Goal: Task Accomplishment & Management: Complete application form

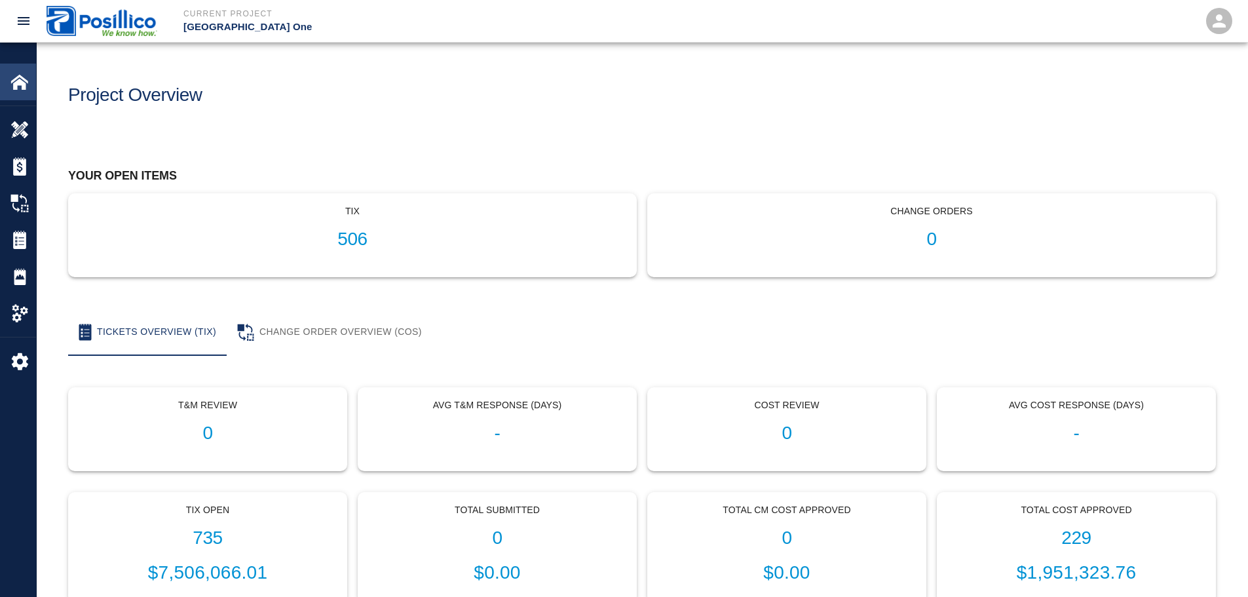
click at [20, 78] on img at bounding box center [19, 82] width 18 height 18
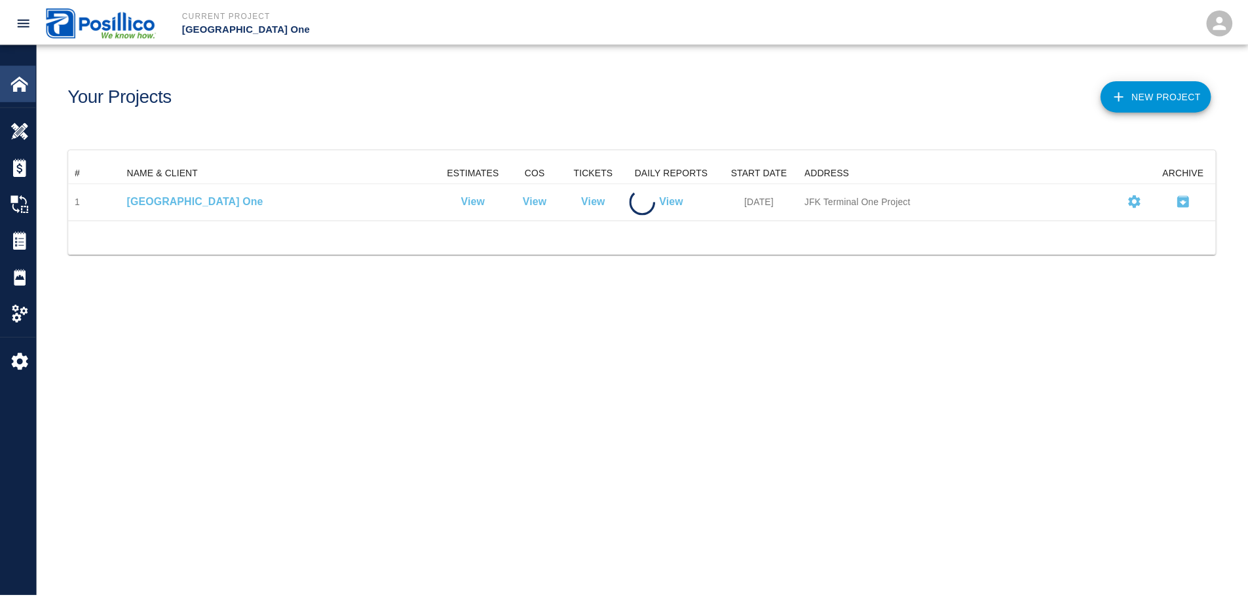
scroll to position [48, 1147]
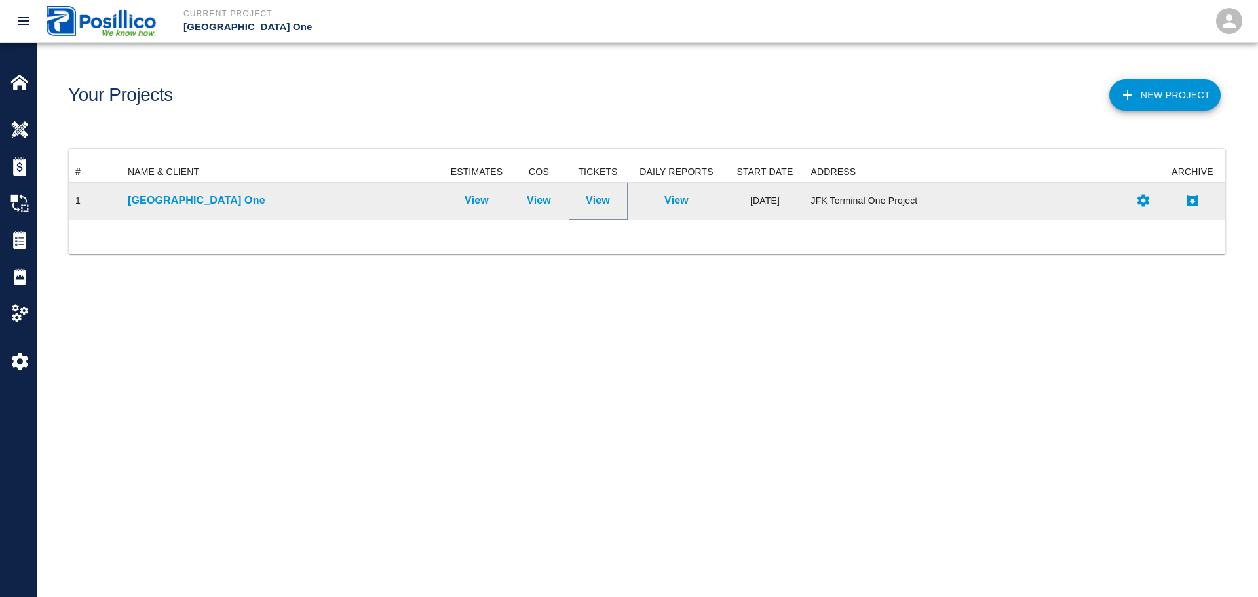
click at [608, 195] on p "View" at bounding box center [598, 201] width 24 height 16
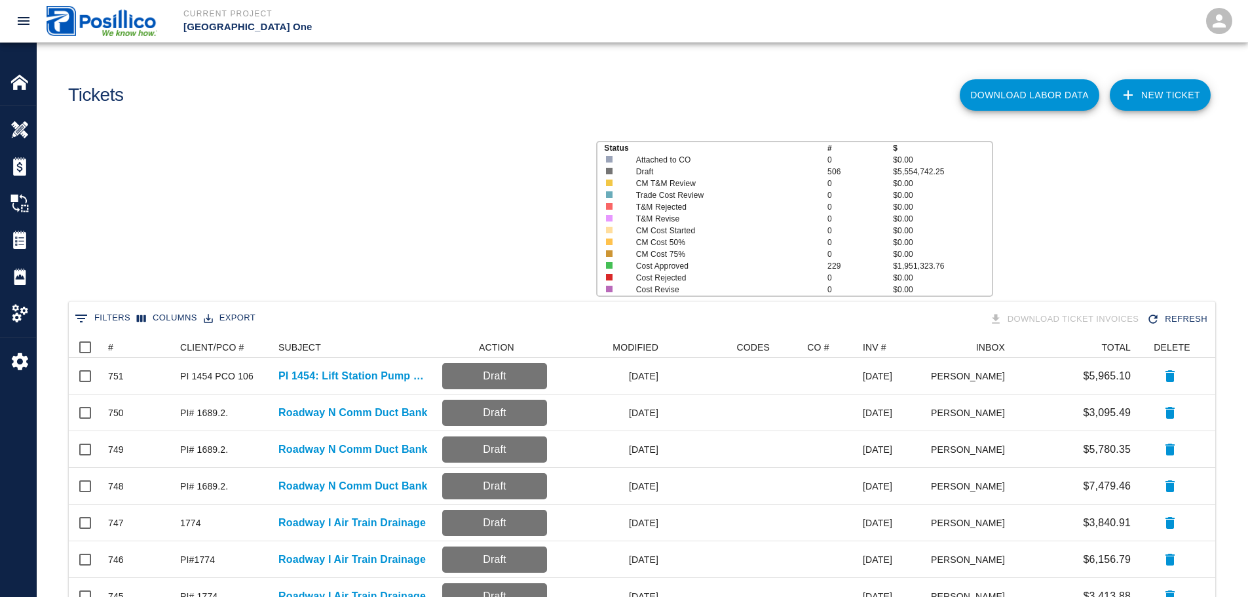
scroll to position [745, 1137]
click at [1180, 90] on link "NEW TICKET" at bounding box center [1160, 94] width 101 height 31
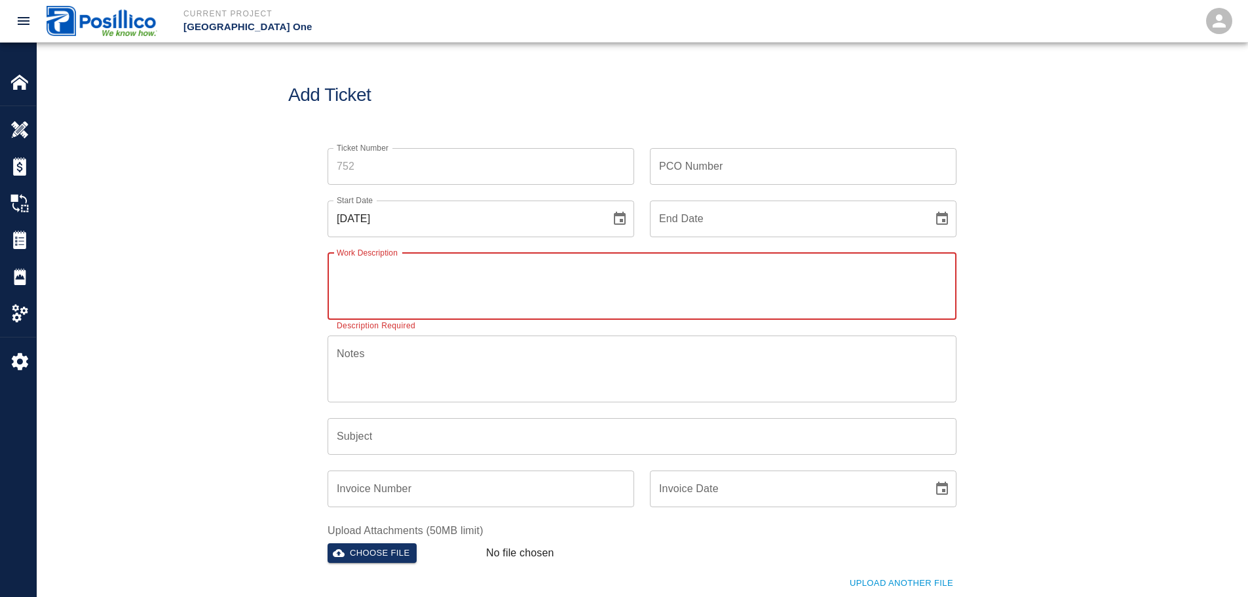
click at [625, 220] on icon "Choose date, selected date is Sep 18, 2025" at bounding box center [620, 218] width 12 height 13
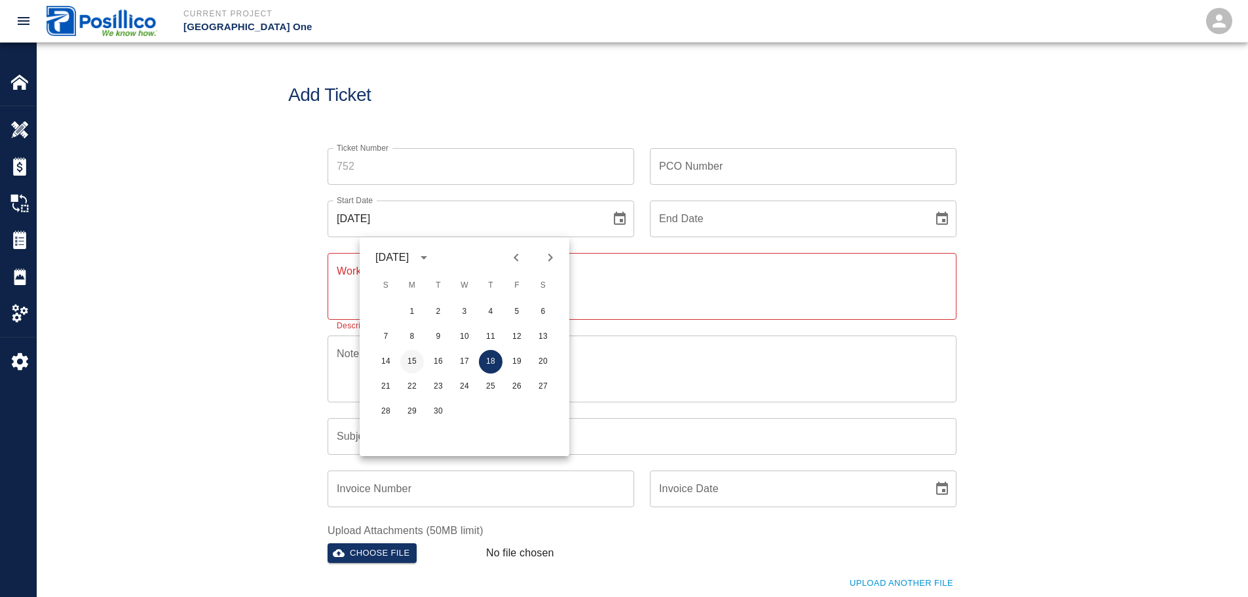
click at [408, 367] on button "15" at bounding box center [412, 362] width 24 height 24
type input "[DATE]"
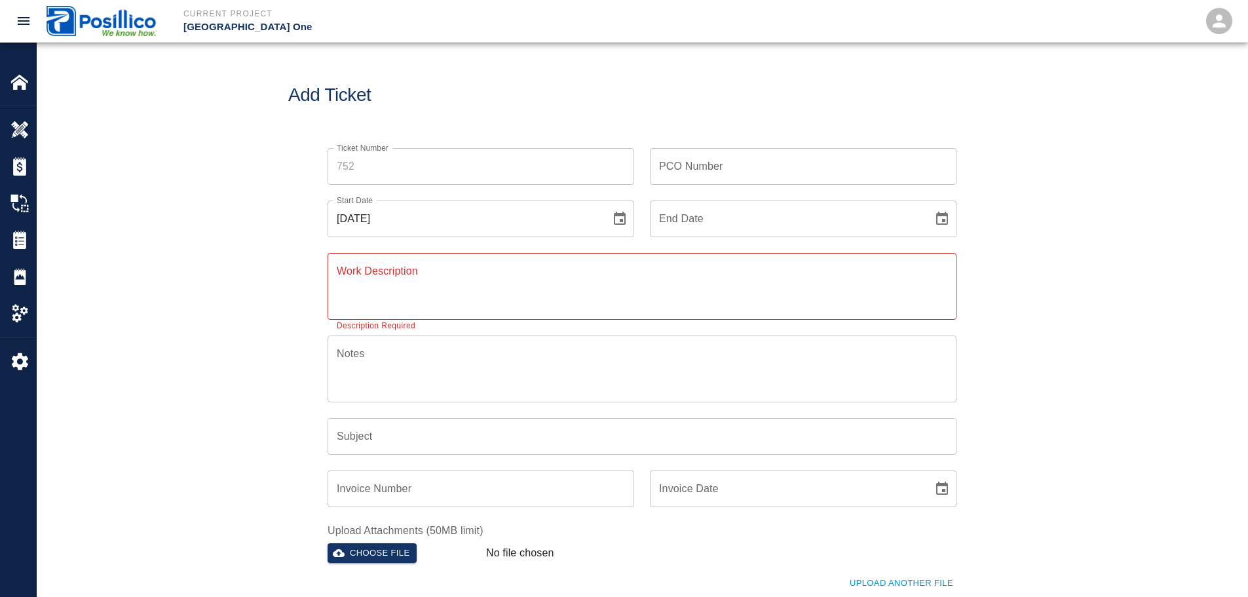
click at [216, 240] on div "Ticket Number Ticket Number PCO Number PCO Number Start Date [DATE] Start Date …" at bounding box center [642, 410] width 1211 height 556
click at [498, 292] on textarea "Work Description" at bounding box center [642, 285] width 611 height 45
click at [218, 260] on div "Ticket Number Ticket Number PCO Number PCO Number Start Date [DATE] Start Date …" at bounding box center [642, 410] width 1211 height 556
click at [716, 171] on input "PCO Number" at bounding box center [803, 166] width 307 height 37
type input "01978"
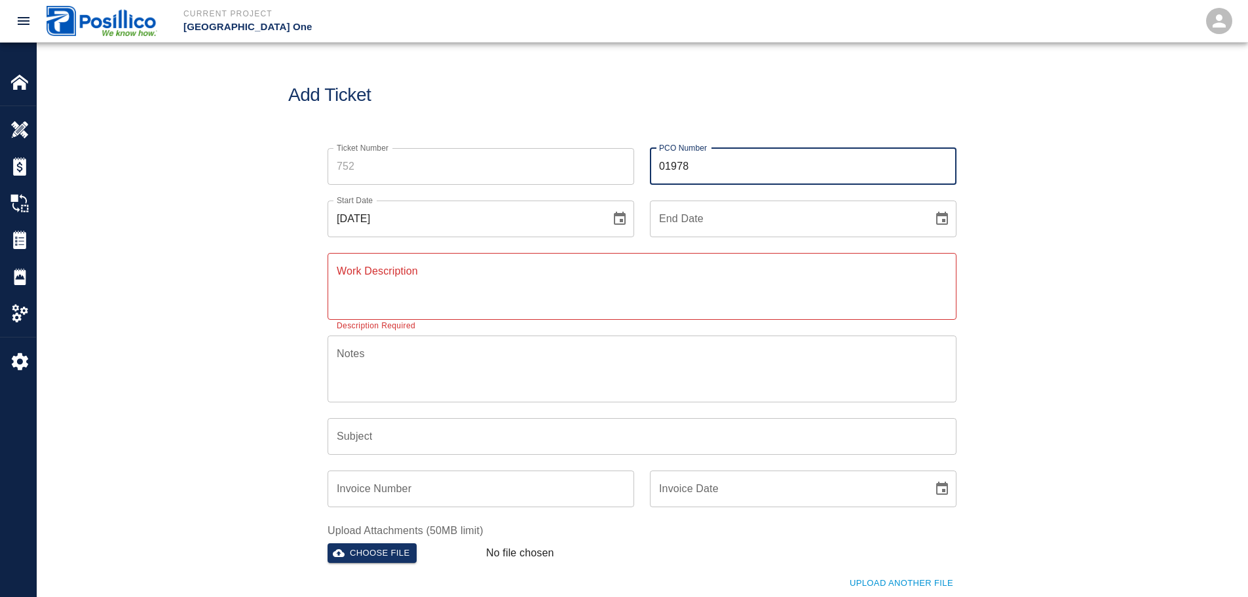
click at [260, 336] on div "Ticket Number Ticket Number PCO Number 01978 PCO Number Start Date [DATE] Start…" at bounding box center [642, 410] width 1211 height 556
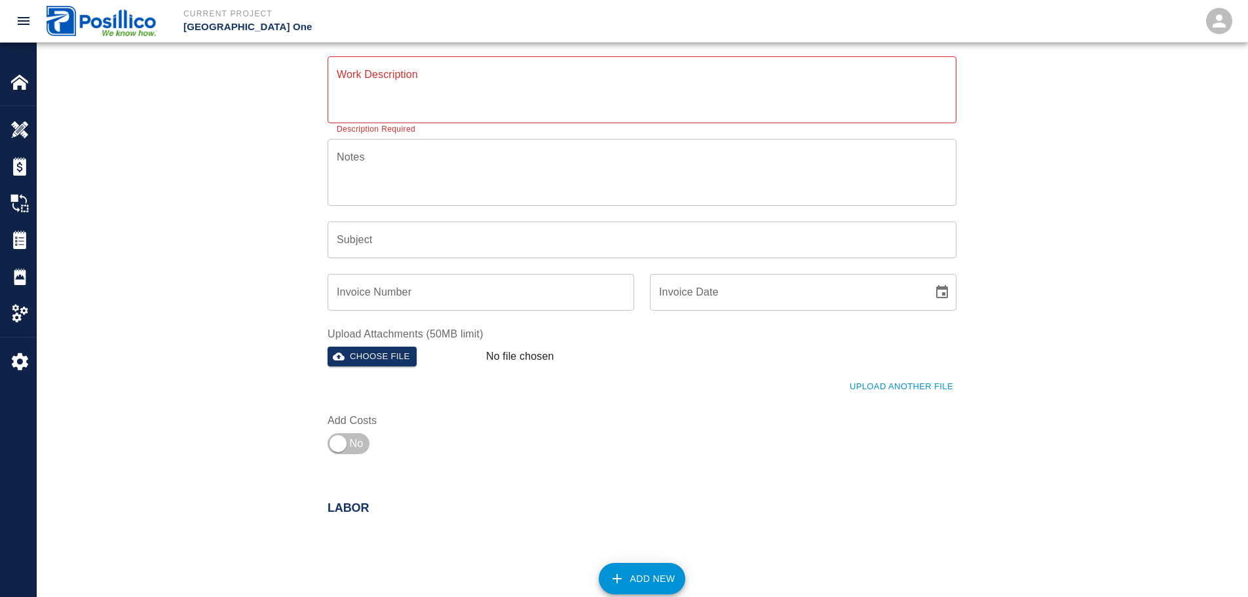
scroll to position [393, 0]
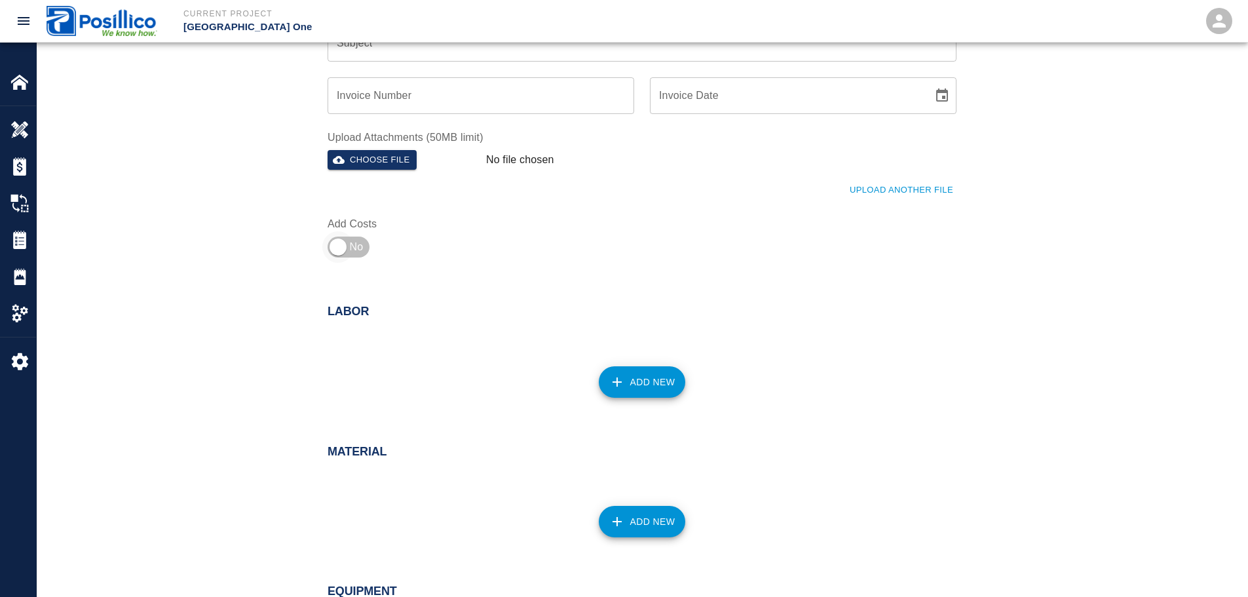
click at [339, 254] on input "checkbox" at bounding box center [338, 246] width 94 height 31
checkbox input "true"
click at [646, 388] on button "Add New" at bounding box center [642, 381] width 87 height 31
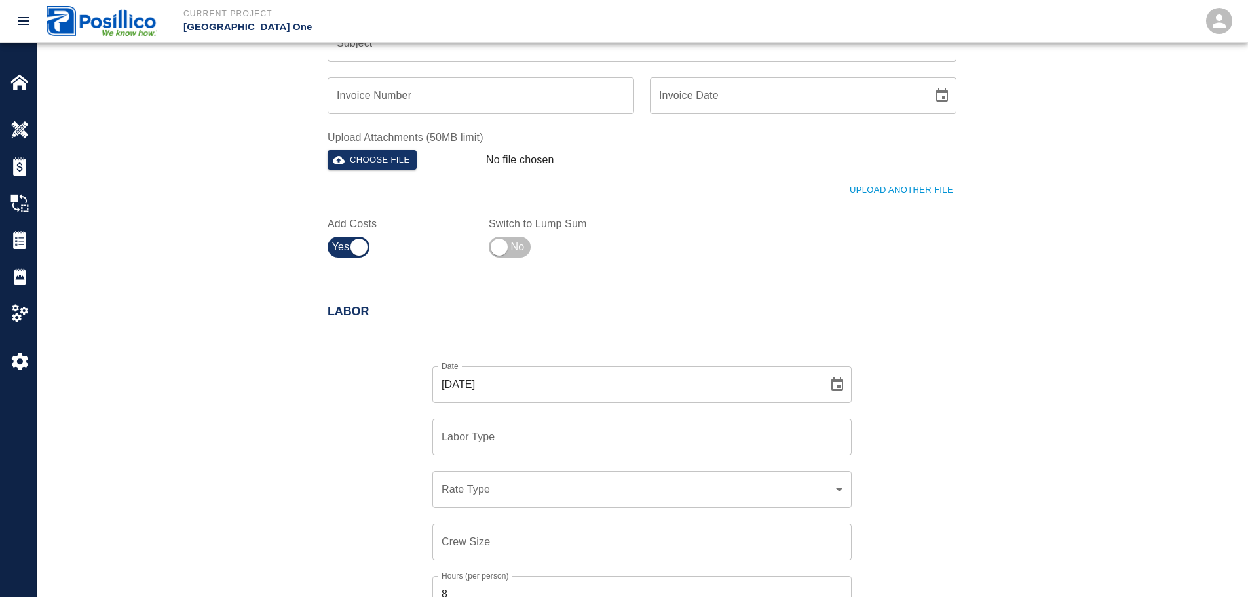
click at [528, 425] on input "Labor Type" at bounding box center [642, 437] width 408 height 25
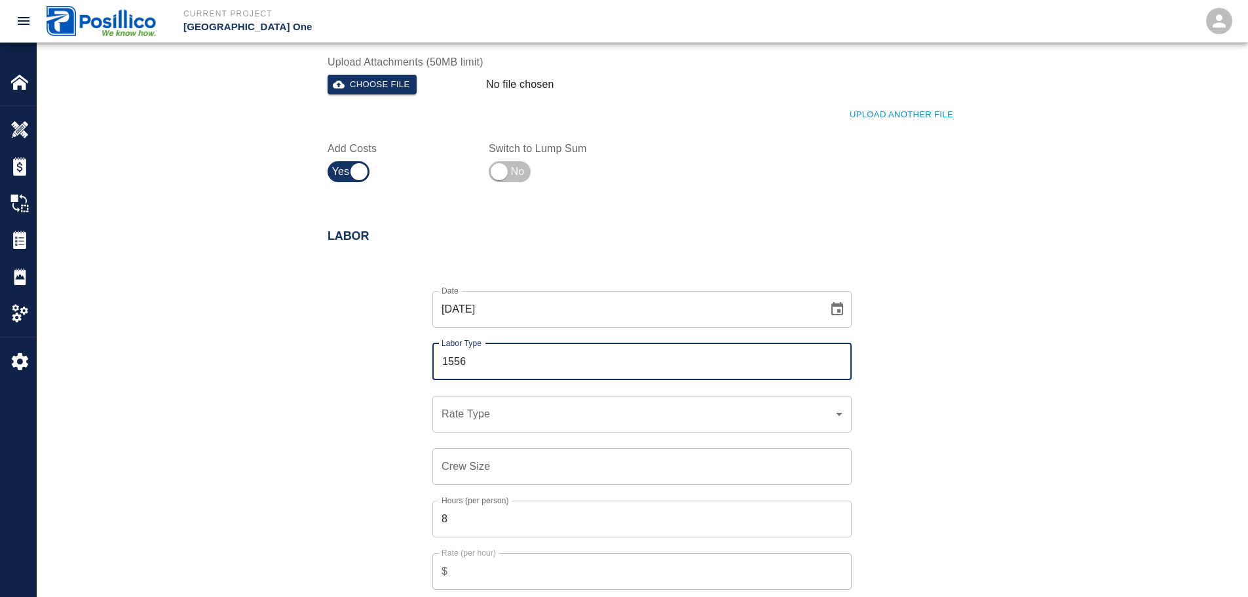
scroll to position [524, 0]
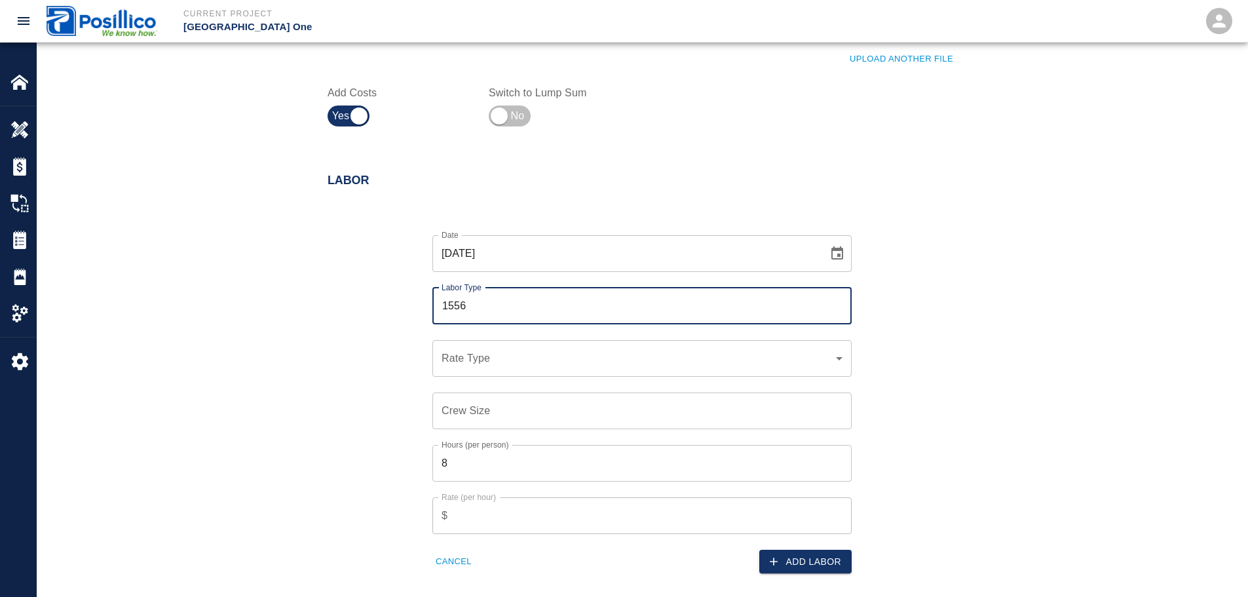
click at [518, 300] on input "1556" at bounding box center [642, 306] width 408 height 25
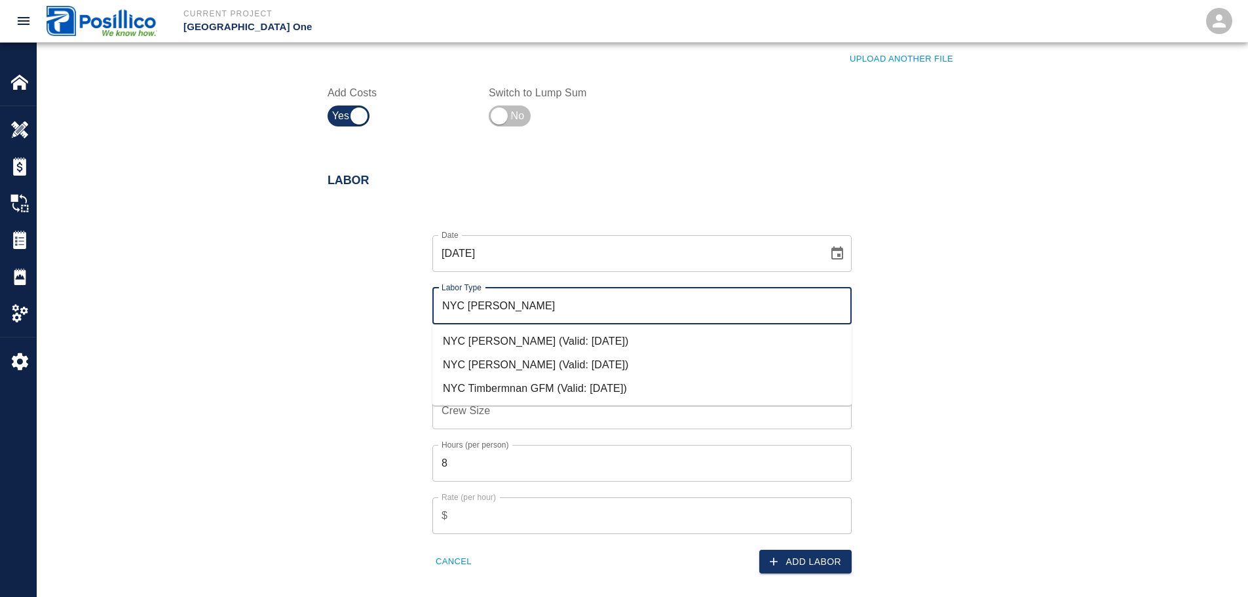
click at [550, 367] on li "NYC [PERSON_NAME] (Valid: [DATE])" at bounding box center [642, 365] width 419 height 24
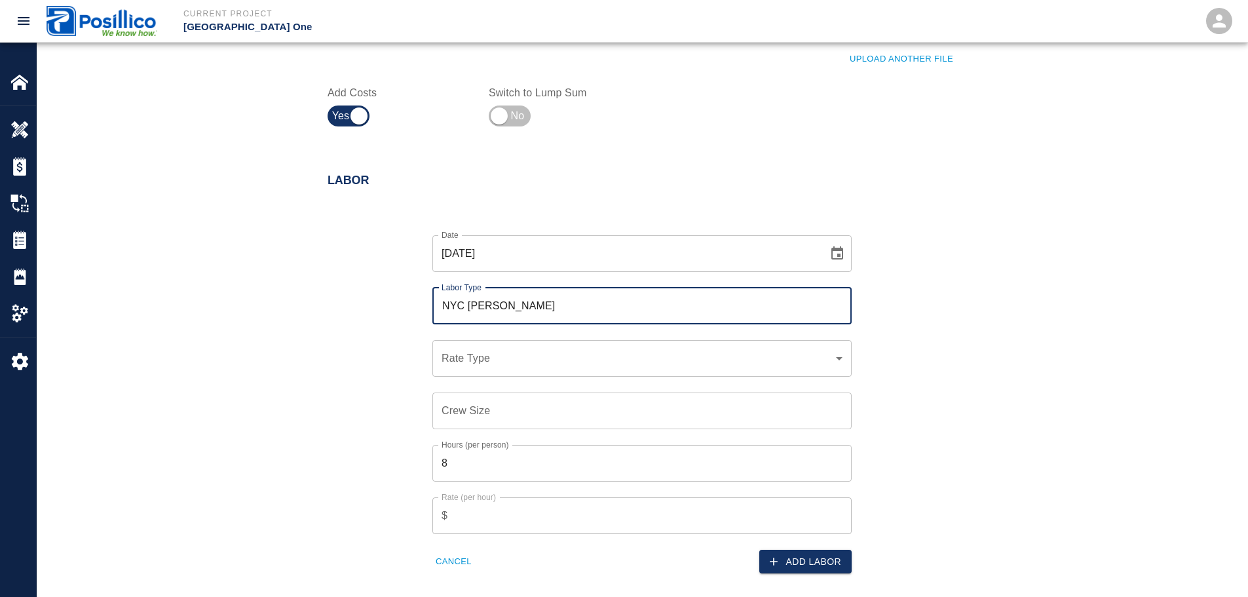
type input "NYC [PERSON_NAME]"
click at [648, 370] on div "​ Rate Type" at bounding box center [642, 358] width 419 height 37
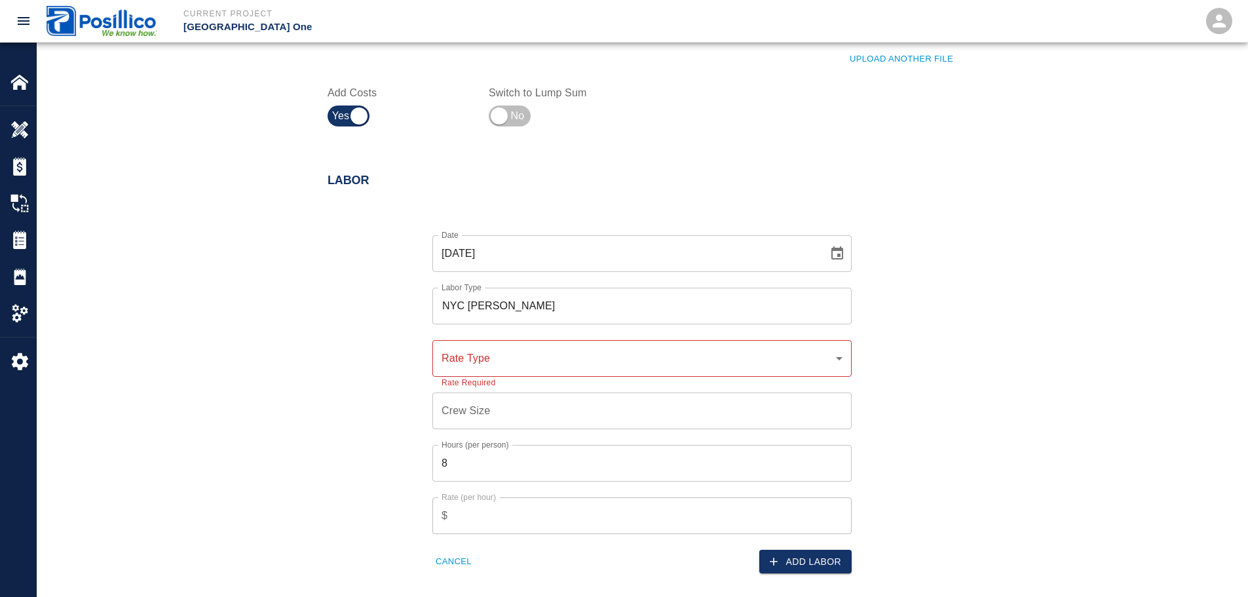
click at [652, 375] on div "​ Rate Type" at bounding box center [642, 358] width 419 height 37
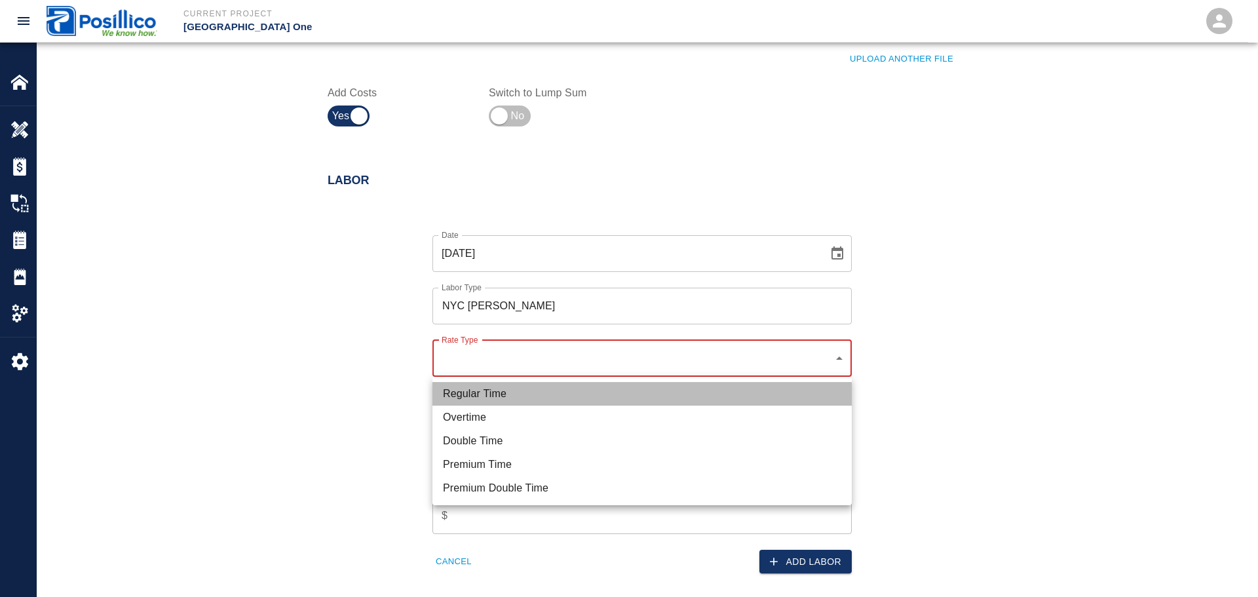
click at [693, 391] on li "Regular Time" at bounding box center [642, 394] width 419 height 24
type input "rate_rt"
type input "125.34"
click at [881, 366] on div at bounding box center [624, 298] width 1248 height 597
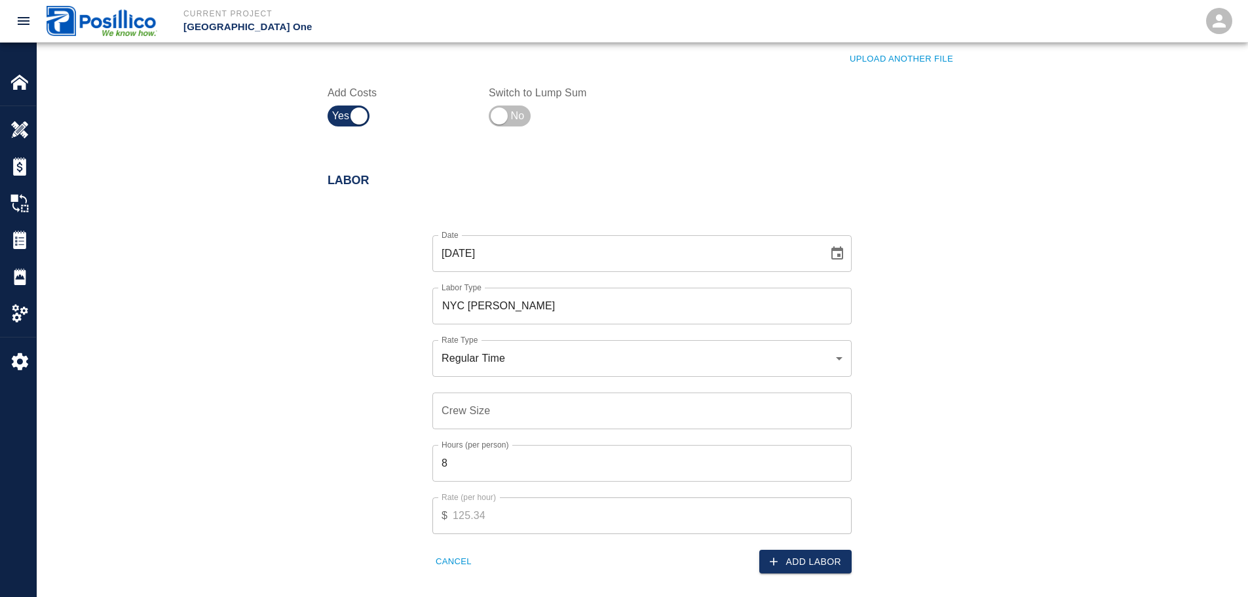
click at [704, 405] on input "Crew Size" at bounding box center [642, 411] width 419 height 37
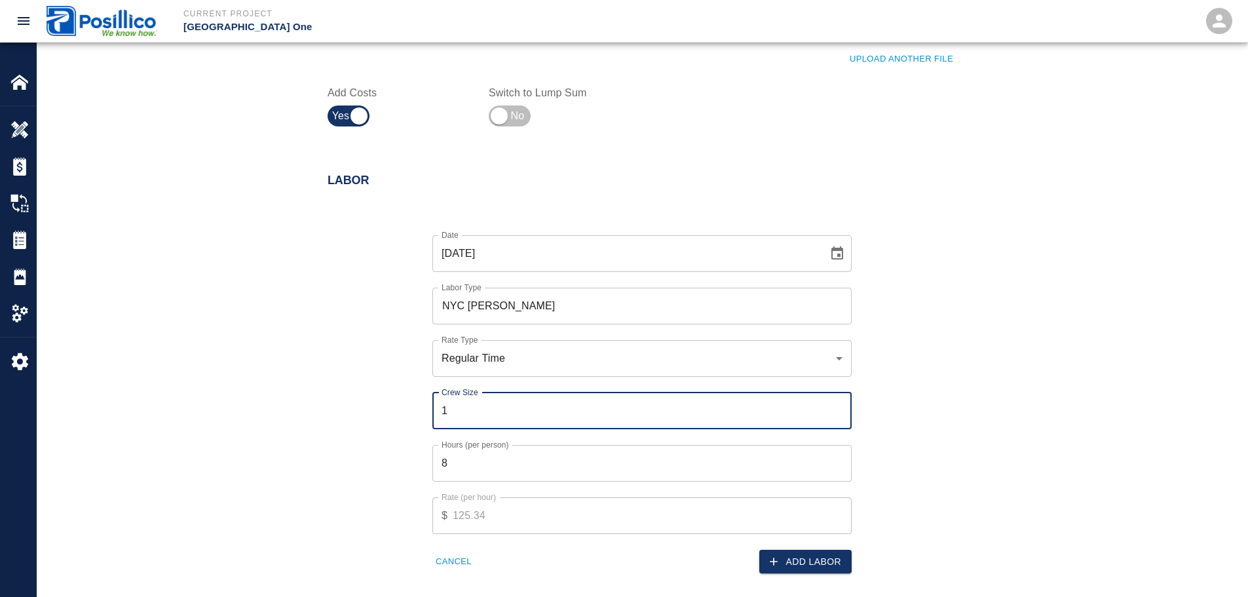
type input "1"
click at [940, 400] on div "Date [DATE] Date Labor Type NYC [PERSON_NAME] Labor Type Rate Type Regular Time…" at bounding box center [634, 394] width 645 height 360
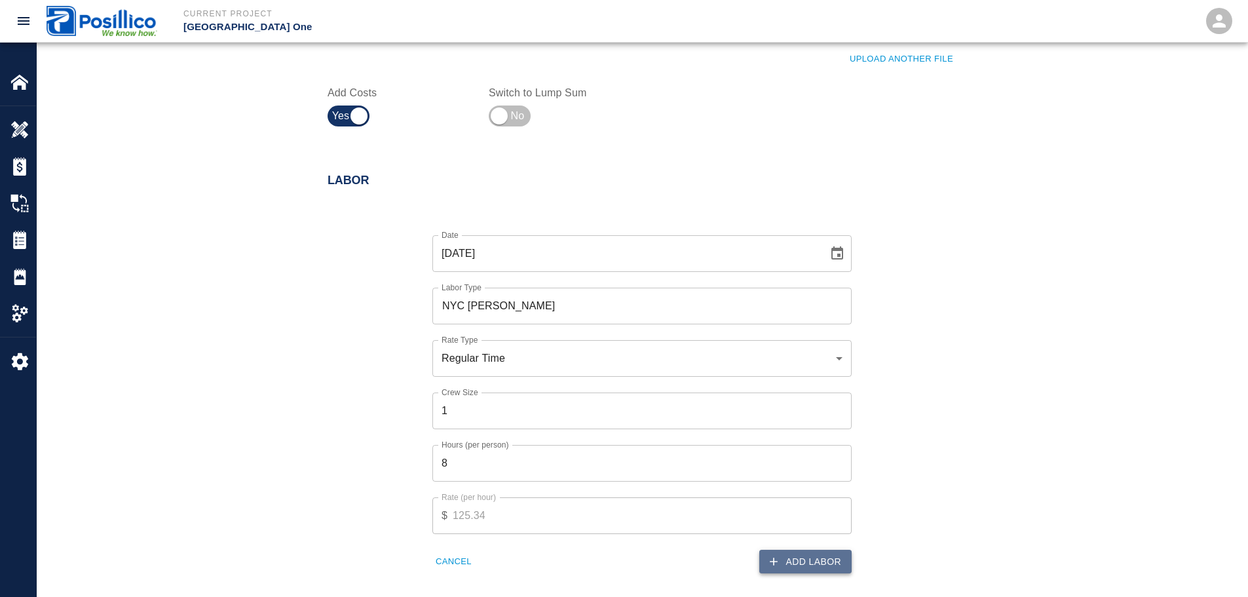
click at [798, 570] on button "Add Labor" at bounding box center [806, 562] width 92 height 24
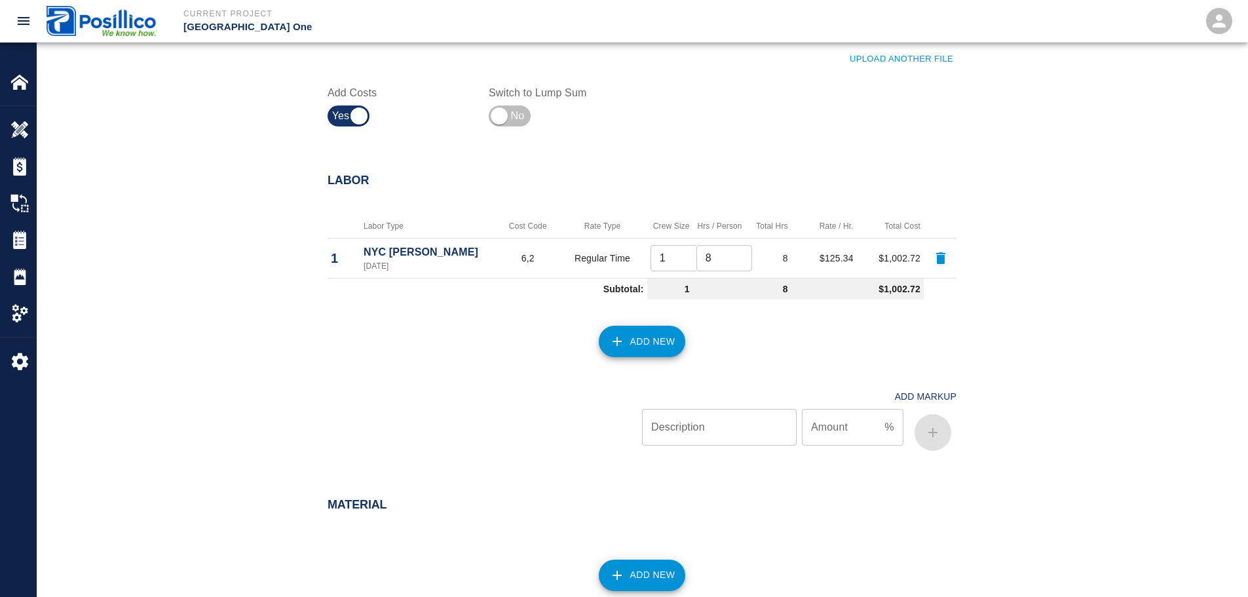
click at [651, 338] on button "Add New" at bounding box center [642, 341] width 87 height 31
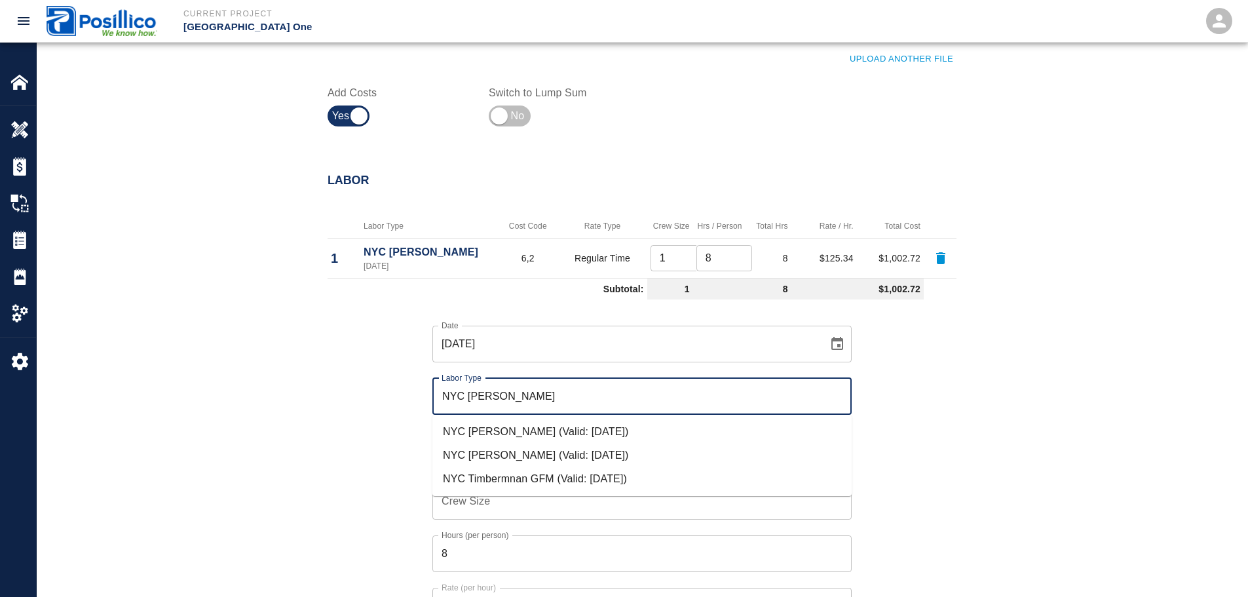
click at [577, 435] on li "NYC [PERSON_NAME] (Valid: [DATE])" at bounding box center [642, 432] width 419 height 24
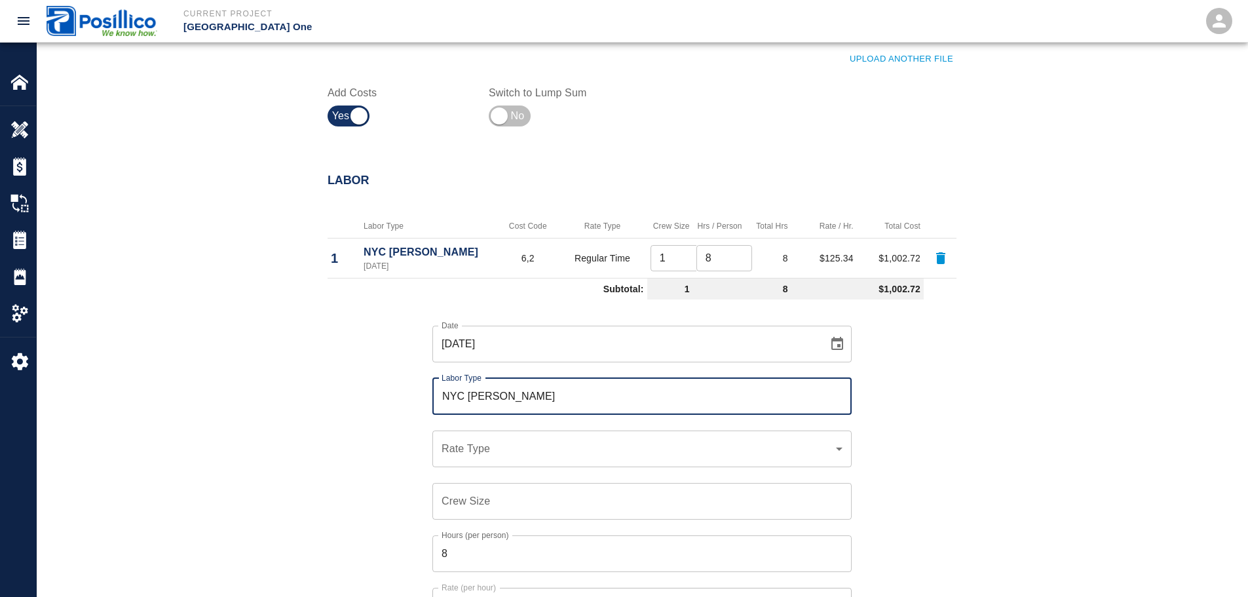
type input "NYC [PERSON_NAME]"
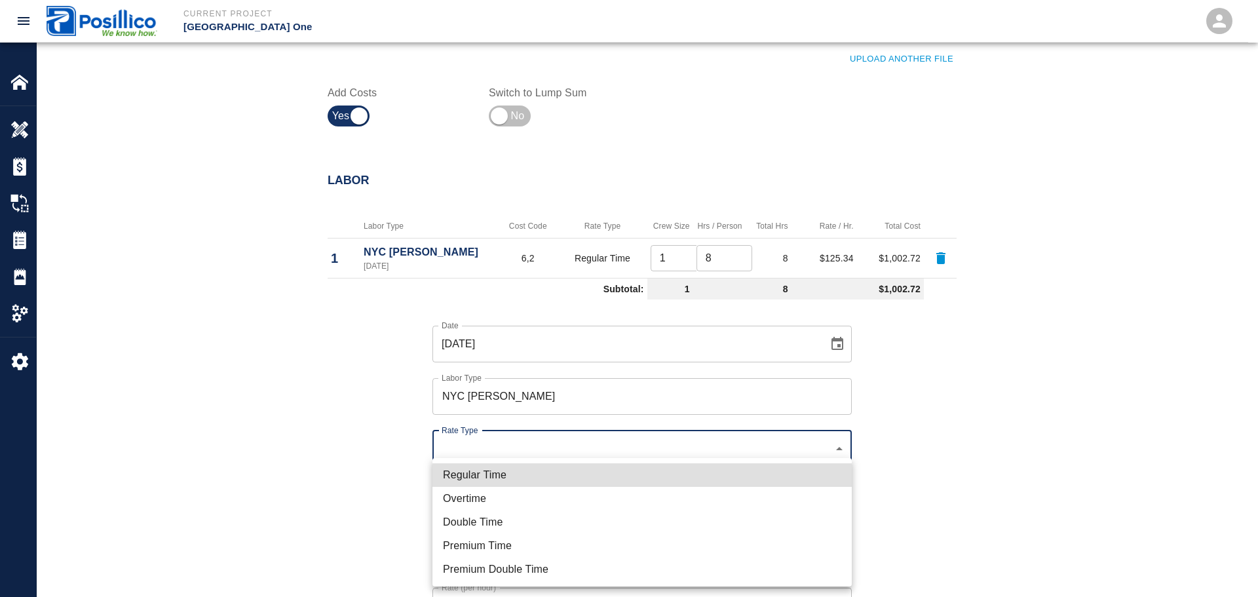
click at [551, 471] on li "Regular Time" at bounding box center [642, 475] width 419 height 24
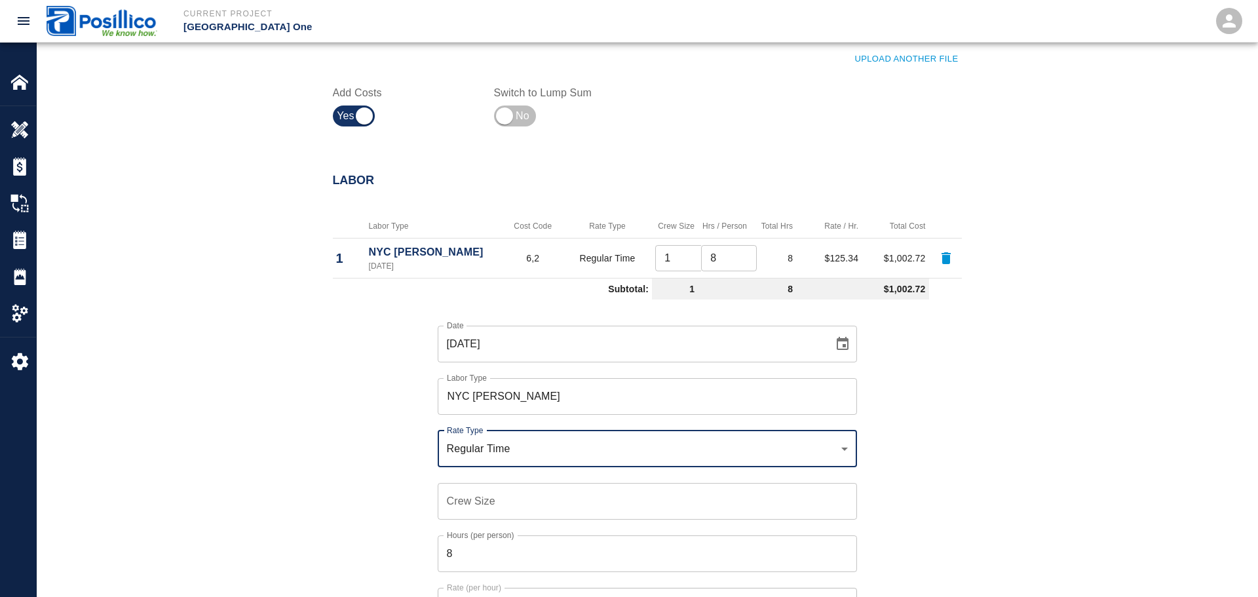
type input "rate_rt"
type input "121.93"
click at [543, 491] on input "Crew Size" at bounding box center [642, 501] width 419 height 37
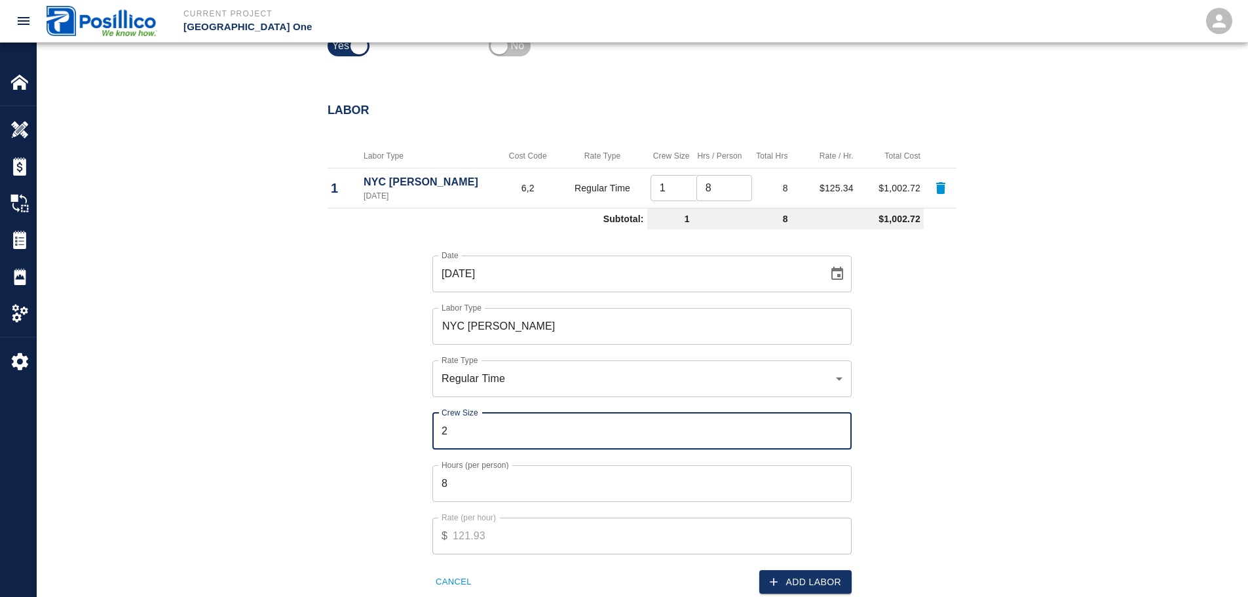
scroll to position [721, 0]
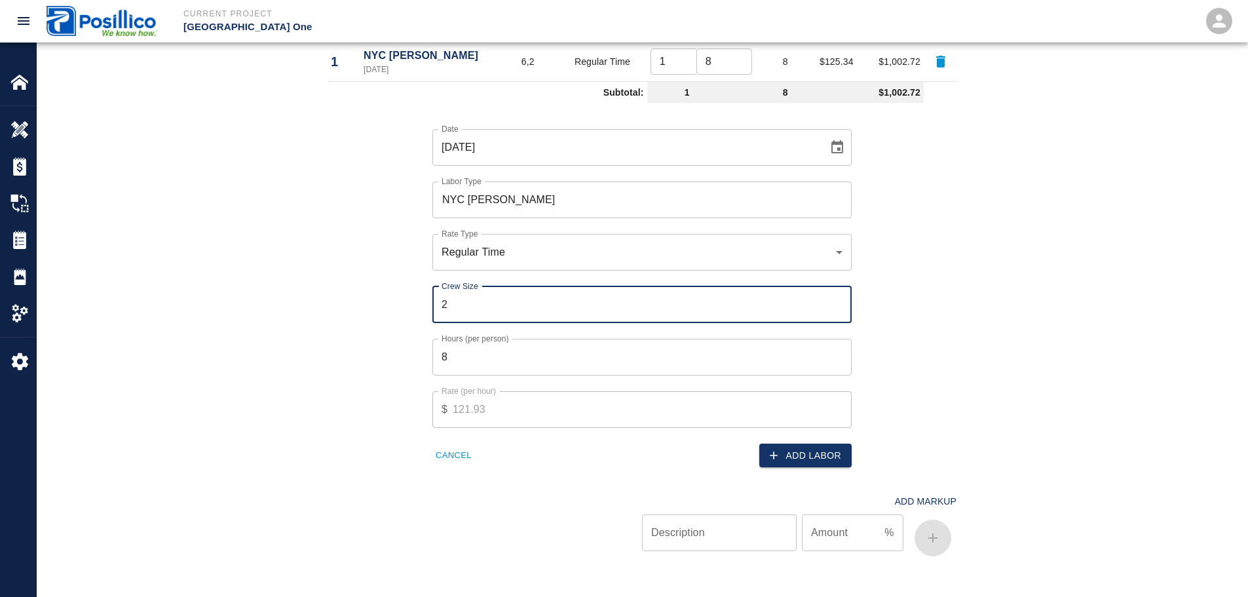
type input "2"
click at [929, 377] on div "Date [DATE] Date Labor Type NYC [PERSON_NAME] Labor Type Rate Type Regular Time…" at bounding box center [634, 288] width 645 height 360
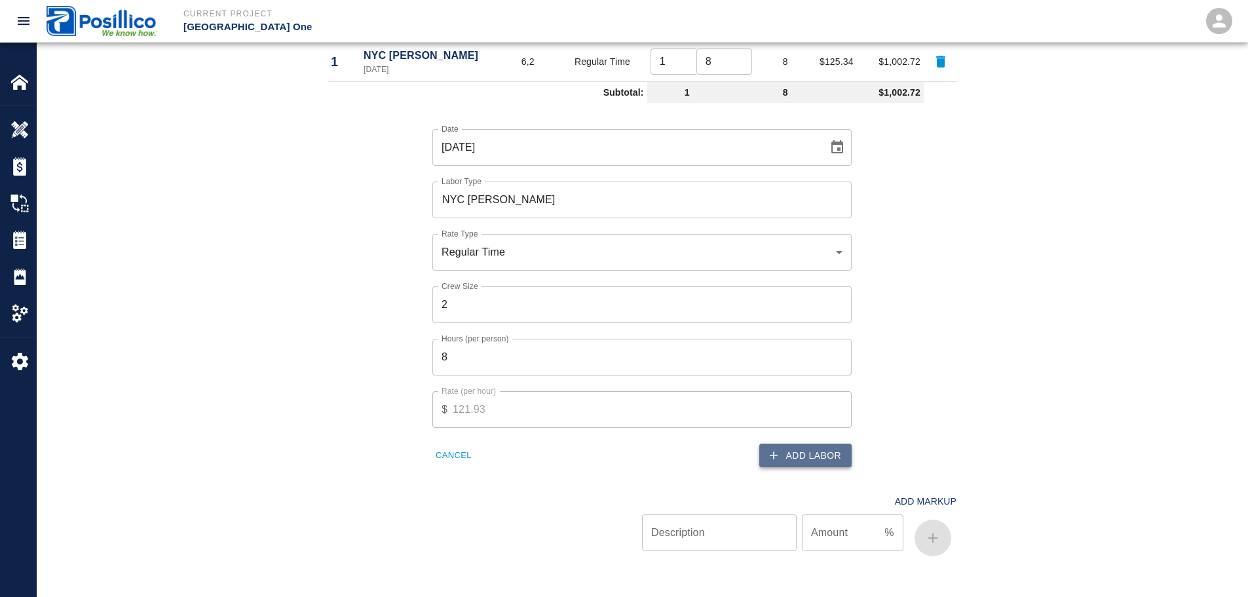
click at [818, 451] on button "Add Labor" at bounding box center [806, 456] width 92 height 24
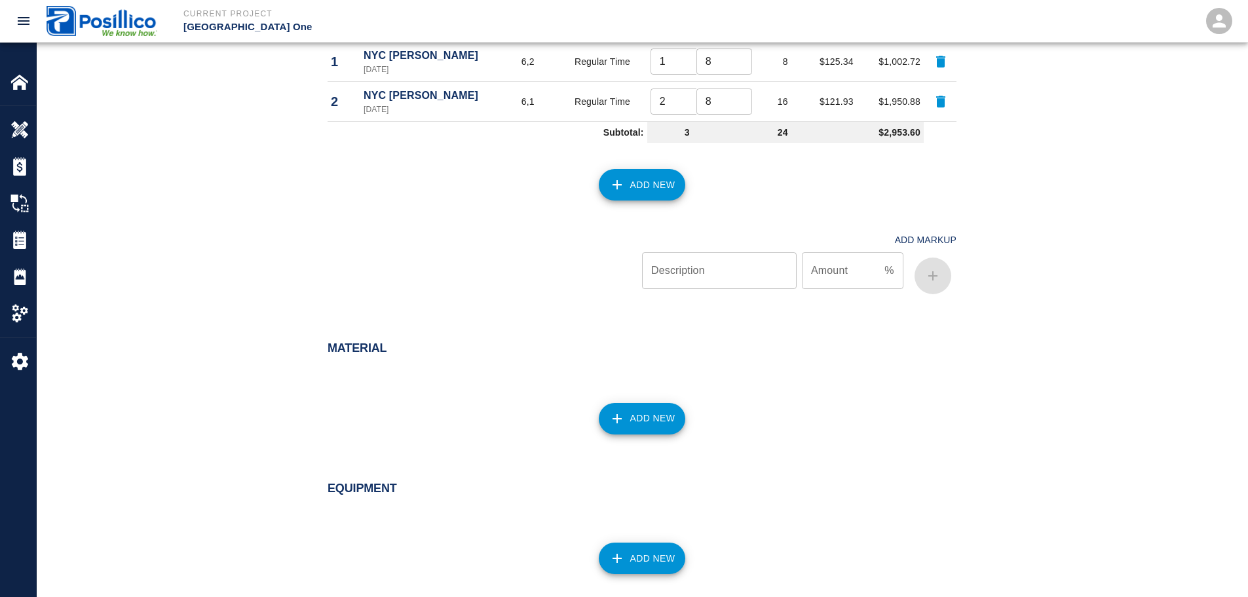
click at [655, 190] on button "Add New" at bounding box center [642, 184] width 87 height 31
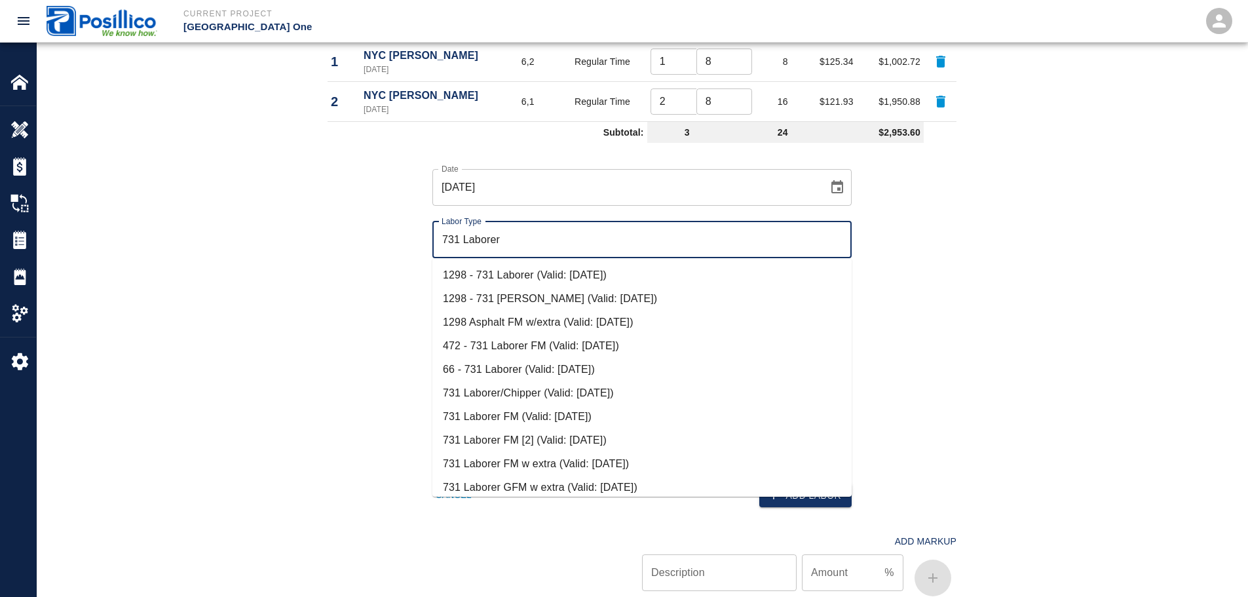
click at [497, 395] on li "731 Laborer/Chipper (Valid: [DATE])" at bounding box center [642, 393] width 419 height 24
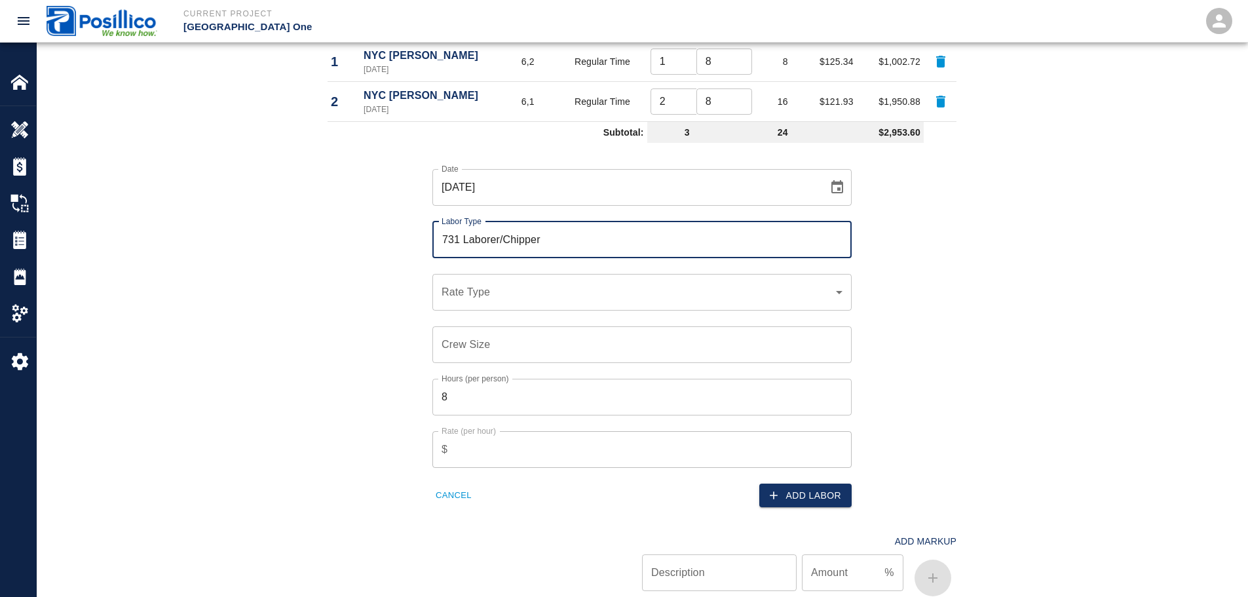
type input "731 Laborer/Chipper"
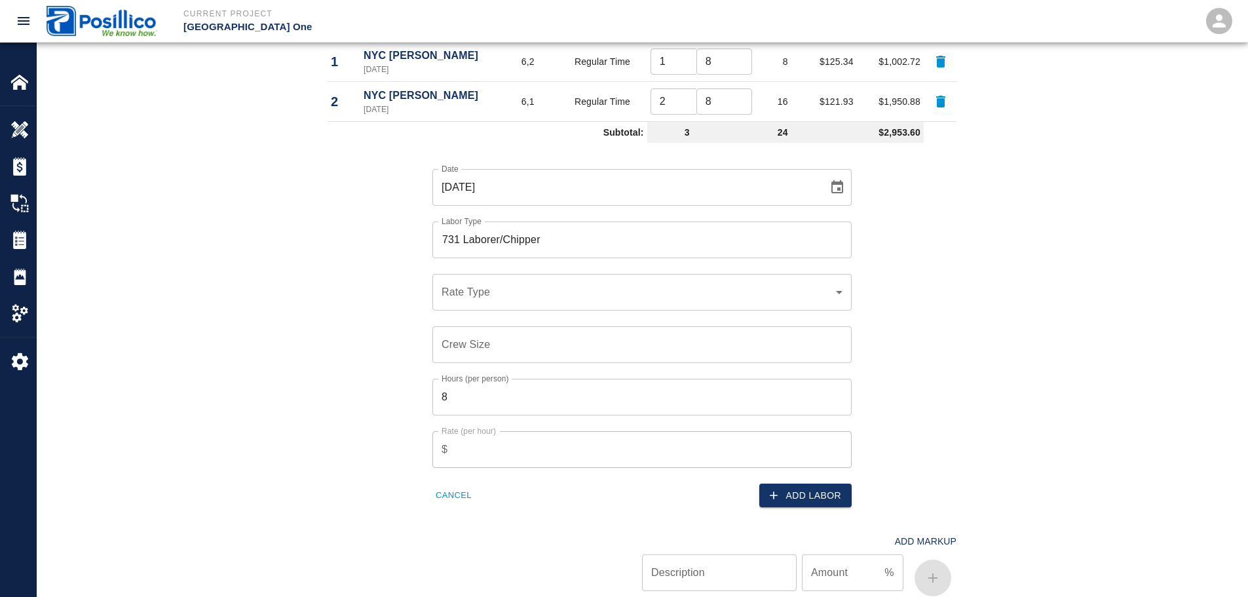
click at [308, 367] on div "Labor Labor Type Cost Code Rate Type Crew Size Hrs / Person Total Hrs Rate / Hr…" at bounding box center [642, 276] width 708 height 650
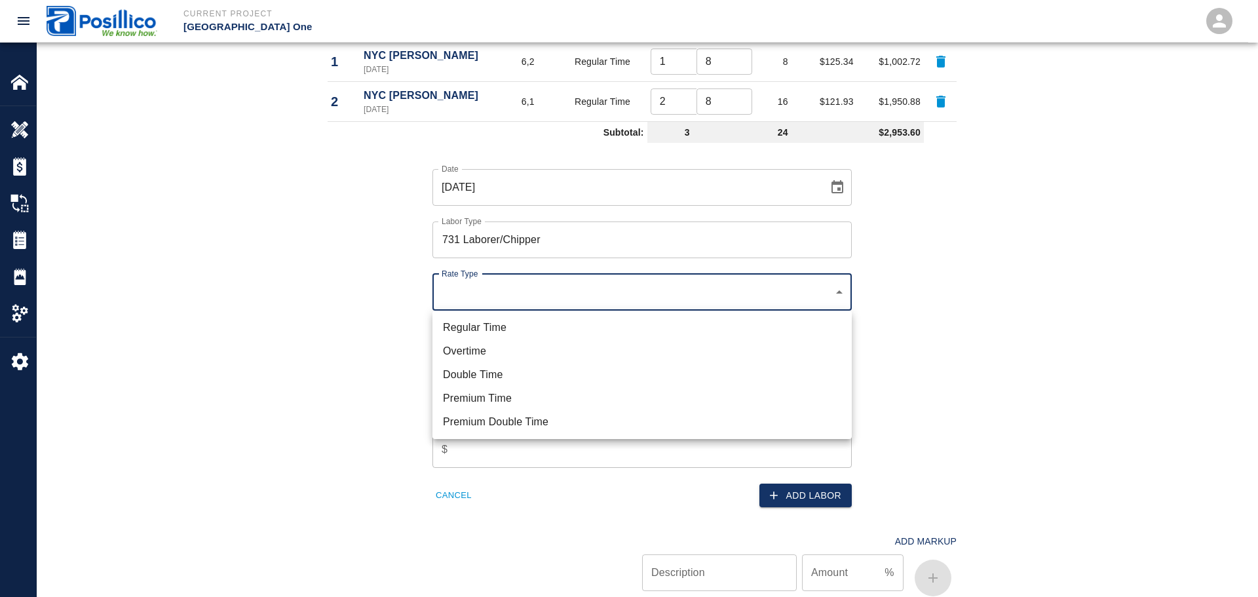
click at [543, 331] on li "Regular Time" at bounding box center [642, 328] width 419 height 24
type input "rate_rt"
type input "105.43"
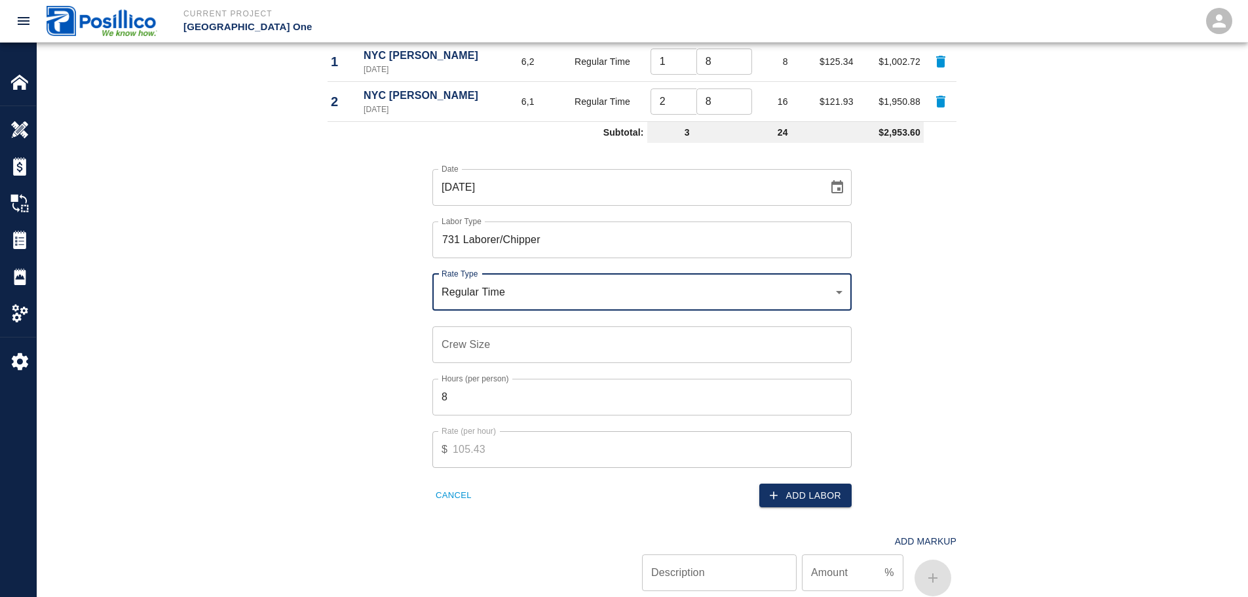
click at [385, 317] on div "Regular Time Overtime Double Time Premium Time Premium Double Time" at bounding box center [624, 298] width 1248 height 597
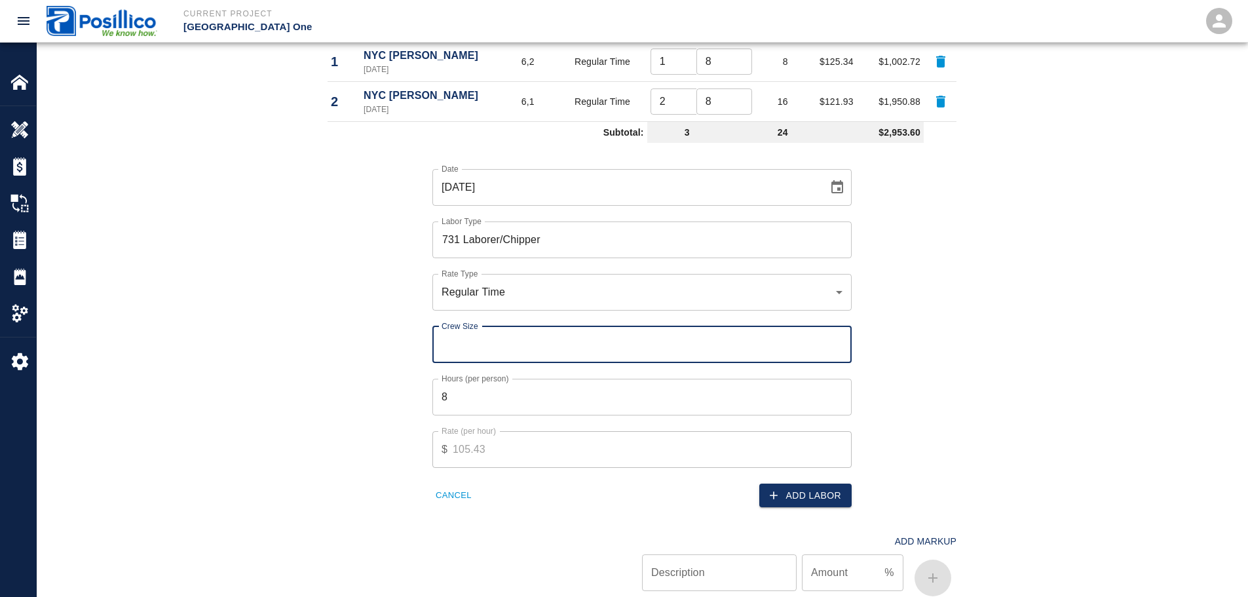
click at [482, 337] on div "Crew Size Crew Size" at bounding box center [642, 344] width 419 height 37
type input "1"
type input "2"
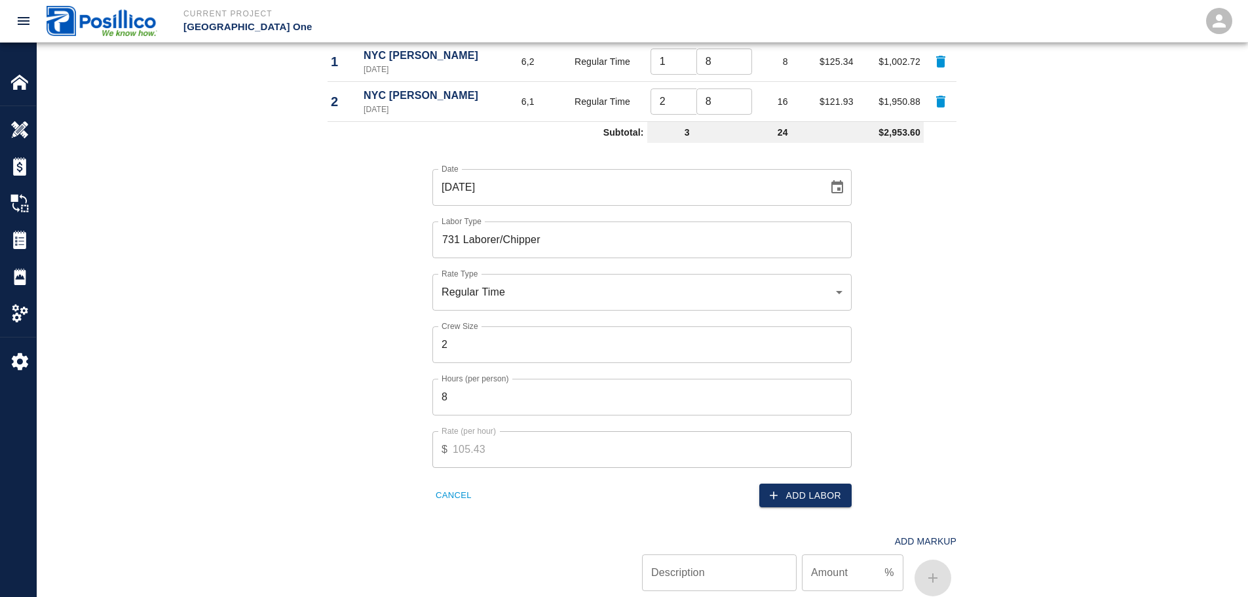
click at [405, 337] on div "Date [DATE] Date Labor Type 731 Laborer/Chipper Labor Type Rate Type Regular Ti…" at bounding box center [634, 328] width 645 height 360
click at [819, 501] on button "Add Labor" at bounding box center [806, 496] width 92 height 24
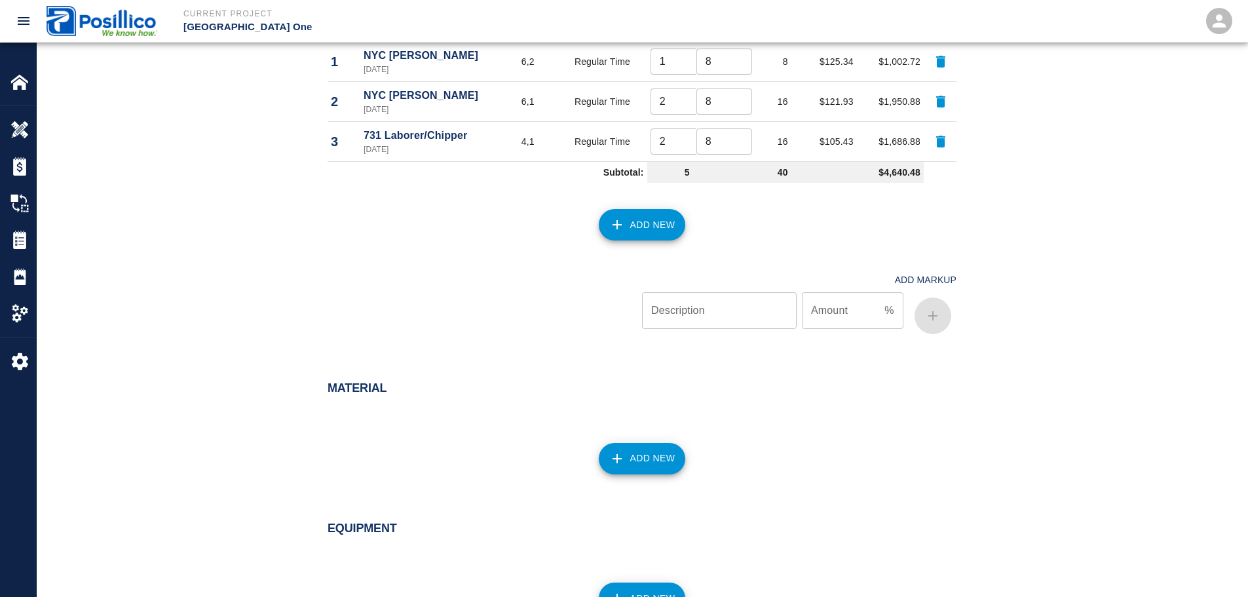
click at [652, 220] on button "Add New" at bounding box center [642, 224] width 87 height 31
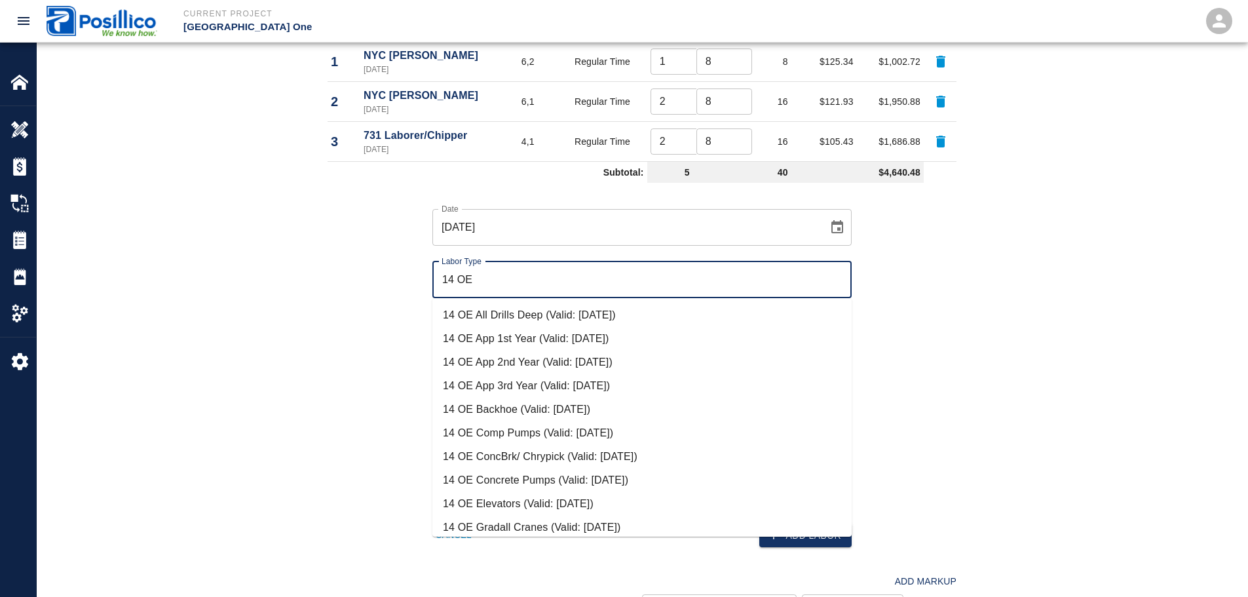
click at [498, 414] on li "14 OE Backhoe (Valid: [DATE])" at bounding box center [642, 410] width 419 height 24
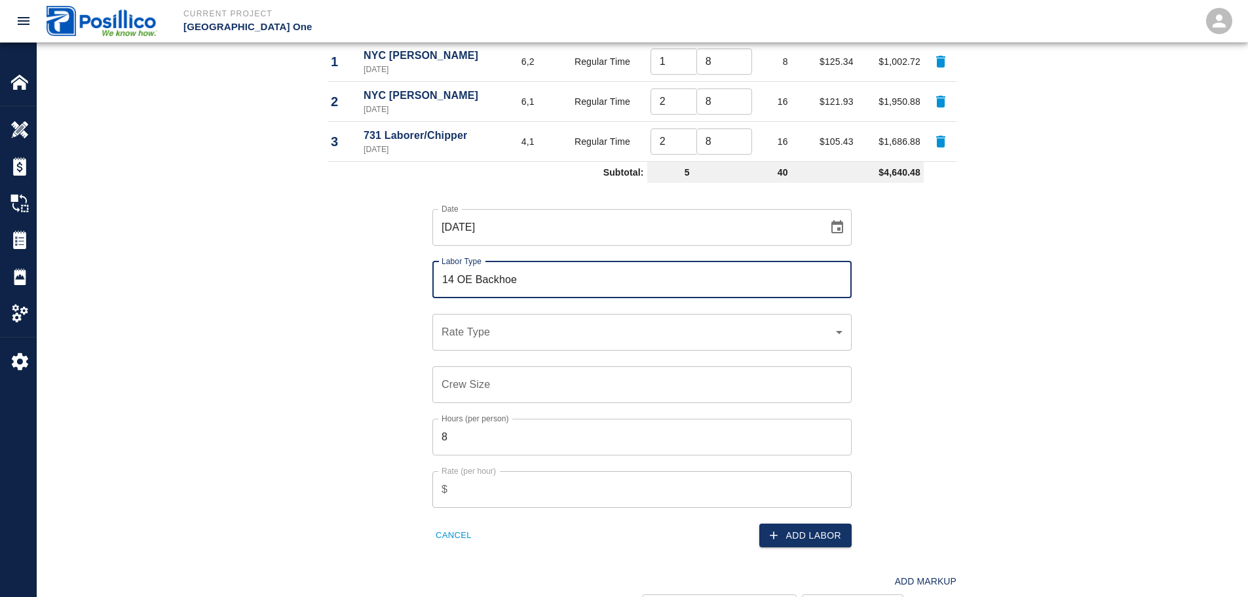
type input "14 OE Backhoe"
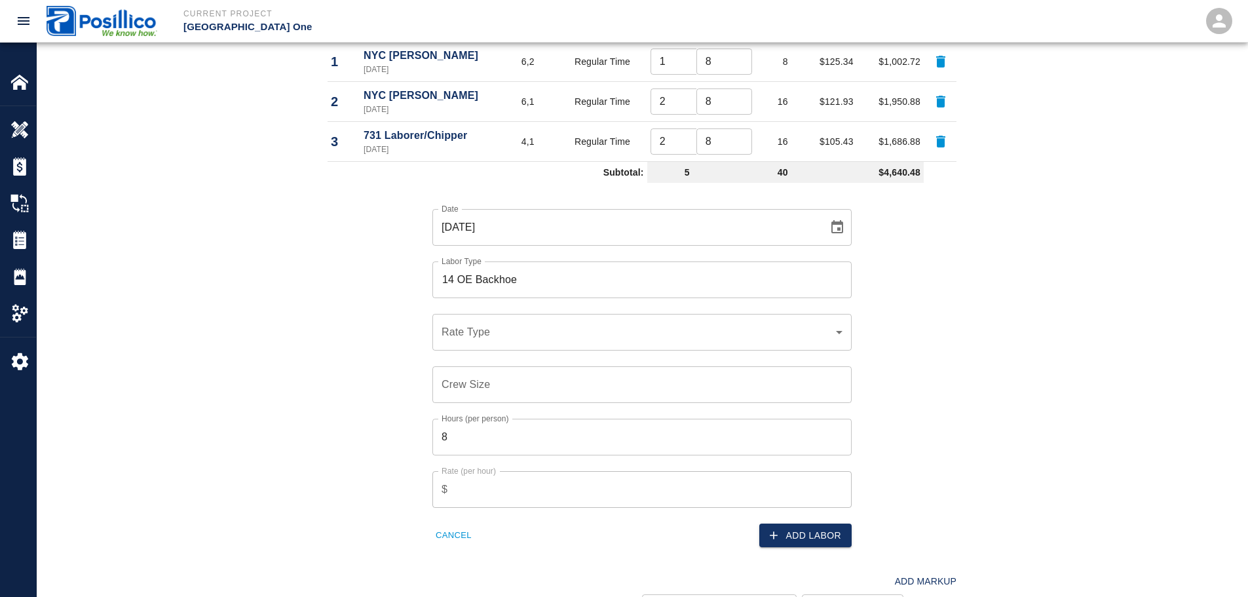
click at [511, 343] on div "​ Rate Type" at bounding box center [642, 332] width 419 height 37
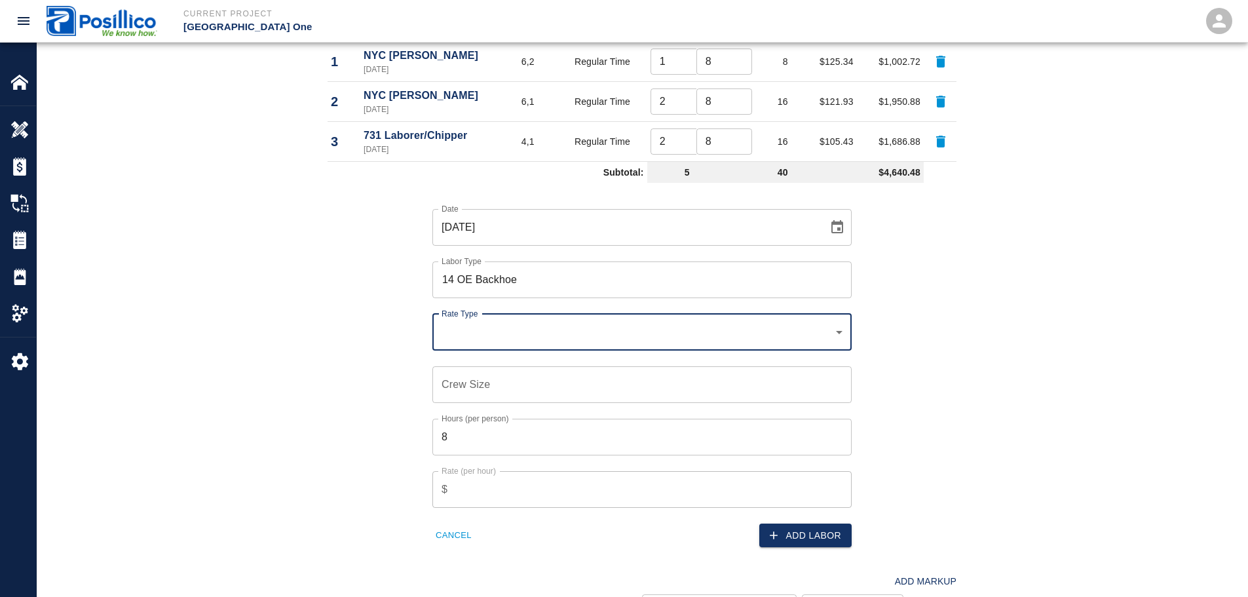
click at [507, 346] on div "​ Rate Type" at bounding box center [642, 332] width 419 height 37
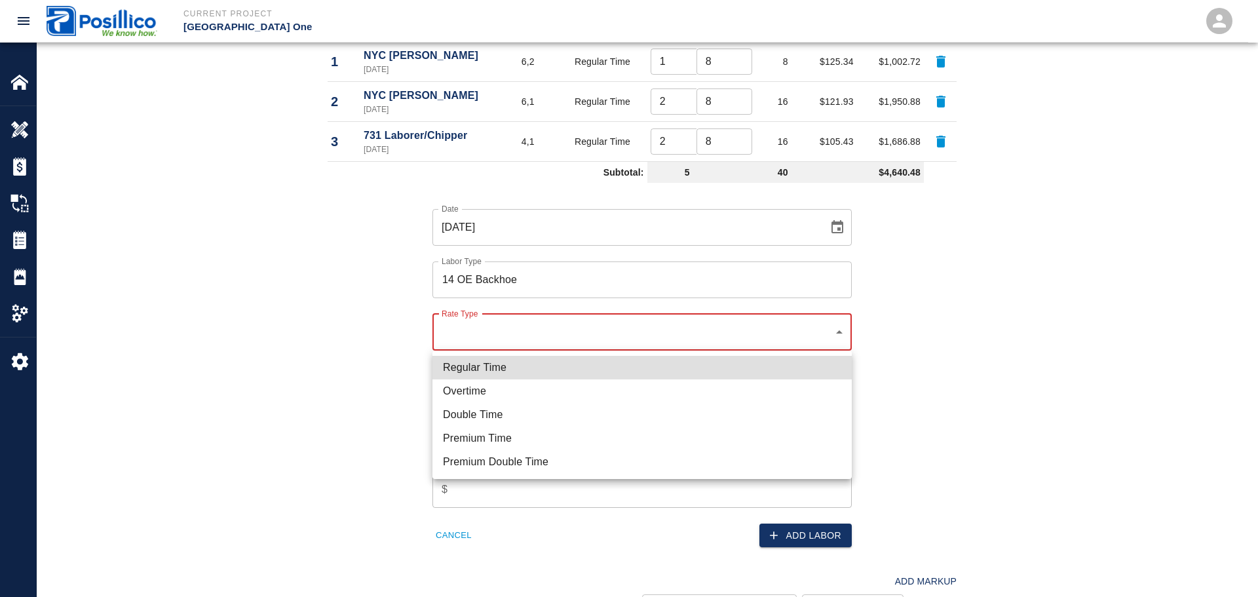
click at [727, 368] on li "Regular Time" at bounding box center [642, 368] width 419 height 24
type input "rate_rt"
type input "150.92"
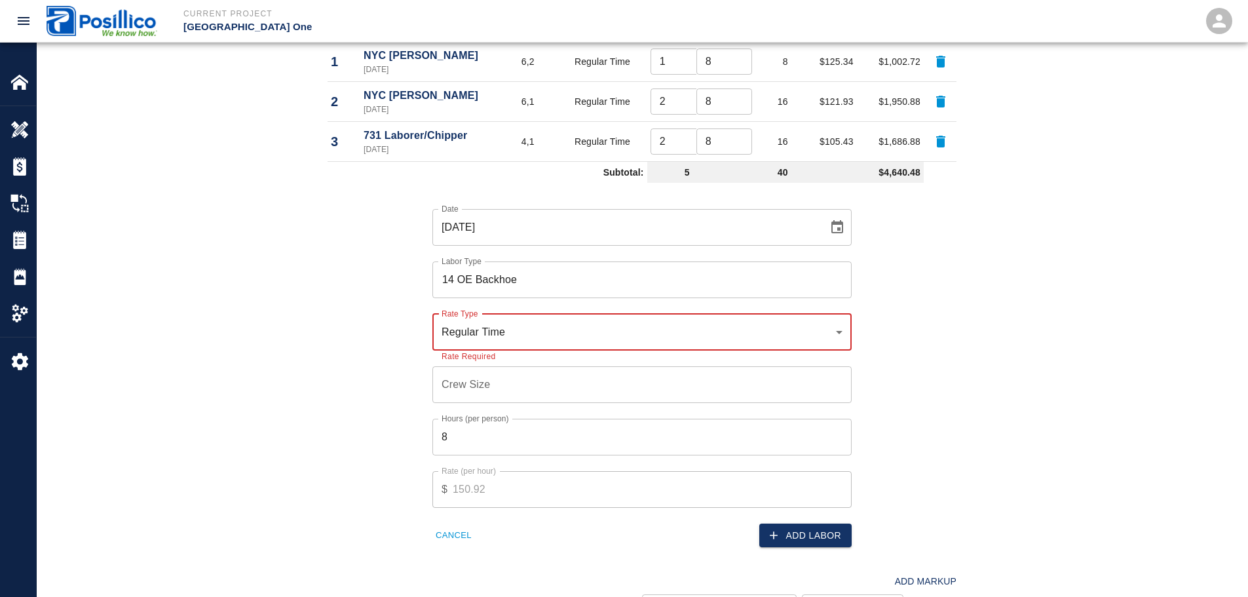
click at [720, 388] on input "Crew Size" at bounding box center [642, 384] width 419 height 37
type input "1"
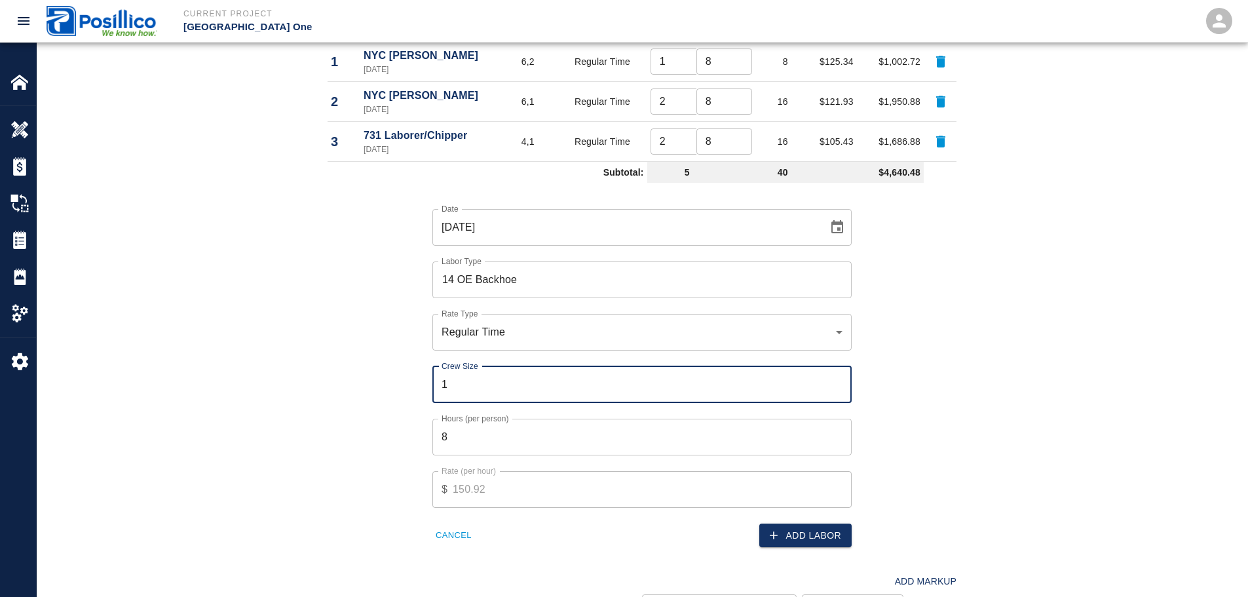
drag, startPoint x: 800, startPoint y: 524, endPoint x: 796, endPoint y: 530, distance: 7.5
click at [801, 524] on button "Add Labor" at bounding box center [806, 536] width 92 height 24
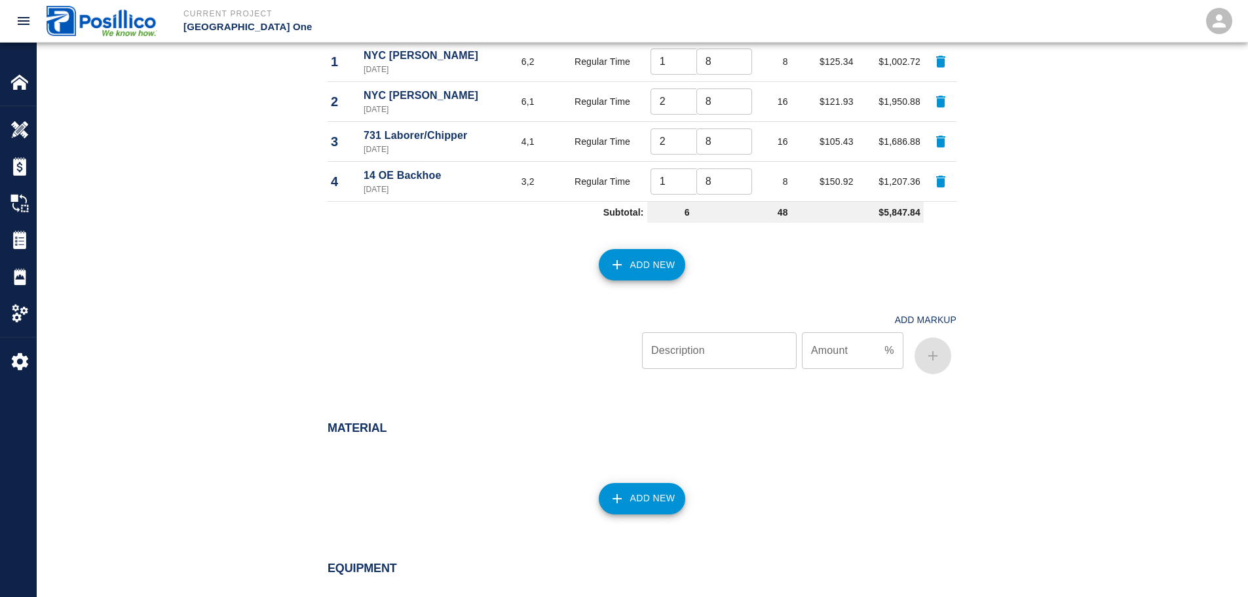
click at [646, 266] on button "Add New" at bounding box center [642, 264] width 87 height 31
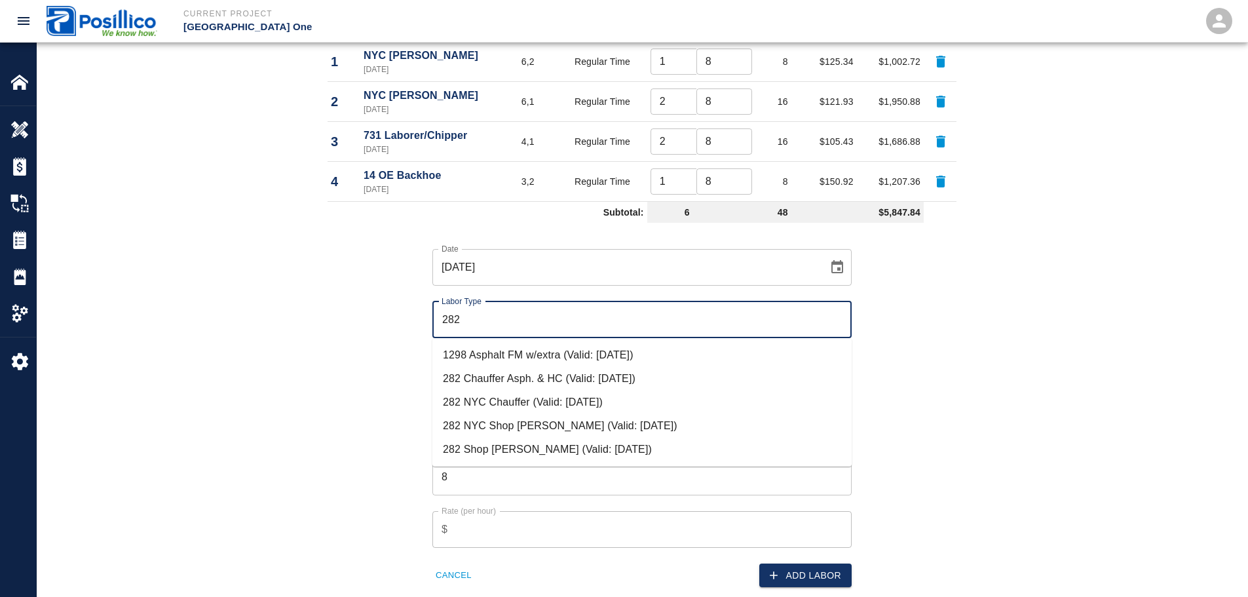
click at [621, 395] on li "282 NYC Chauffer (Valid: [DATE])" at bounding box center [642, 403] width 419 height 24
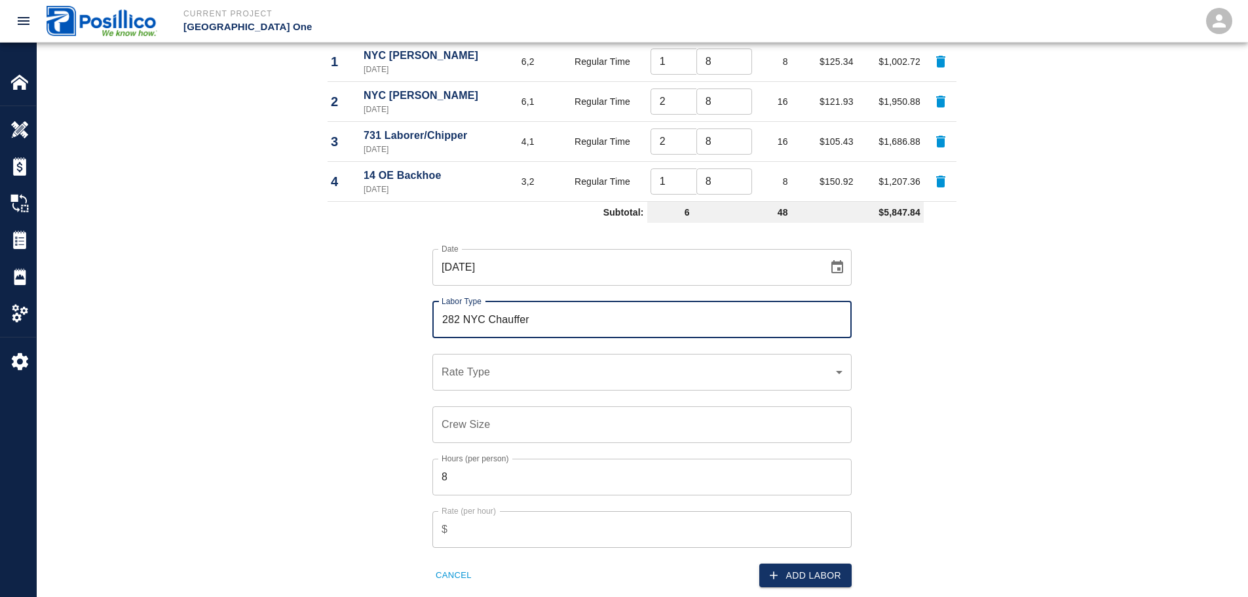
type input "282 NYC Chauffer"
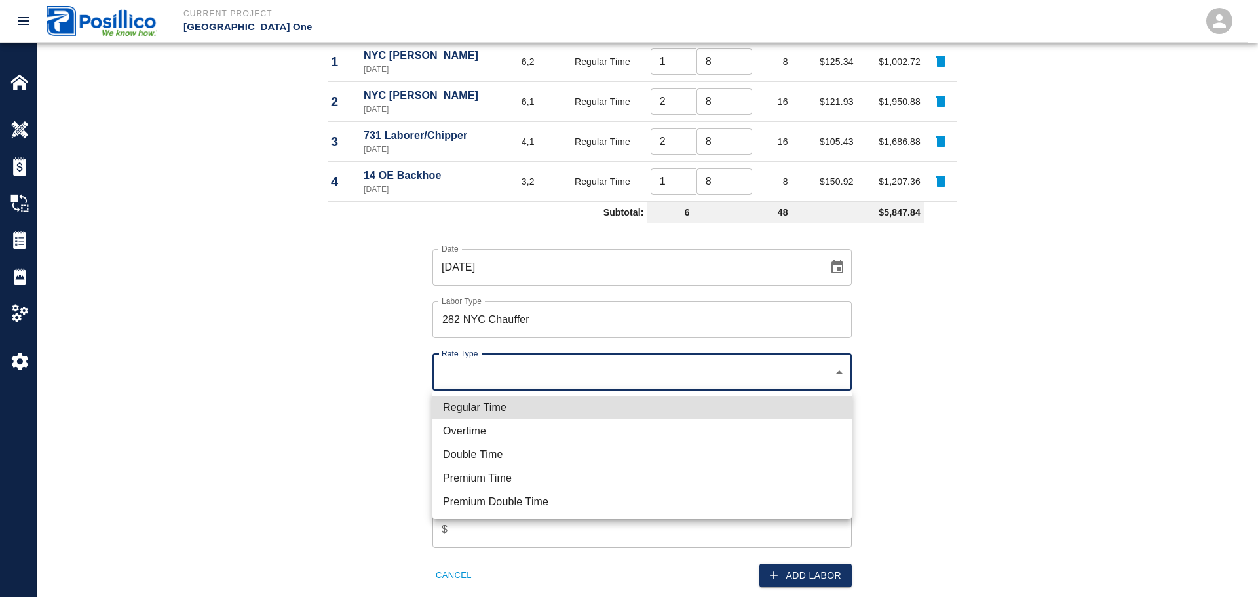
click at [542, 405] on li "Regular Time" at bounding box center [642, 408] width 419 height 24
type input "rate_rt"
type input "112.72"
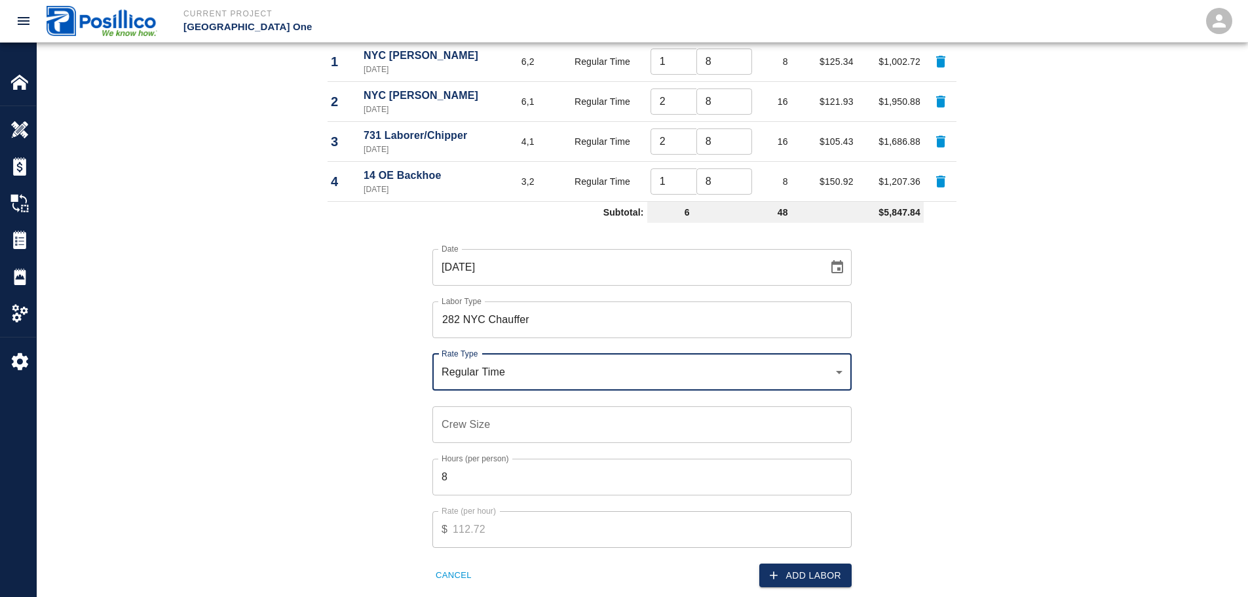
drag, startPoint x: 345, startPoint y: 399, endPoint x: 713, endPoint y: 428, distance: 369.4
click at [348, 399] on div "Regular Time Overtime Double Time Premium Time Premium Double Time" at bounding box center [624, 298] width 1248 height 597
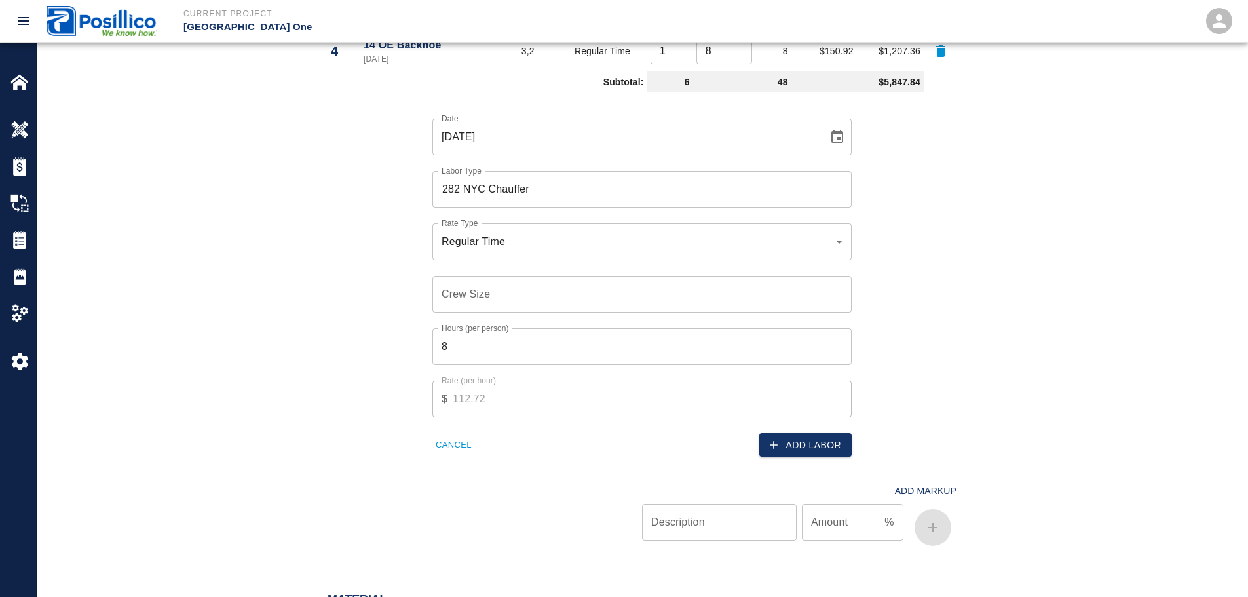
scroll to position [852, 0]
click at [623, 292] on input "Crew Size" at bounding box center [642, 293] width 419 height 37
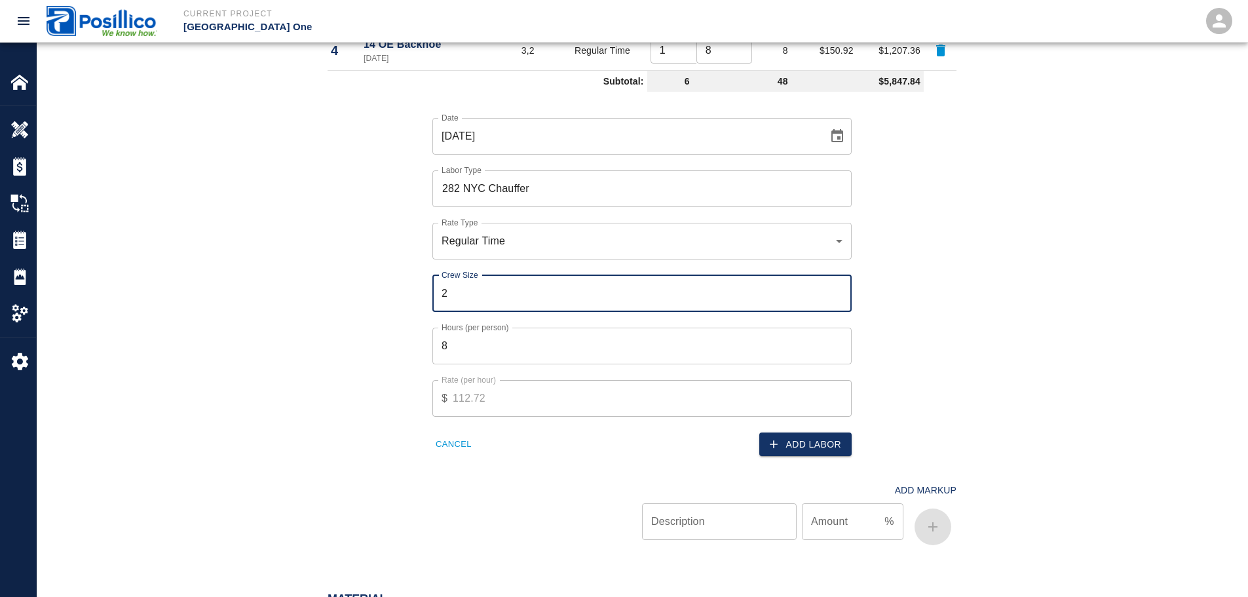
type input "2"
click at [952, 425] on div "Date [DATE] Date Labor Type 282 NYC Chauffer Labor Type Rate Type Regular Time …" at bounding box center [634, 277] width 645 height 360
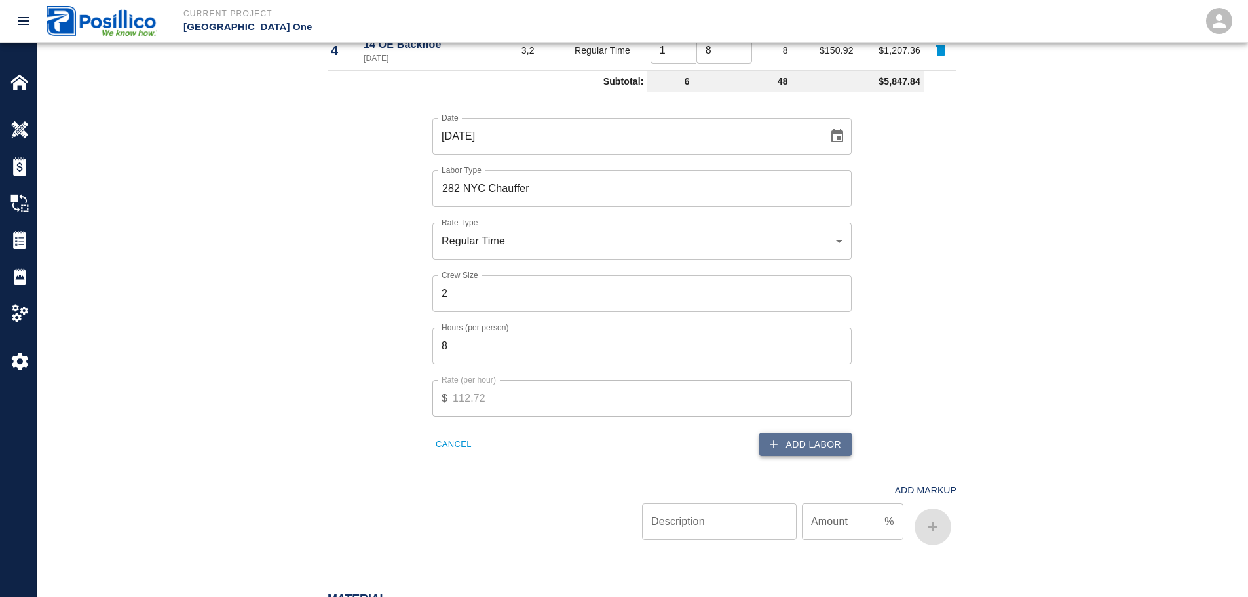
click at [807, 451] on button "Add Labor" at bounding box center [806, 445] width 92 height 24
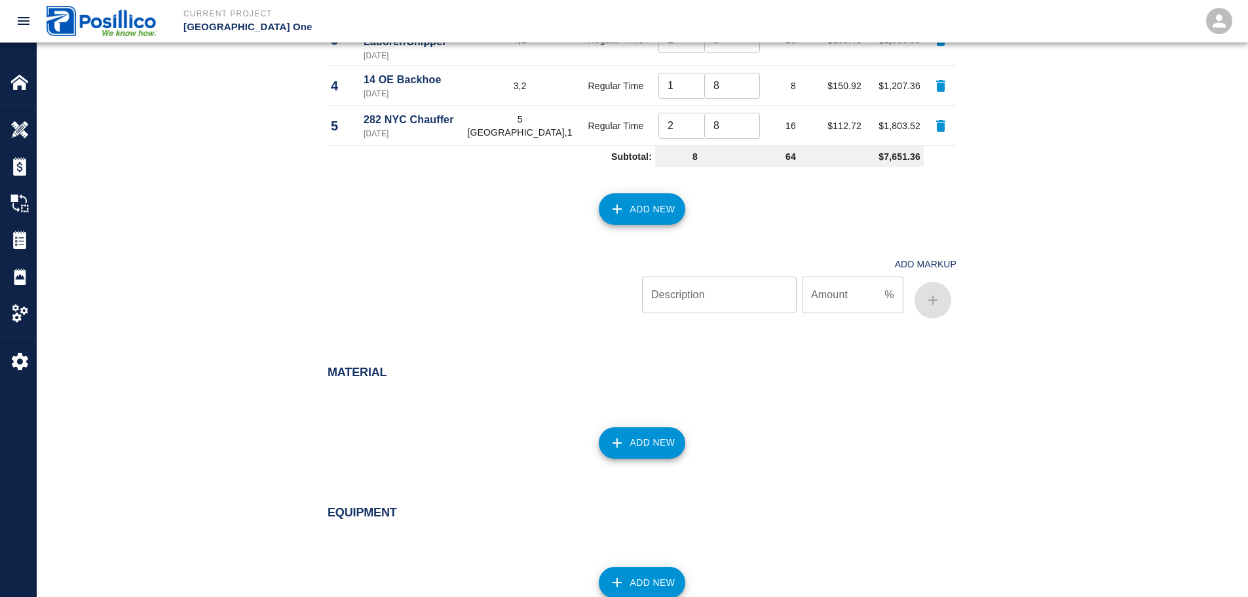
click at [608, 193] on button "Add New" at bounding box center [642, 208] width 87 height 31
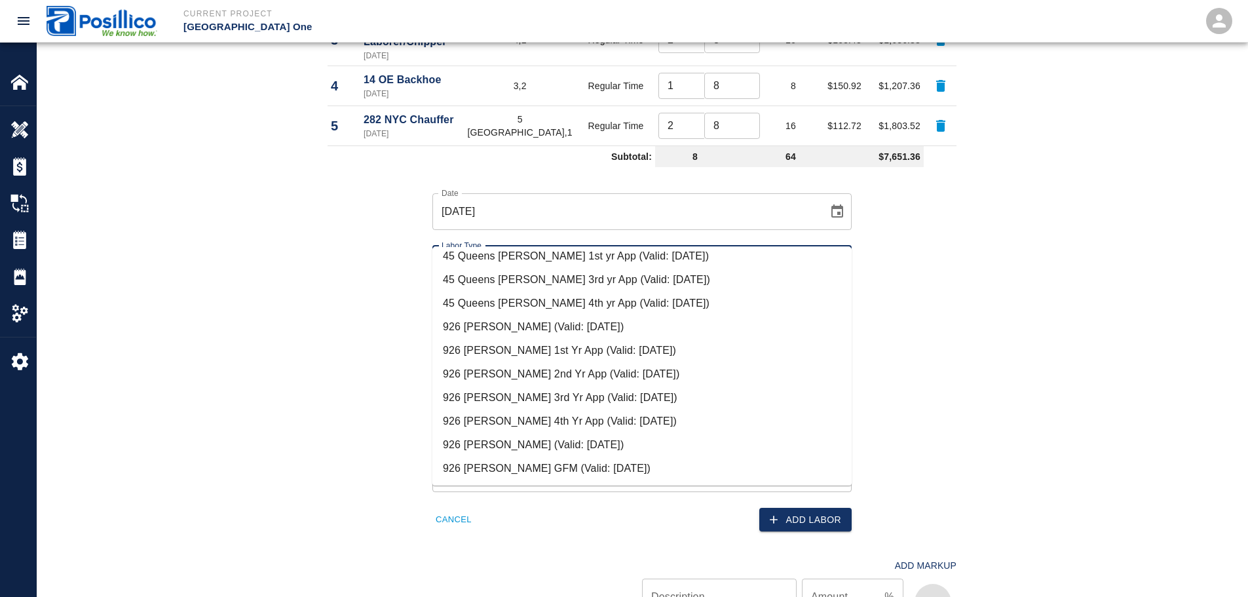
scroll to position [0, 0]
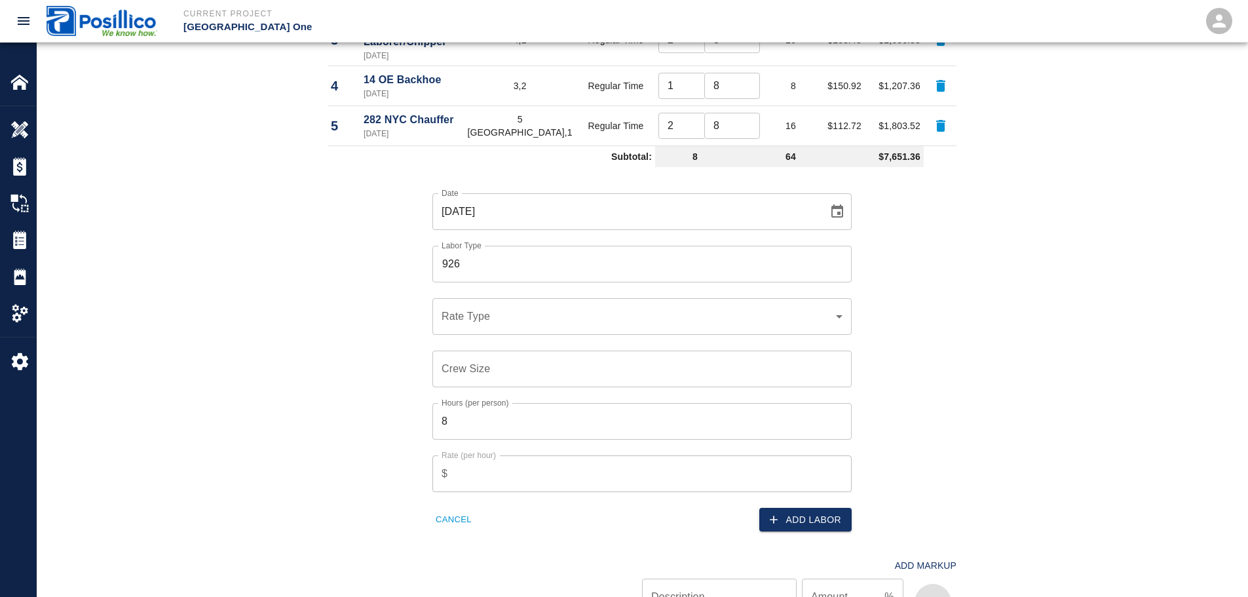
drag, startPoint x: 251, startPoint y: 181, endPoint x: 320, endPoint y: 252, distance: 99.2
click at [252, 181] on div "Labor Labor Type Cost Code Rate Type Crew Size Hrs / Person Total Hrs Rate / Hr…" at bounding box center [642, 238] width 1211 height 837
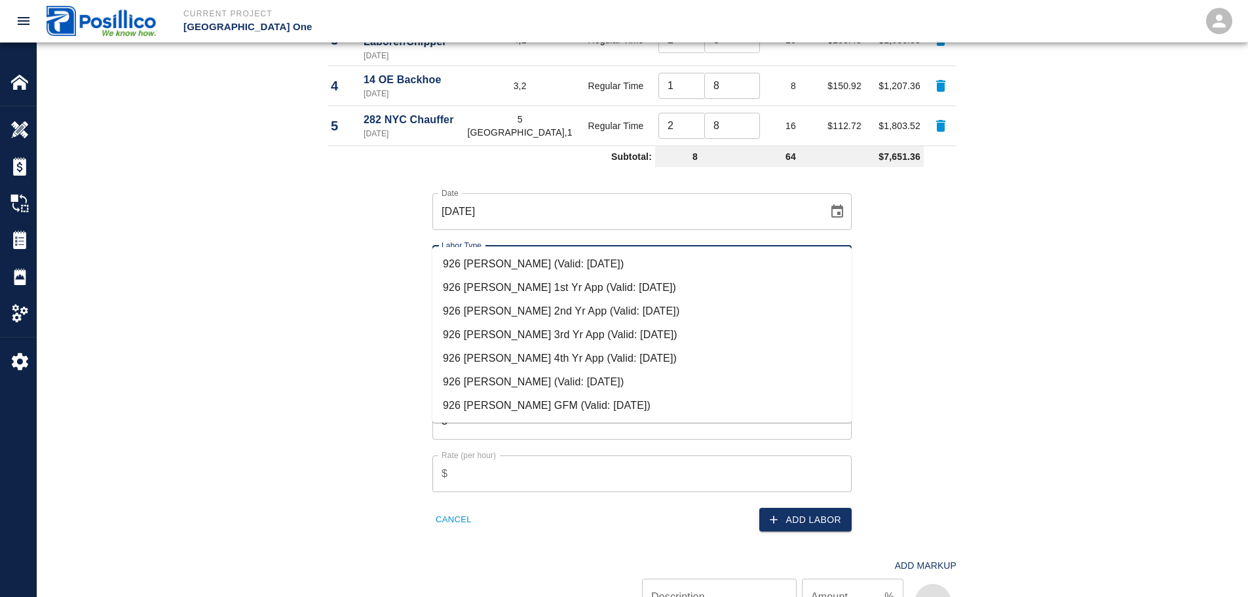
click at [569, 252] on input "926" at bounding box center [642, 264] width 408 height 25
click at [571, 274] on li "926 [PERSON_NAME] (Valid: [DATE])" at bounding box center [642, 264] width 419 height 24
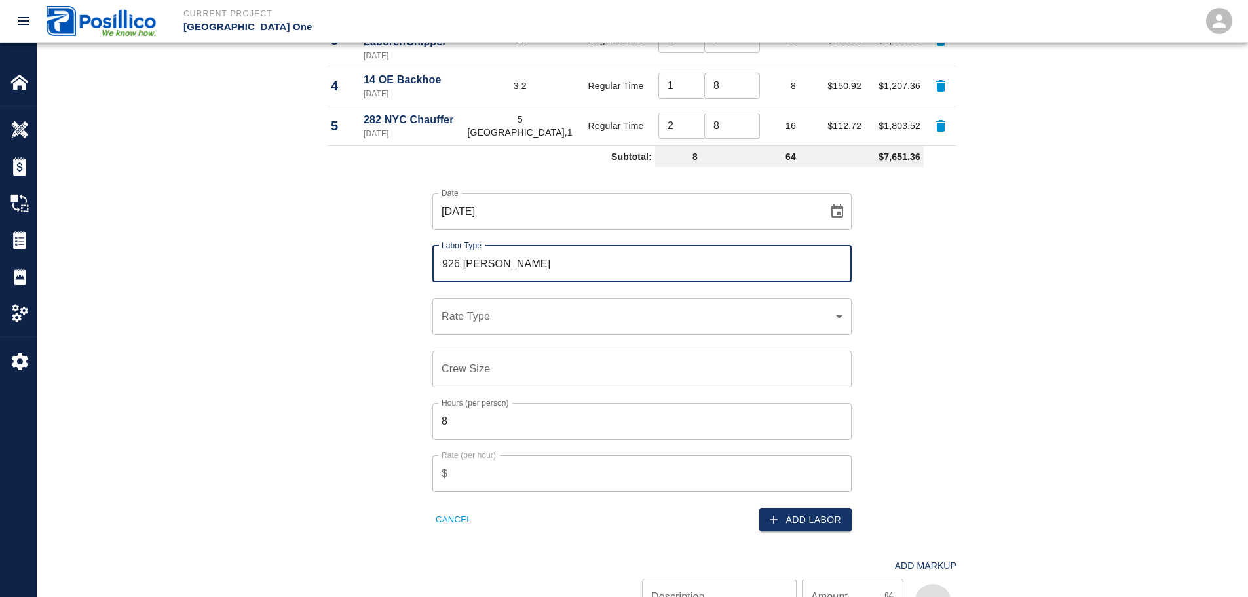
type input "926 [PERSON_NAME]"
click at [292, 285] on div "Labor Labor Type Cost Code Rate Type Crew Size Hrs / Person Total Hrs Rate / Hr…" at bounding box center [642, 222] width 708 height 805
drag, startPoint x: 392, startPoint y: 182, endPoint x: 404, endPoint y: 197, distance: 18.6
click at [392, 182] on div "Date [DATE] Date Labor Type 926 Brklyn Carpenters Labor Type Rate Type ​ Rate T…" at bounding box center [634, 352] width 645 height 360
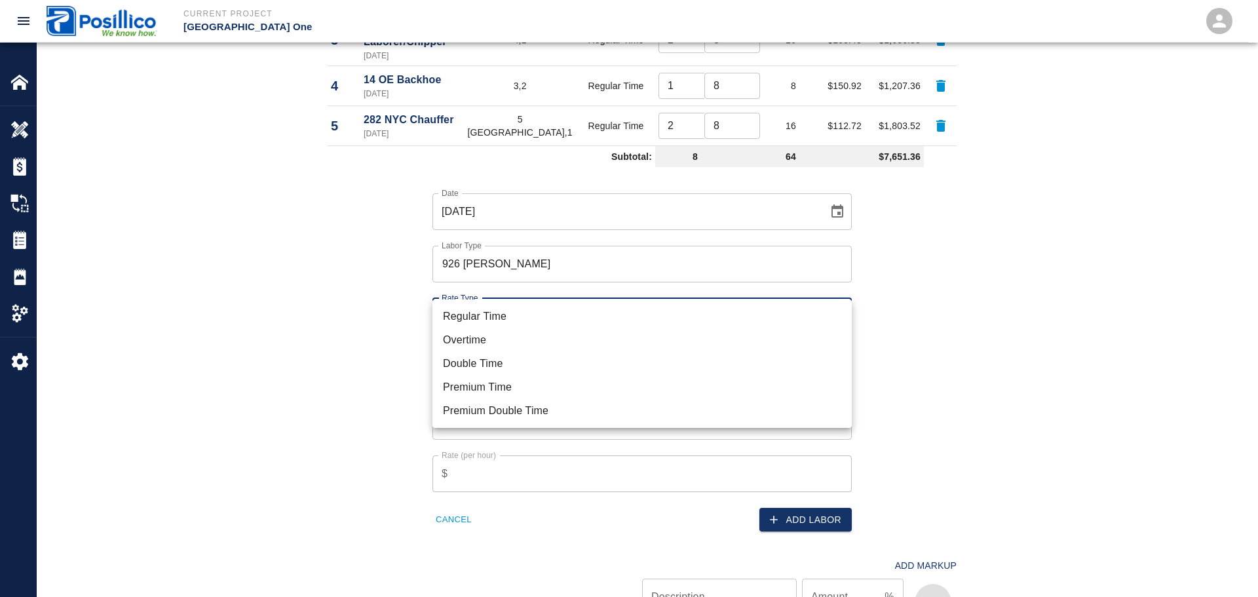
click at [493, 320] on li "Regular Time" at bounding box center [642, 317] width 419 height 24
type input "rate_rt"
type input "127.97"
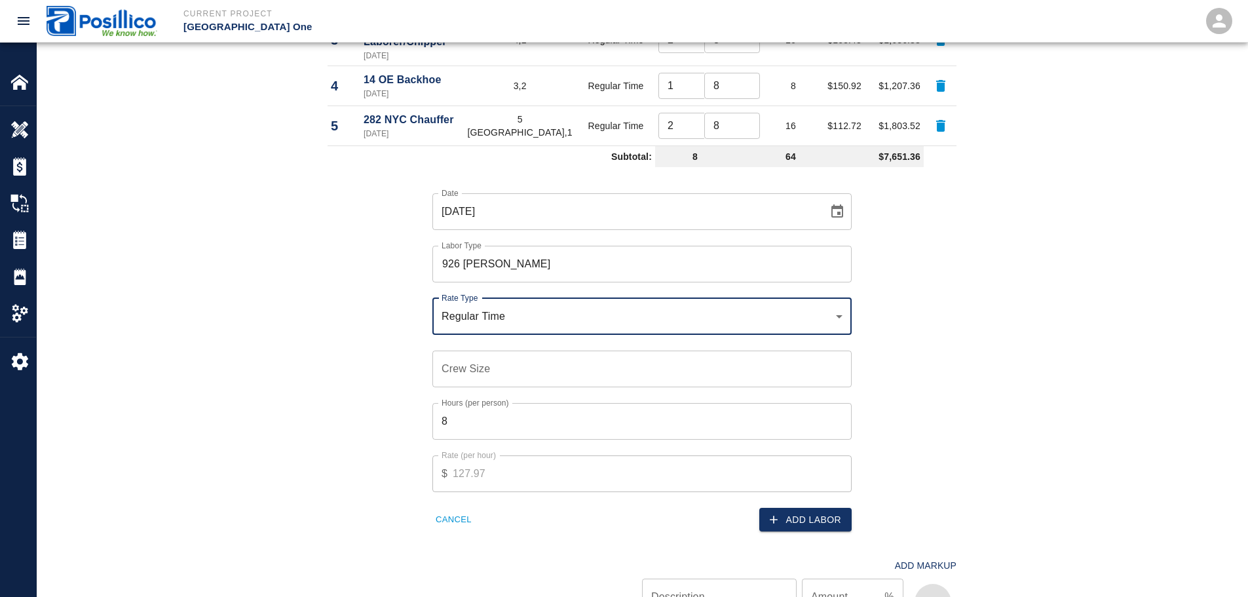
click at [362, 305] on div "Regular Time Overtime Double Time Premium Time Premium Double Time" at bounding box center [624, 298] width 1248 height 597
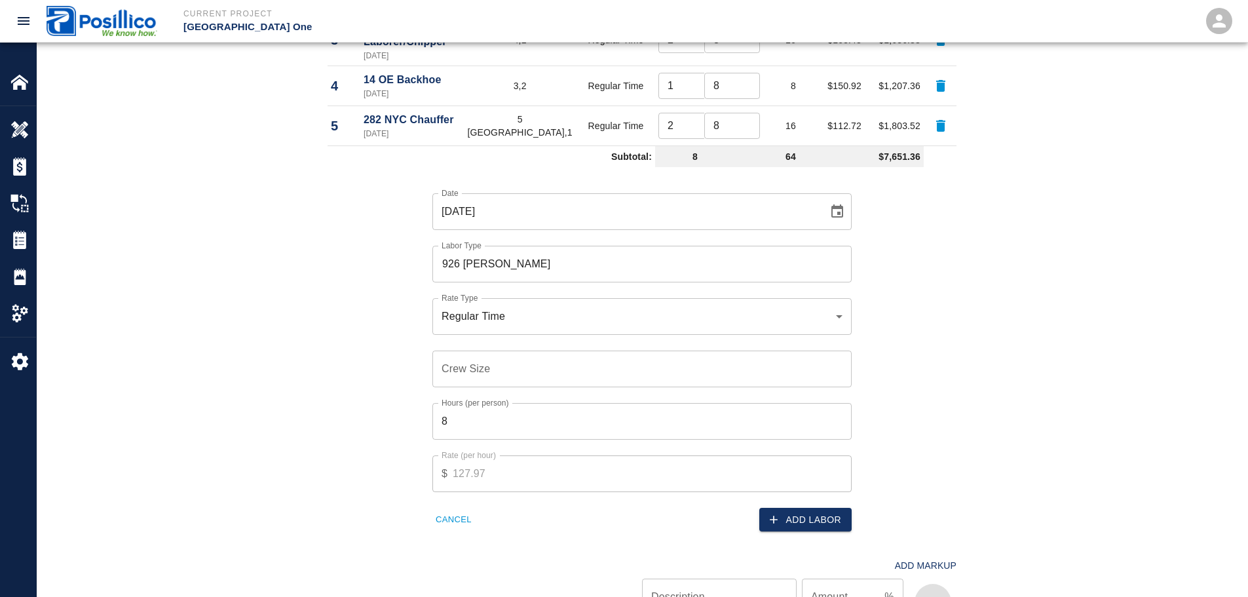
click at [519, 351] on input "Crew Size" at bounding box center [642, 369] width 419 height 37
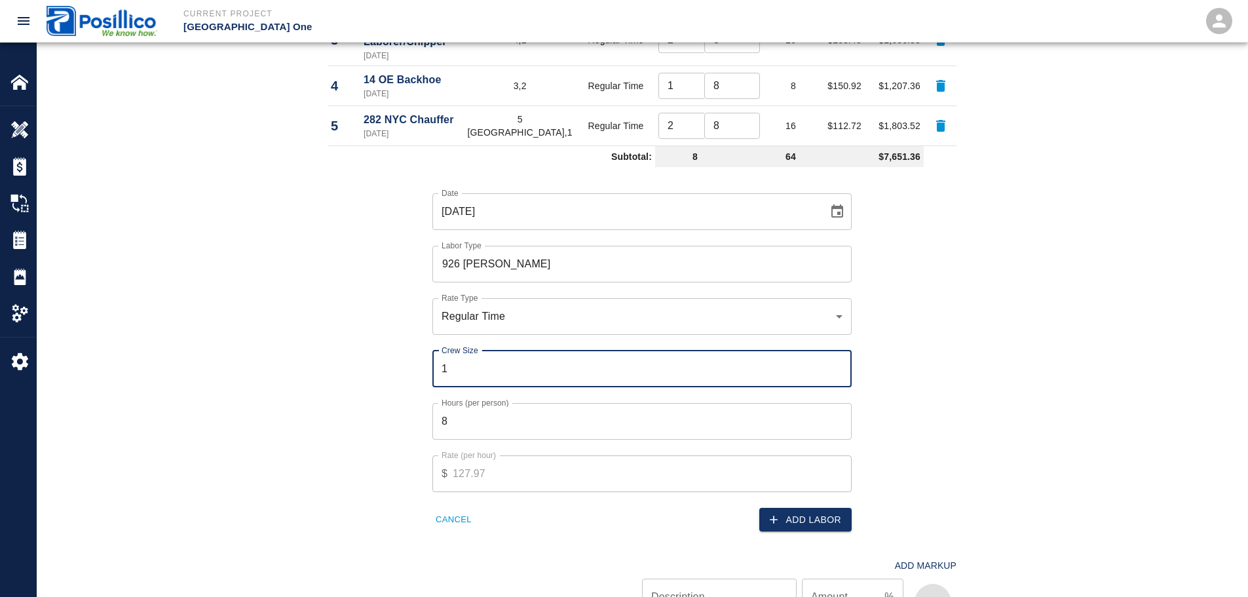
type input "1"
drag, startPoint x: 363, startPoint y: 351, endPoint x: 427, endPoint y: 359, distance: 64.7
click at [365, 351] on div "Date [DATE] Date Labor Type 926 Brklyn Carpenters Labor Type Rate Type Regular …" at bounding box center [634, 352] width 645 height 360
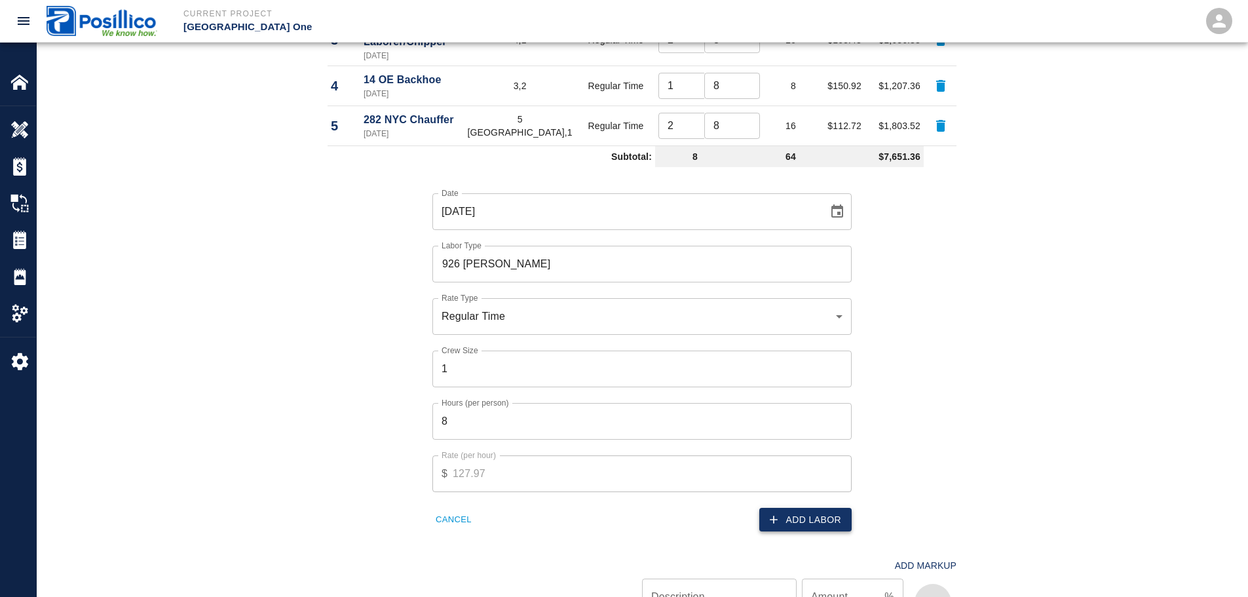
click at [813, 508] on button "Add Labor" at bounding box center [806, 520] width 92 height 24
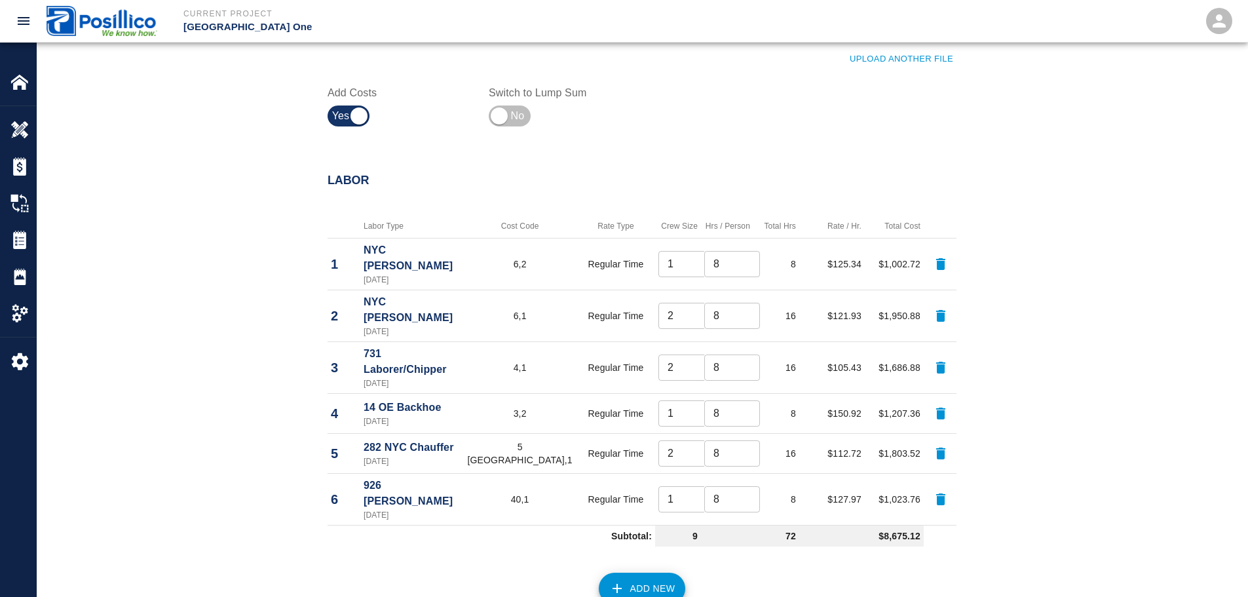
scroll to position [590, 0]
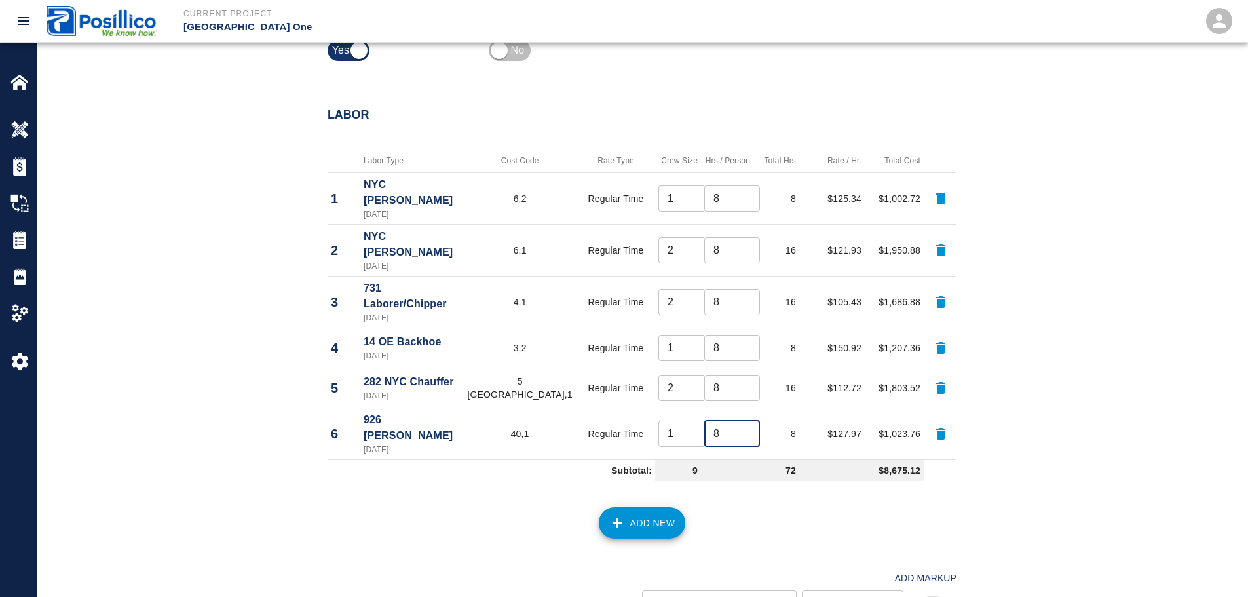
click at [717, 421] on input "8" at bounding box center [733, 434] width 56 height 26
type input "2"
click at [986, 357] on div "Labor Labor Type Cost Code Rate Type Crew Size Hrs / Person Total Hrs Rate / Hr…" at bounding box center [642, 360] width 708 height 556
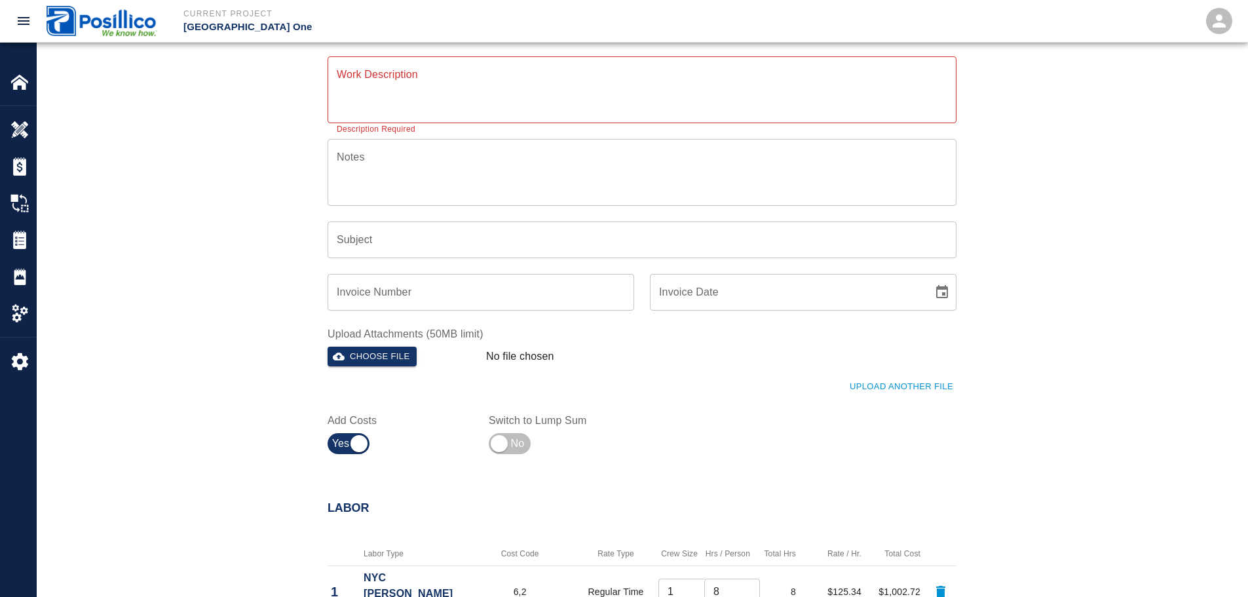
scroll to position [0, 0]
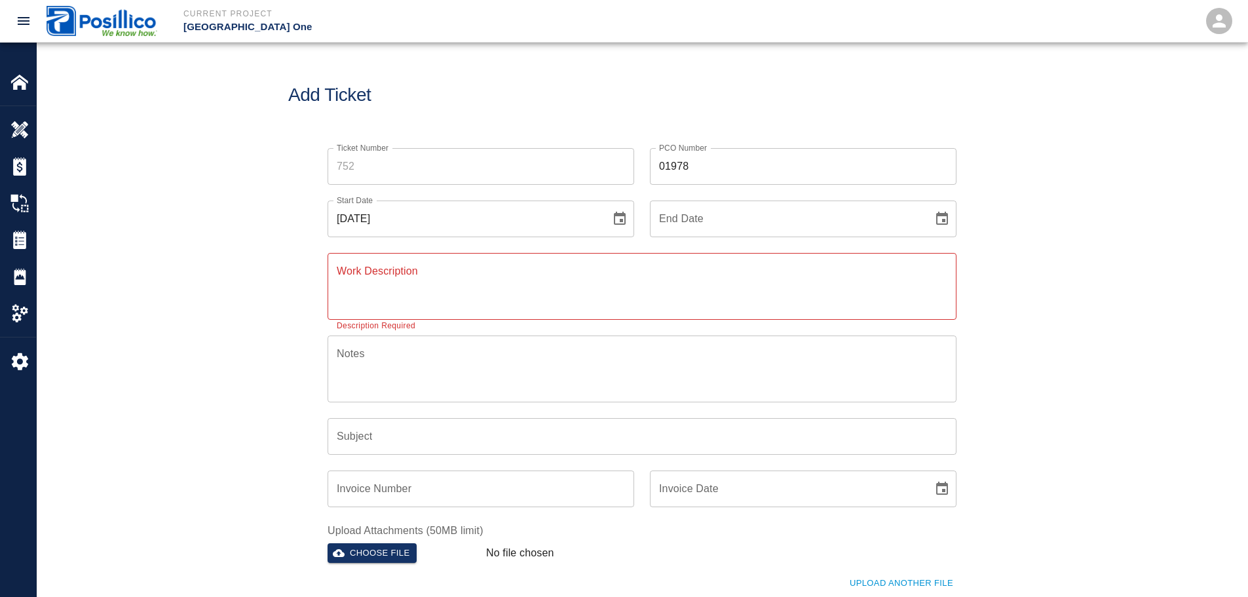
click at [385, 261] on div "x Work Description" at bounding box center [642, 286] width 629 height 67
click at [172, 277] on div "Ticket Number Ticket Number PCO Number 01978 PCO Number Start Date [DATE] Start…" at bounding box center [642, 410] width 1211 height 556
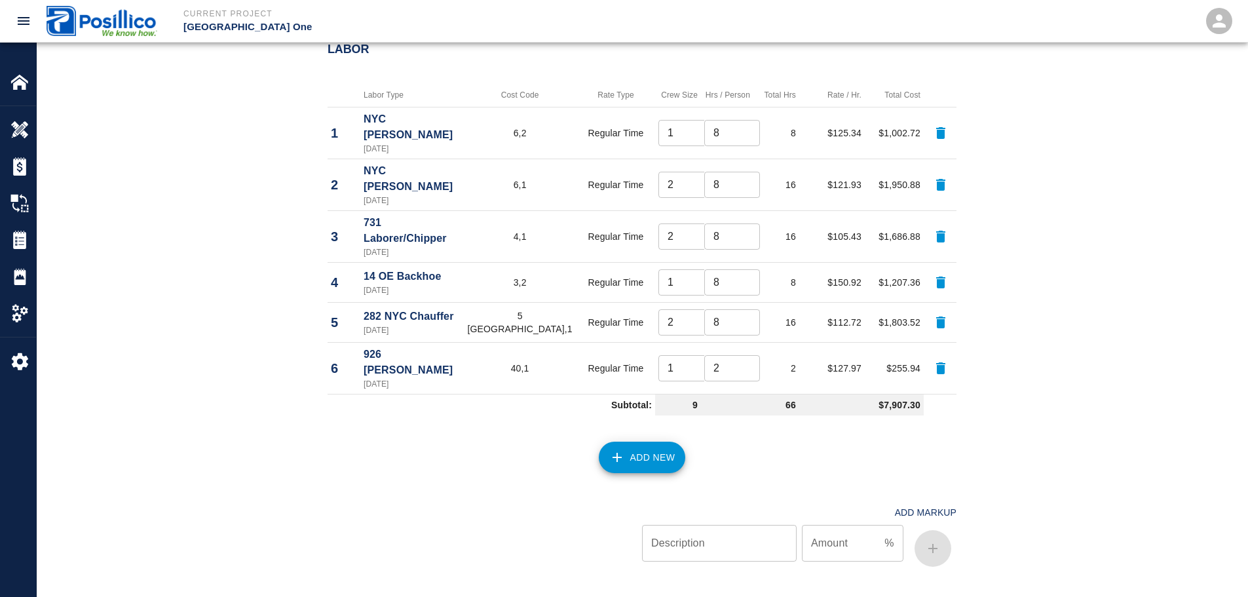
click at [642, 442] on button "Add New" at bounding box center [642, 457] width 87 height 31
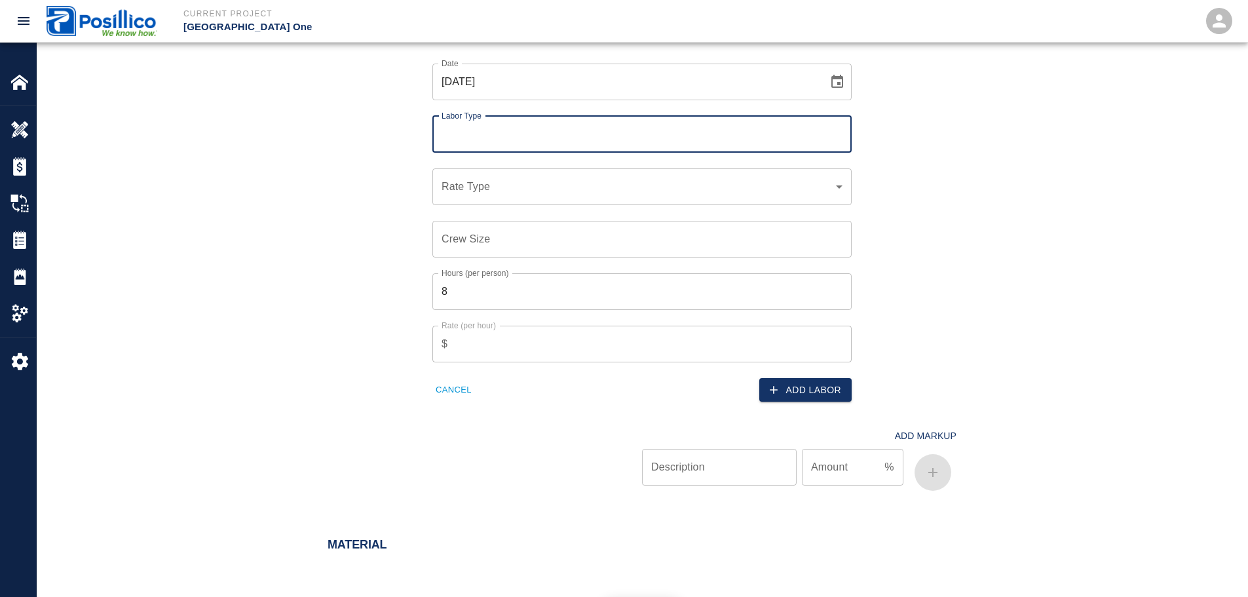
scroll to position [1114, 0]
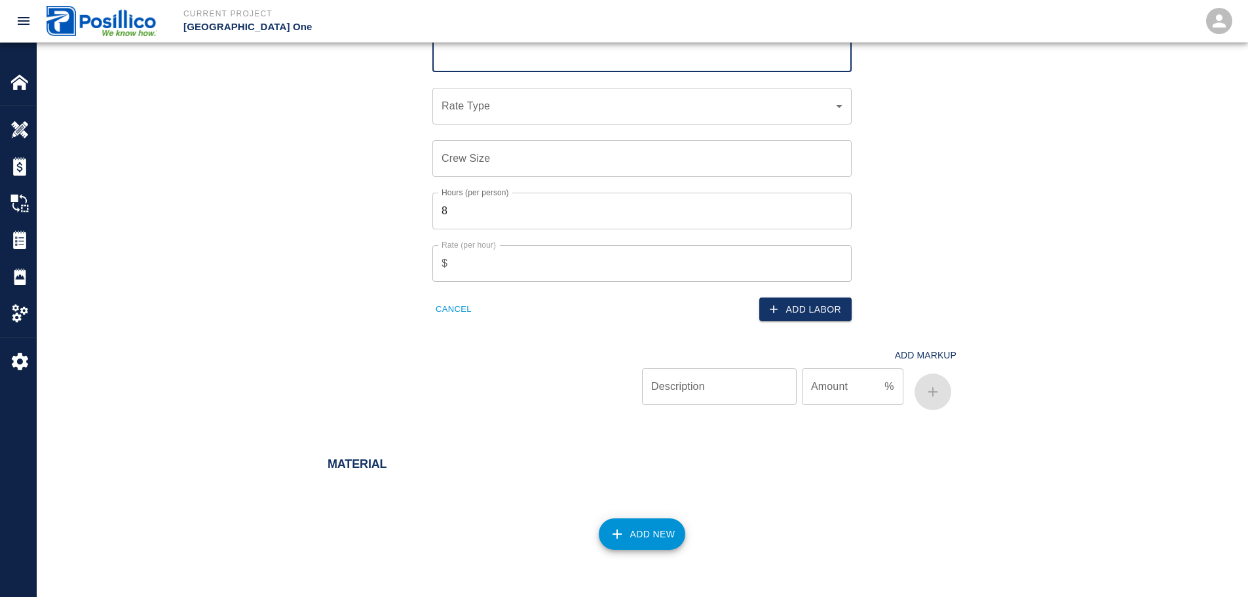
click at [623, 526] on icon "button" at bounding box center [618, 534] width 16 height 16
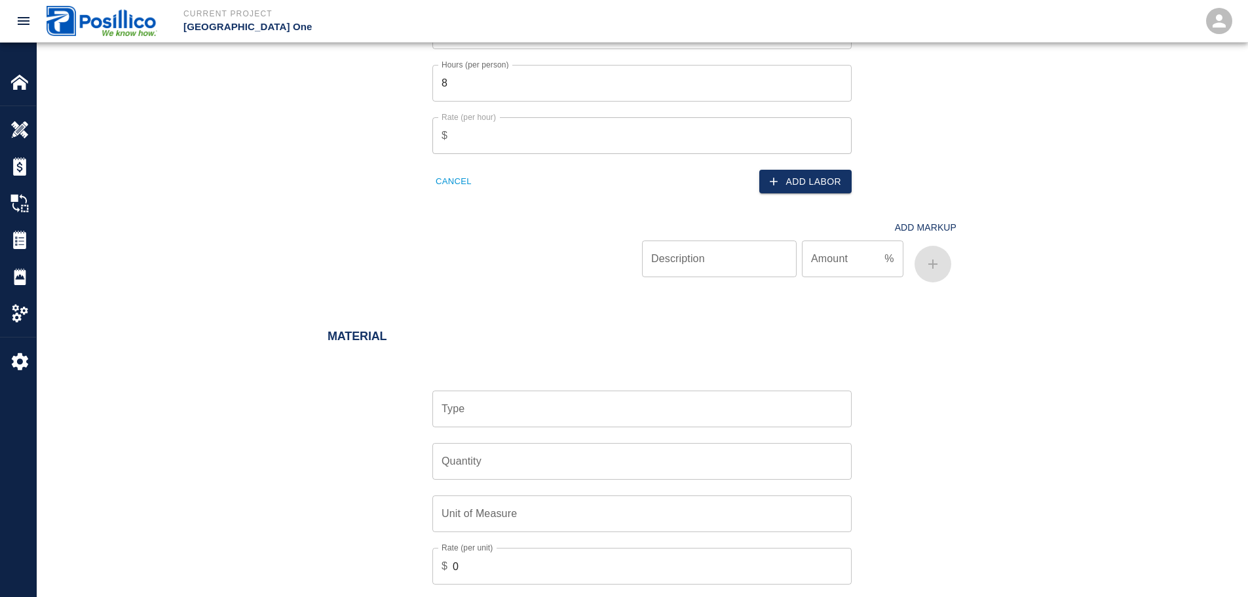
scroll to position [1245, 0]
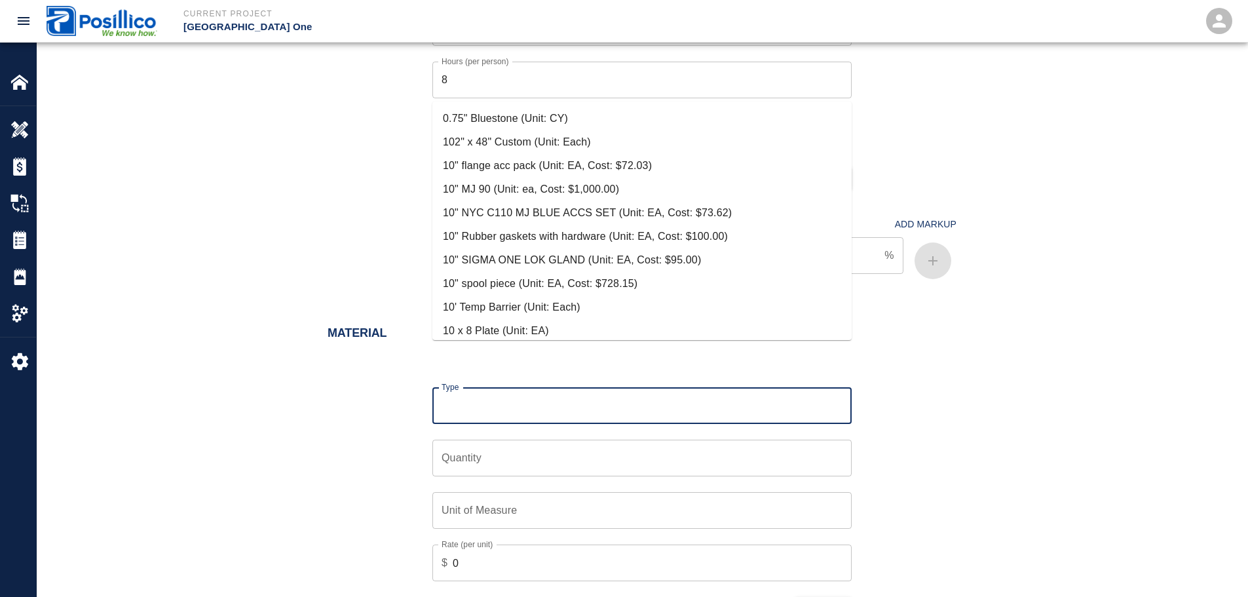
click at [507, 393] on input "Type" at bounding box center [642, 405] width 408 height 25
click at [968, 300] on div "Material Type Type Quantity Quantity Unit of Measure Unit of Measure Rate (per …" at bounding box center [642, 460] width 708 height 321
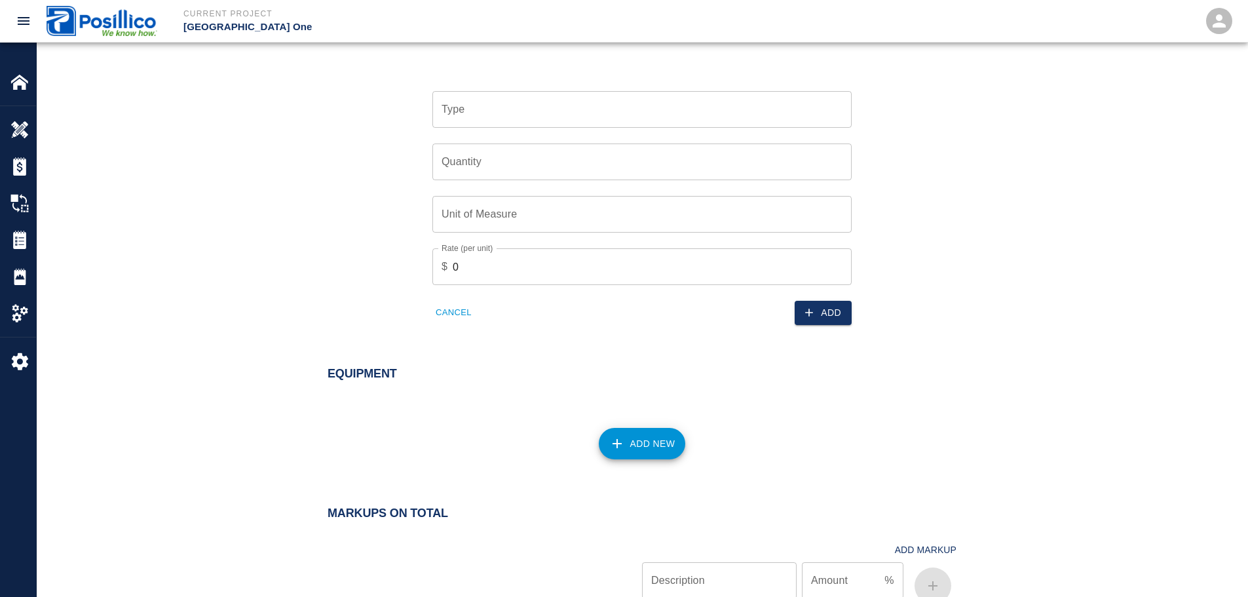
scroll to position [1638, 0]
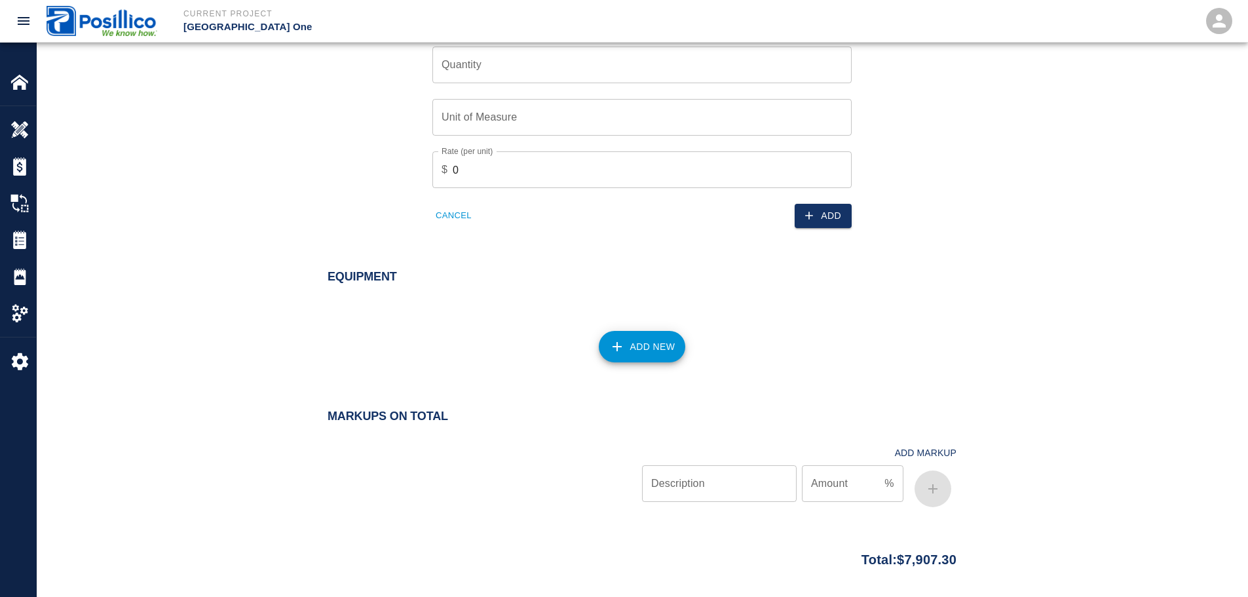
click at [648, 331] on button "Add New" at bounding box center [642, 346] width 87 height 31
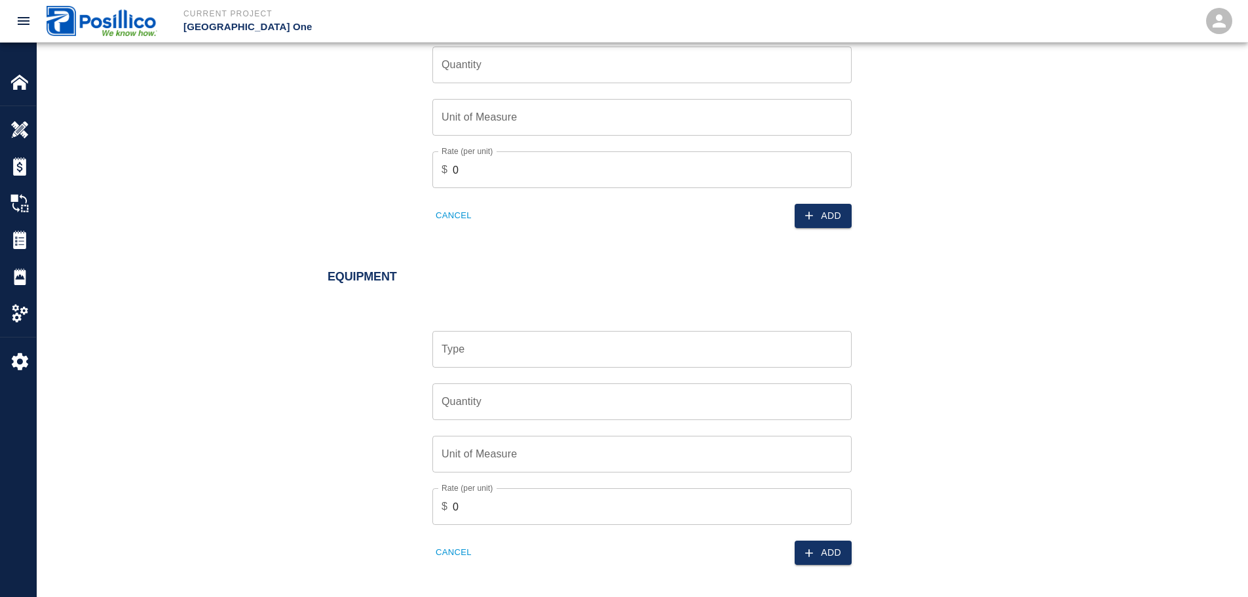
click at [645, 337] on input "Type" at bounding box center [642, 349] width 408 height 25
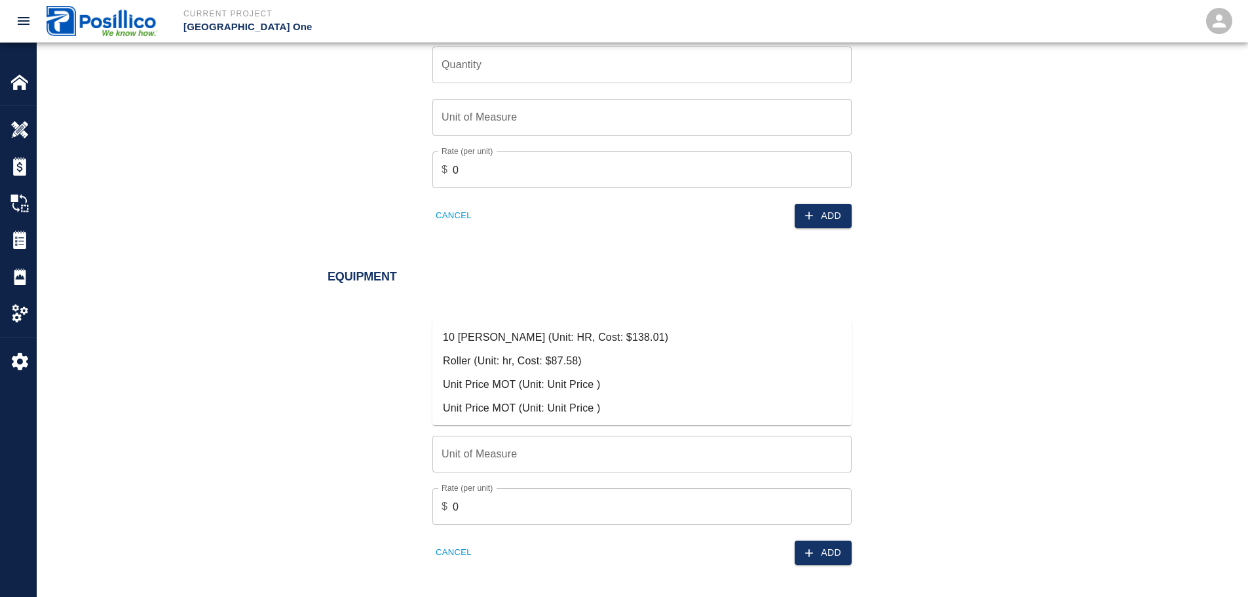
click at [727, 332] on li "10 [PERSON_NAME] (Unit: HR, Cost: $138.01)" at bounding box center [642, 338] width 419 height 24
type input "10 [PERSON_NAME] (Unit: HR, Cost: $138.01)"
type input "HR"
type input "138.01"
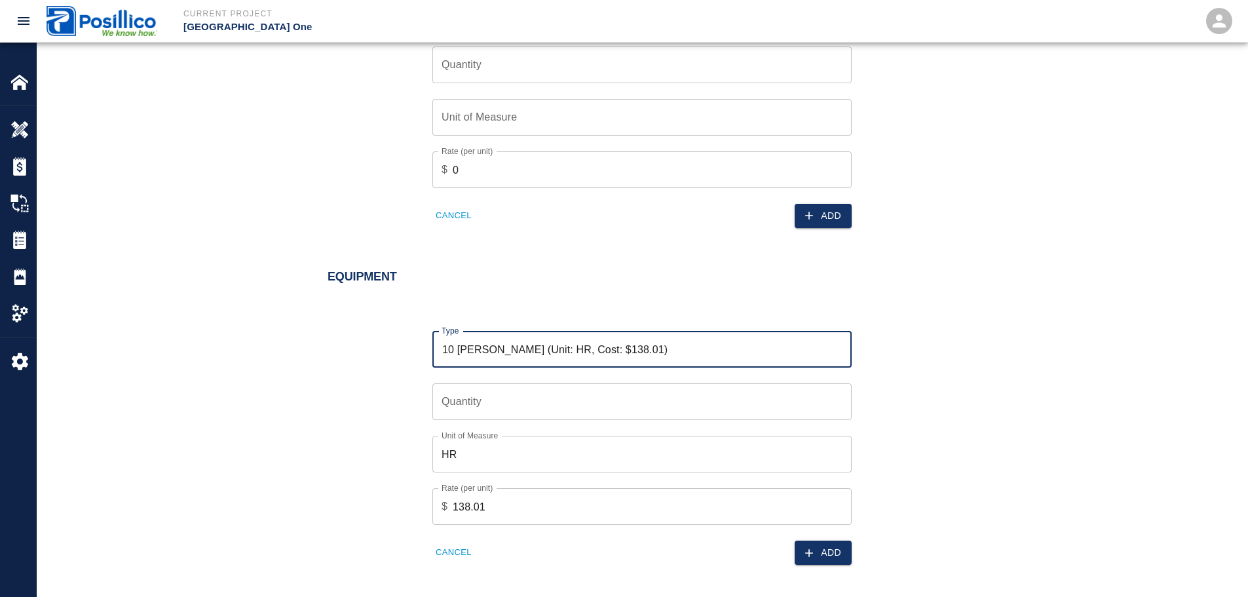
type input "10 [PERSON_NAME] (Unit: HR, Cost: $138.01)"
click at [693, 383] on input "Quantity" at bounding box center [642, 401] width 419 height 37
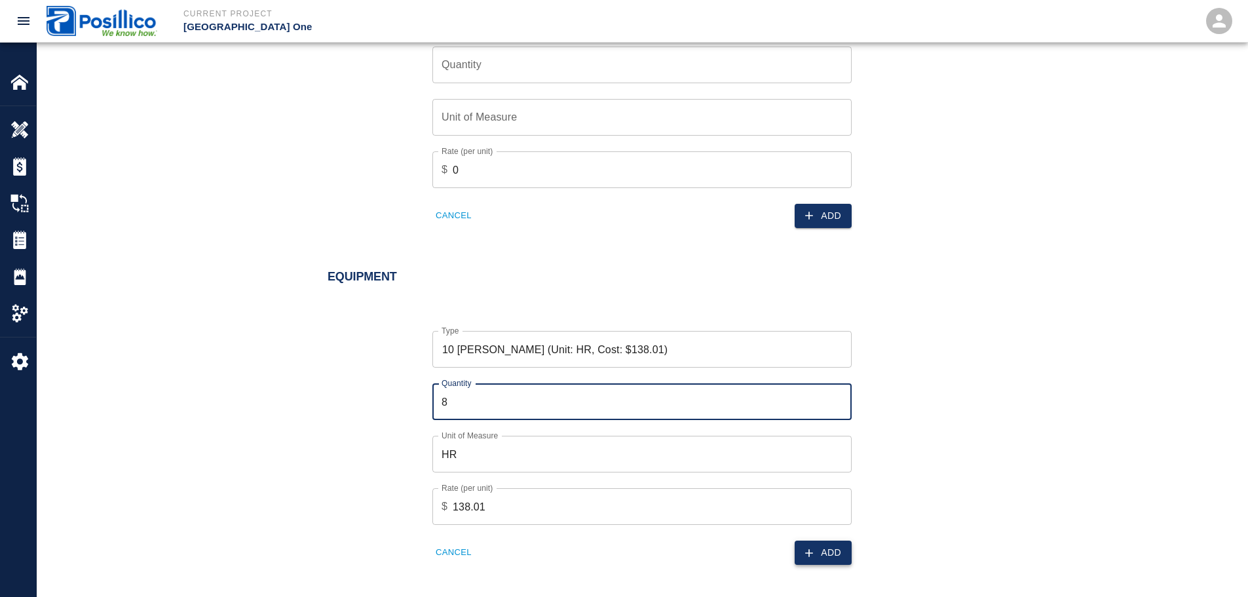
type input "8"
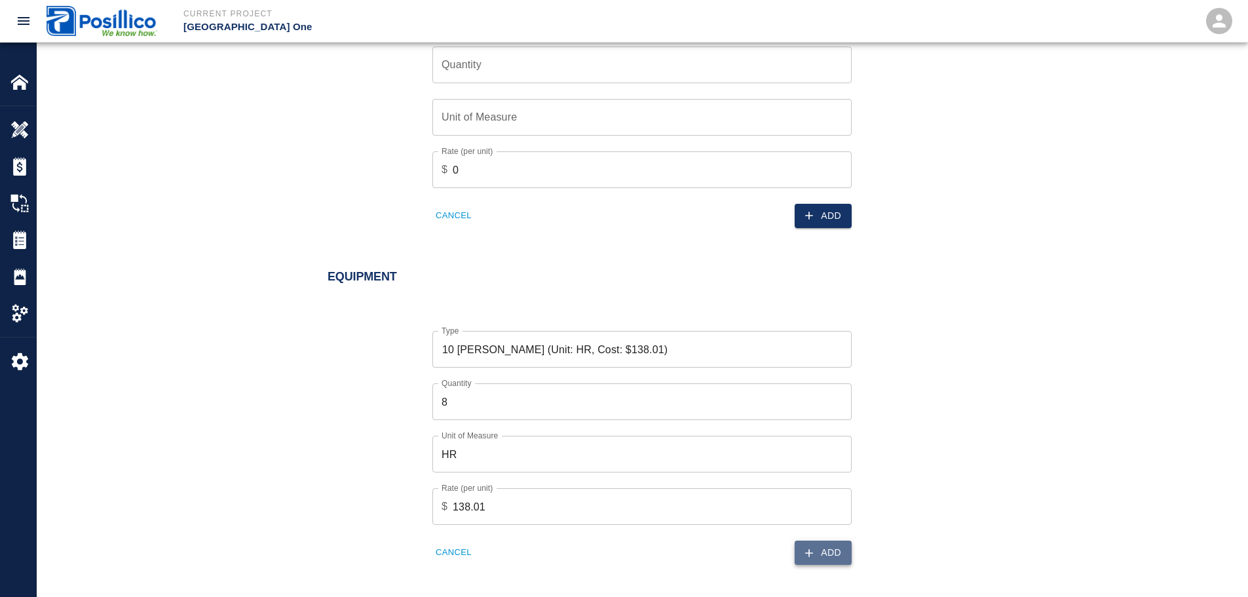
click at [822, 541] on button "Add" at bounding box center [823, 553] width 57 height 24
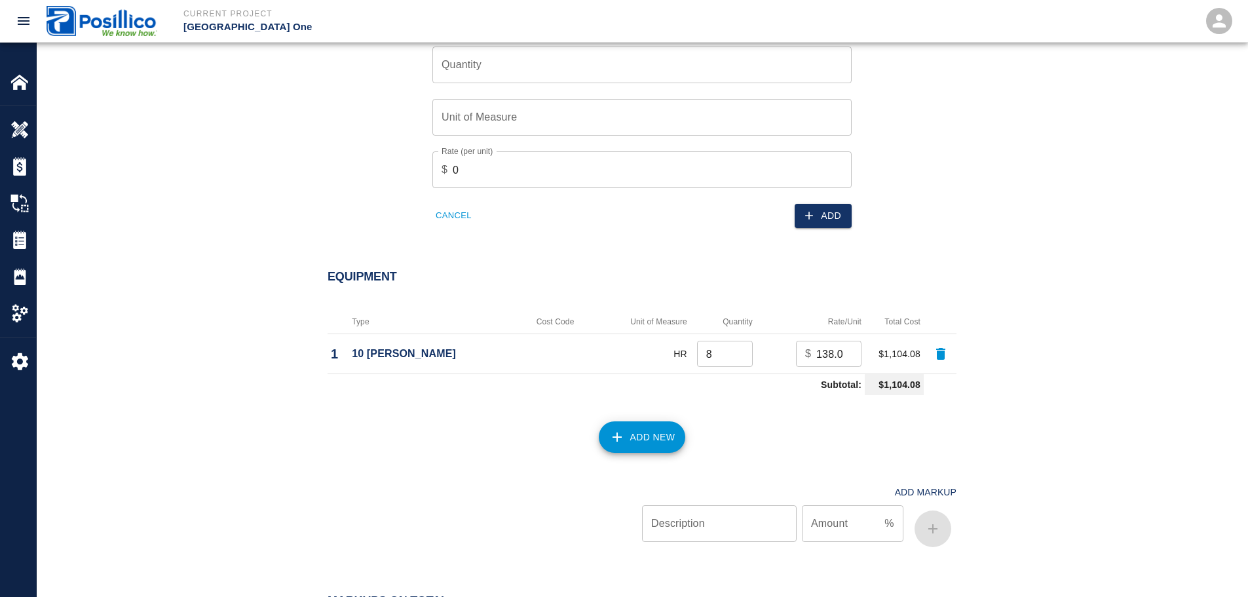
click at [621, 429] on icon "button" at bounding box center [618, 437] width 16 height 16
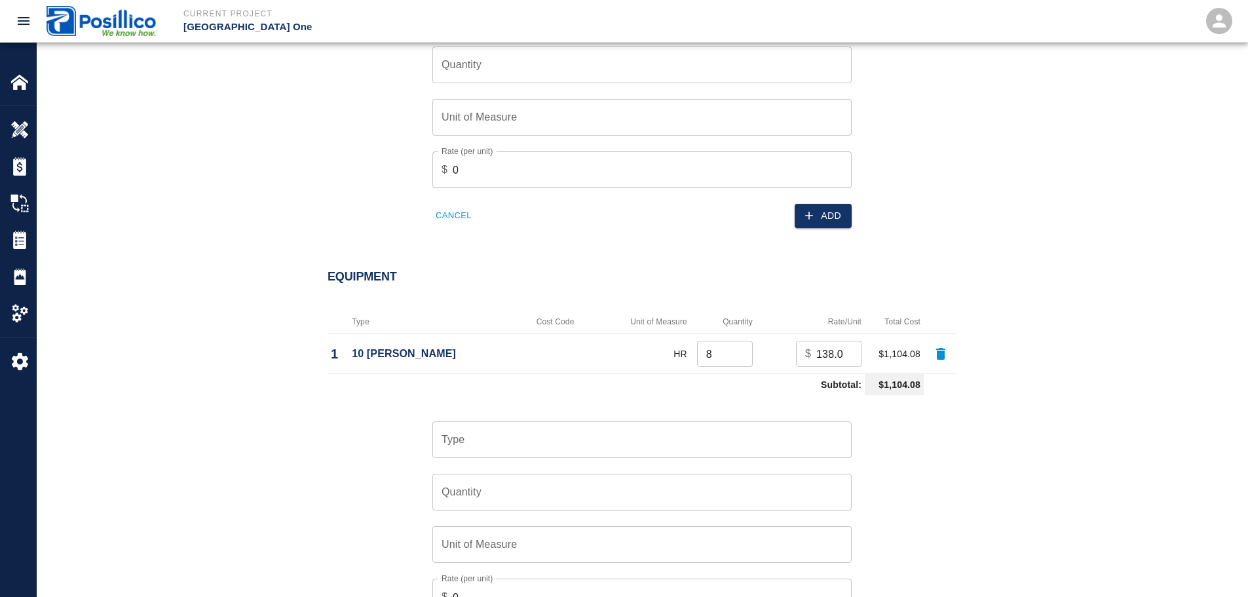
click at [625, 427] on input "Type" at bounding box center [642, 439] width 408 height 25
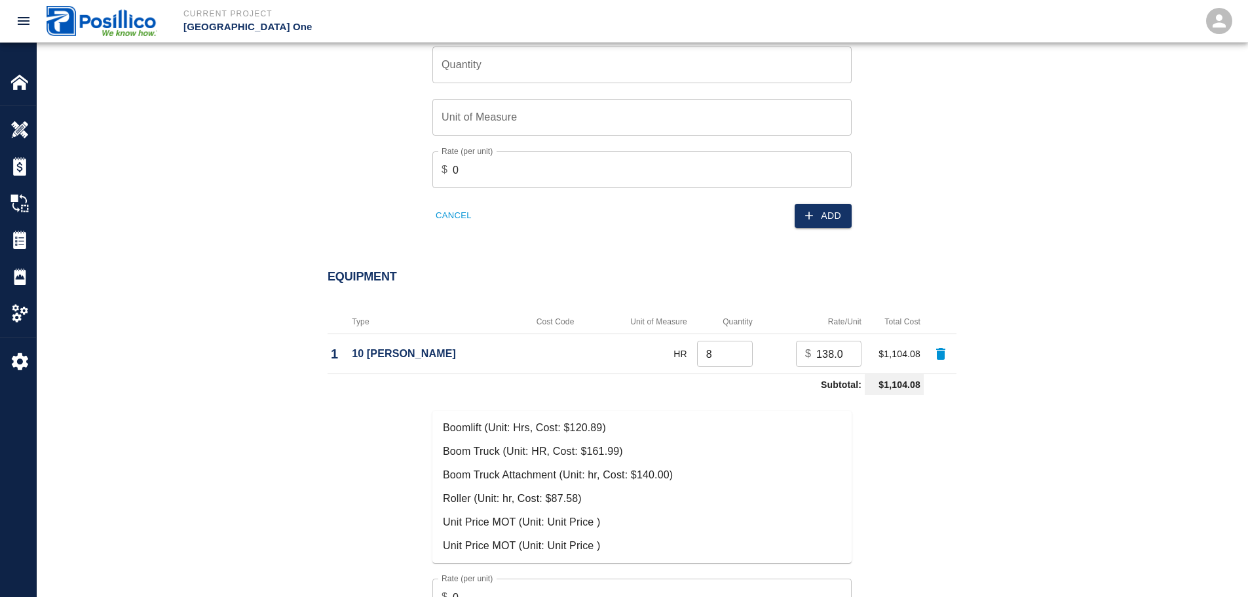
click at [590, 449] on li "Boom Truck (Unit: HR, Cost: $161.99)" at bounding box center [642, 452] width 419 height 24
type input "Boom Truck (Unit: HR, Cost: $161.99)"
type input "HR"
type input "161.99"
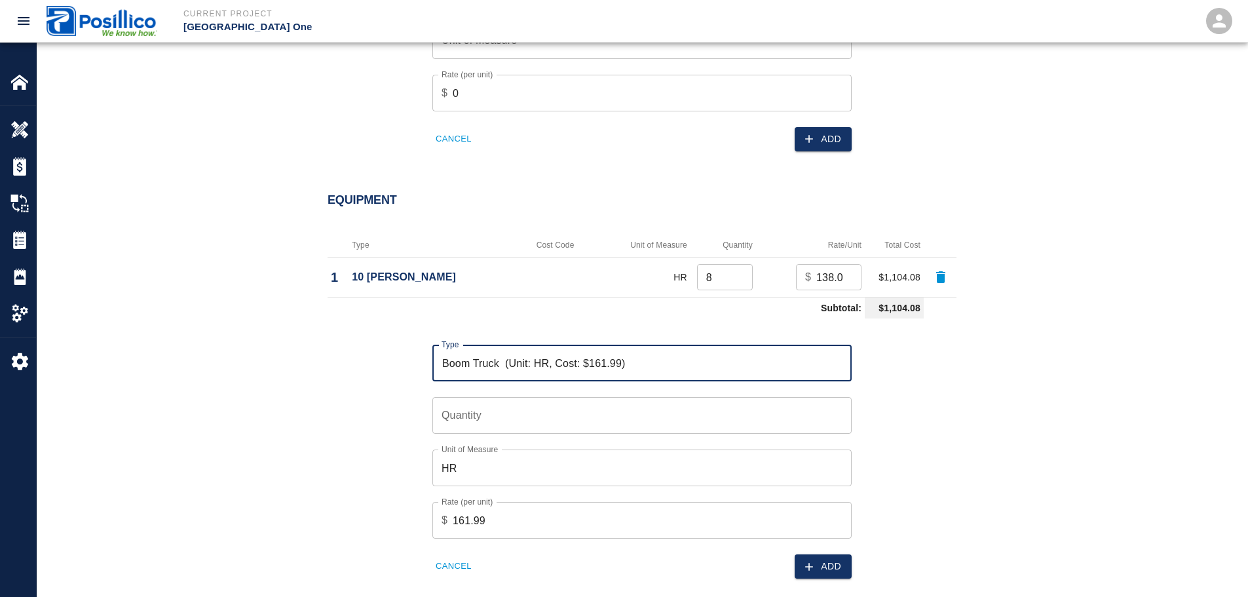
scroll to position [1835, 0]
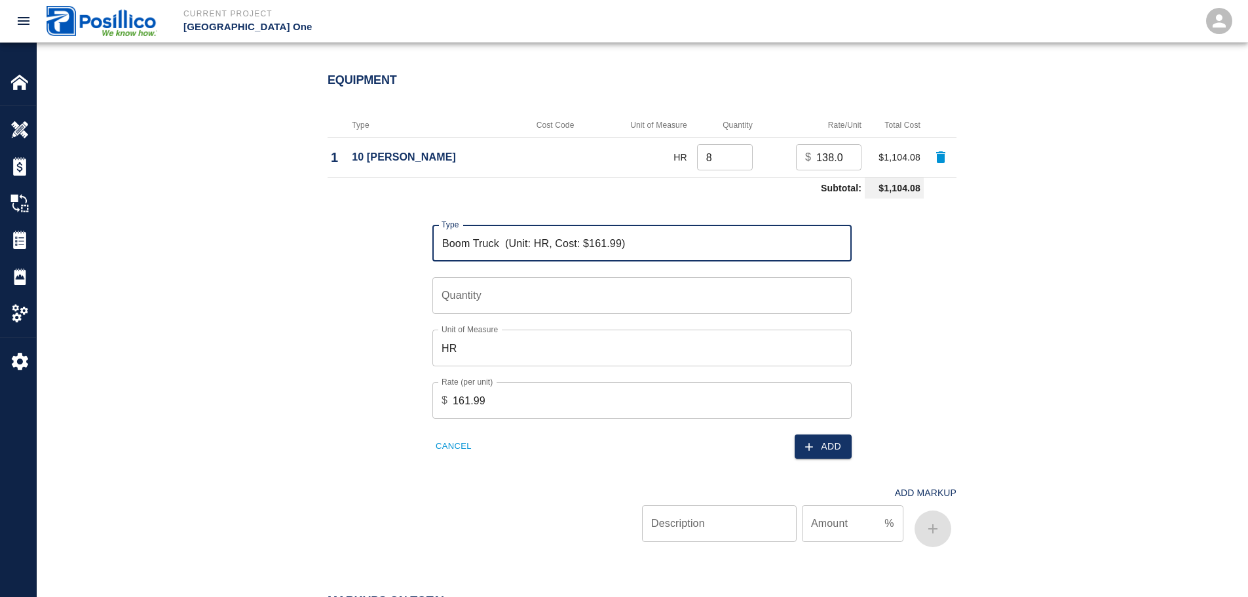
type input "Boom Truck (Unit: HR, Cost: $161.99)"
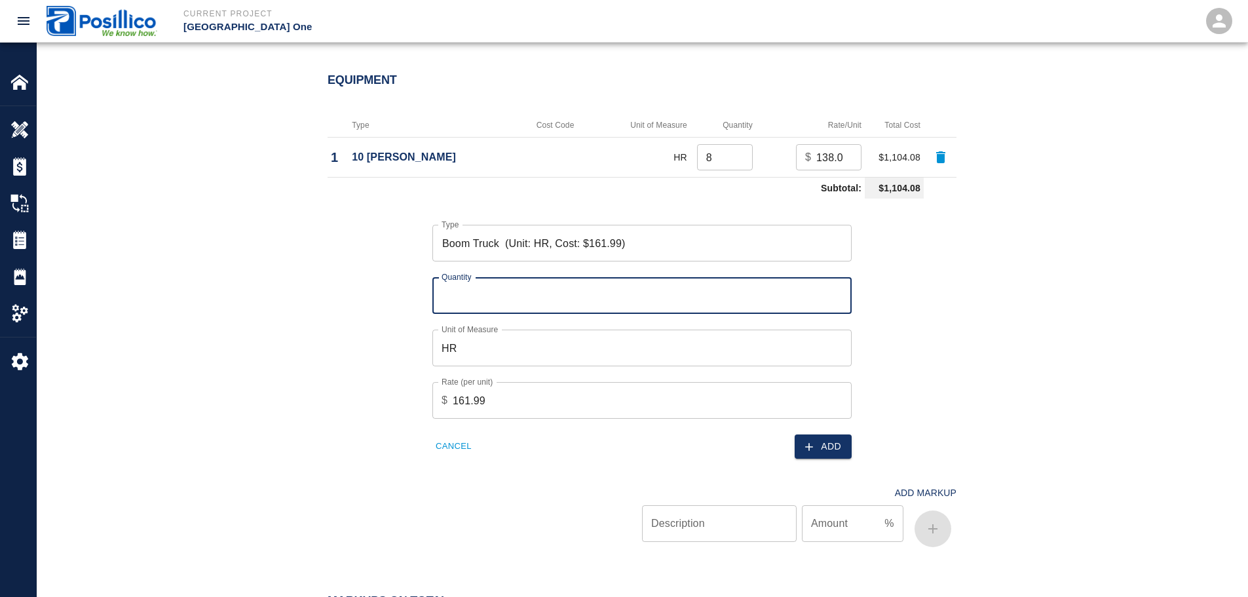
click at [542, 277] on input "Quantity" at bounding box center [642, 295] width 419 height 37
type input "8"
click at [842, 314] on div "Unit of Measure HR Unit of Measure" at bounding box center [634, 340] width 435 height 52
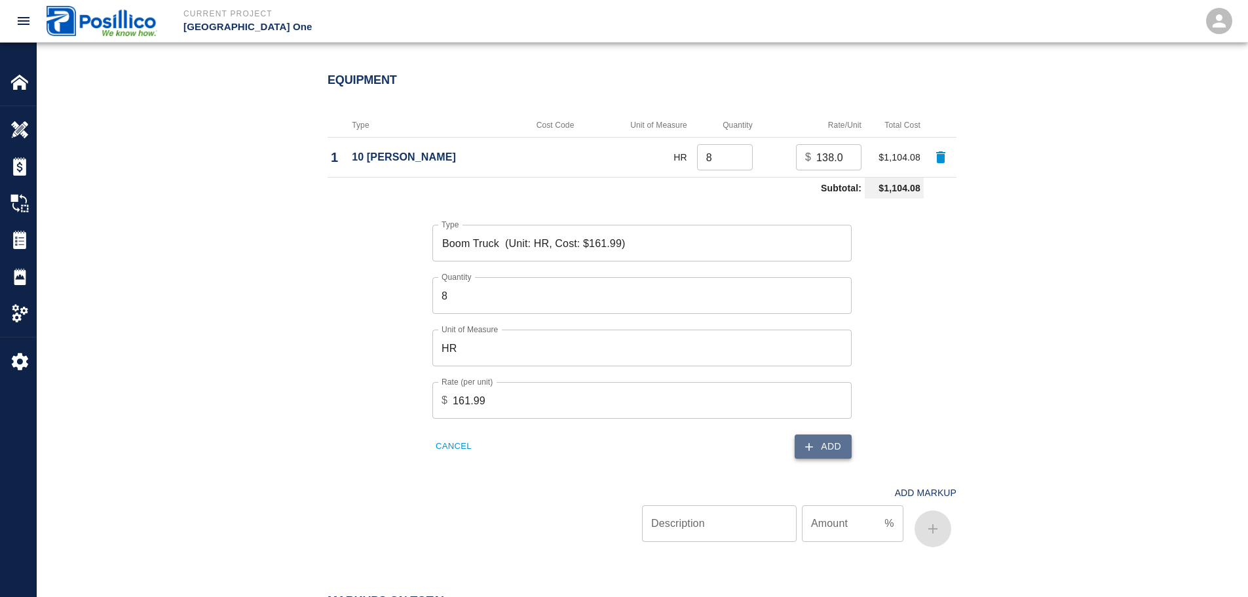
click at [849, 435] on button "Add" at bounding box center [823, 447] width 57 height 24
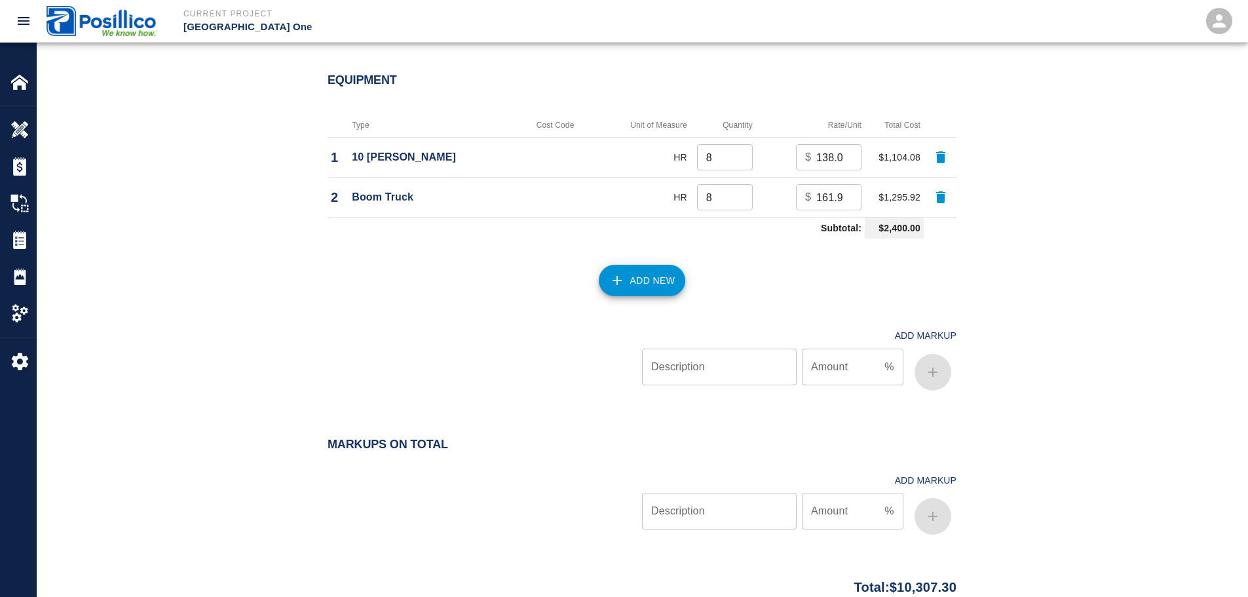
scroll to position [1897, 0]
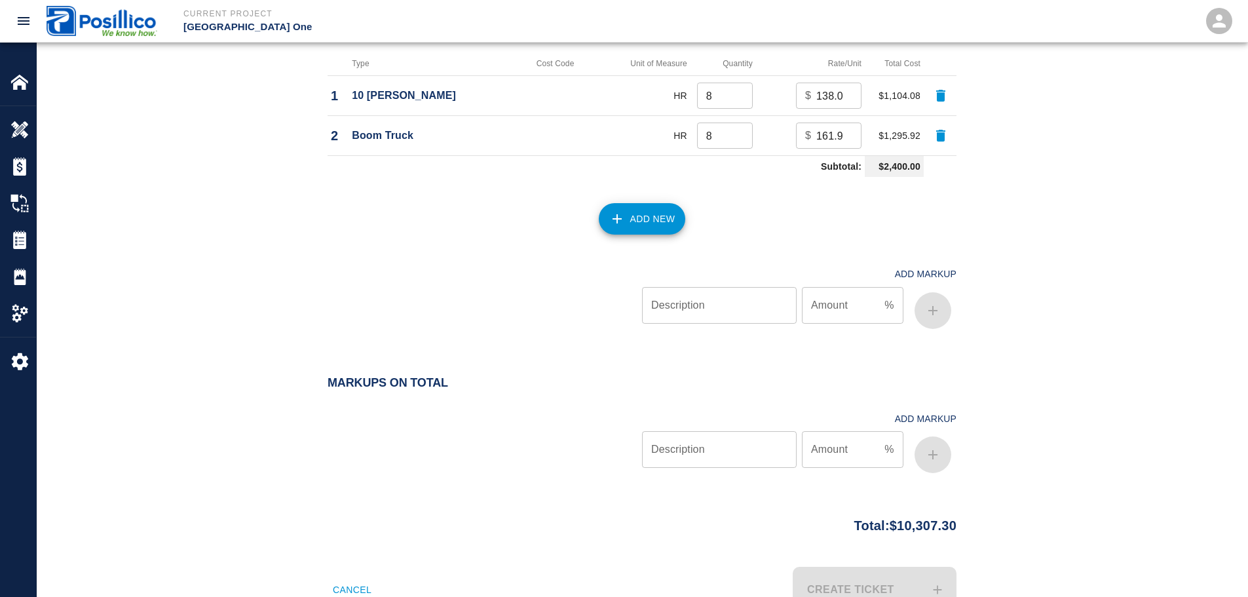
click at [698, 431] on input "Description" at bounding box center [719, 449] width 155 height 37
paste input "text"
type input "Overhead and Profit"
type input "15"
click at [931, 436] on button "button" at bounding box center [933, 454] width 37 height 37
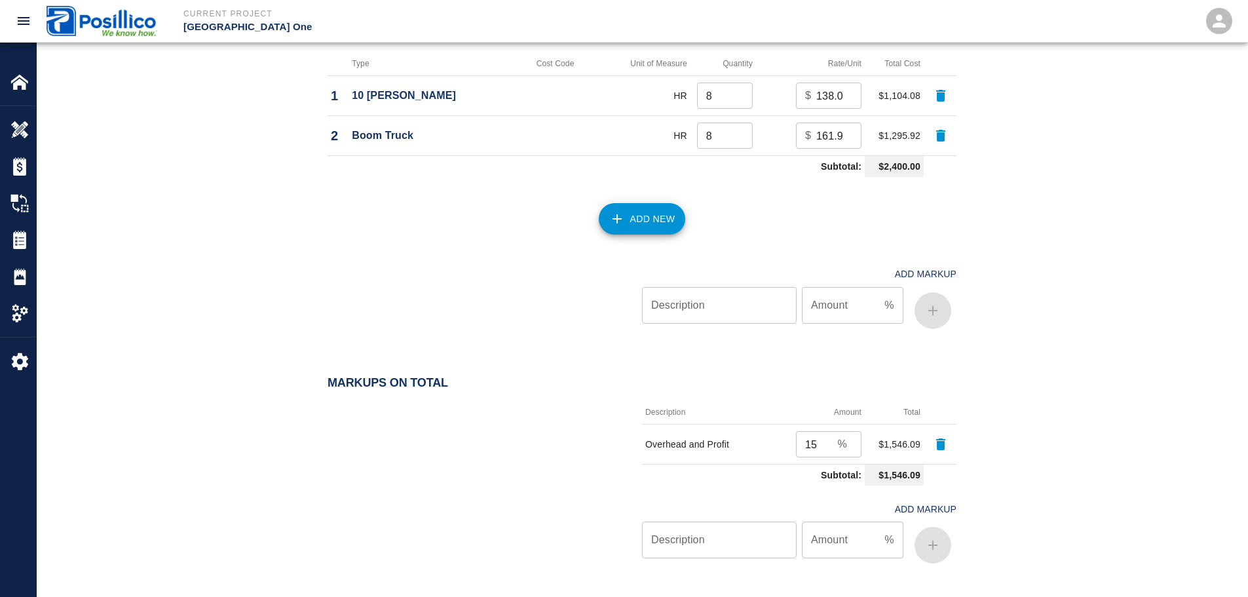
click at [1130, 376] on div "Markups on Total Description Amount Total Overhead and Profit 15 % ​ $1,546.09 …" at bounding box center [642, 488] width 1211 height 225
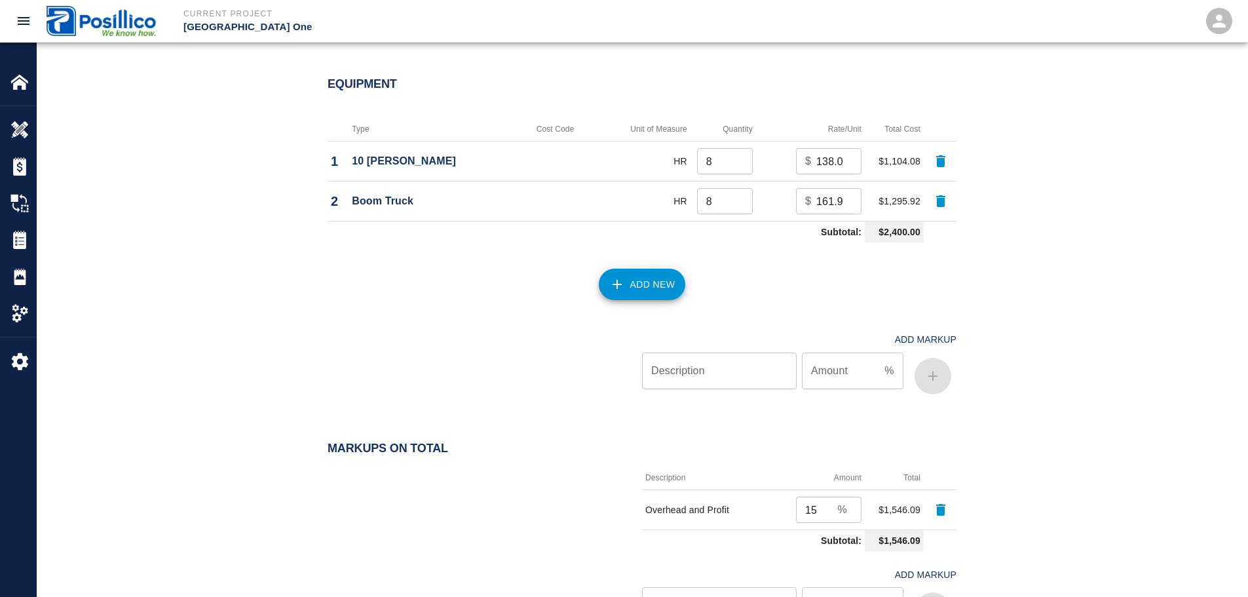
click at [1093, 358] on div "Equipment Type Cost Code Unit of Measure Quantity Rate/Unit Total Cost 1 10 [PE…" at bounding box center [642, 241] width 1211 height 380
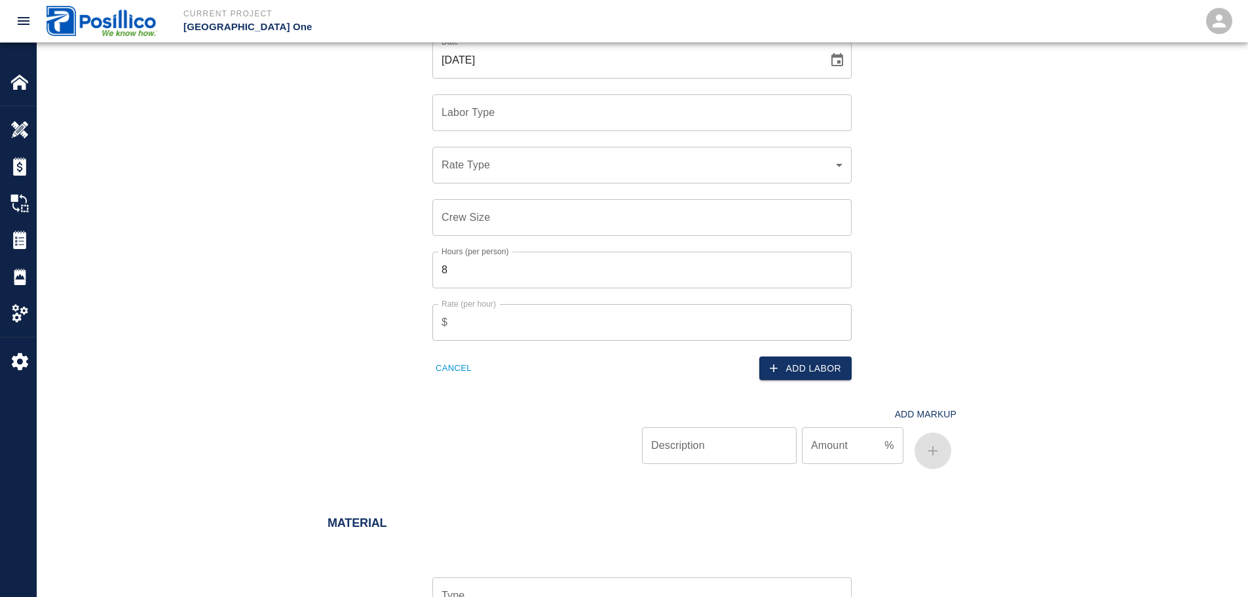
scroll to position [1045, 0]
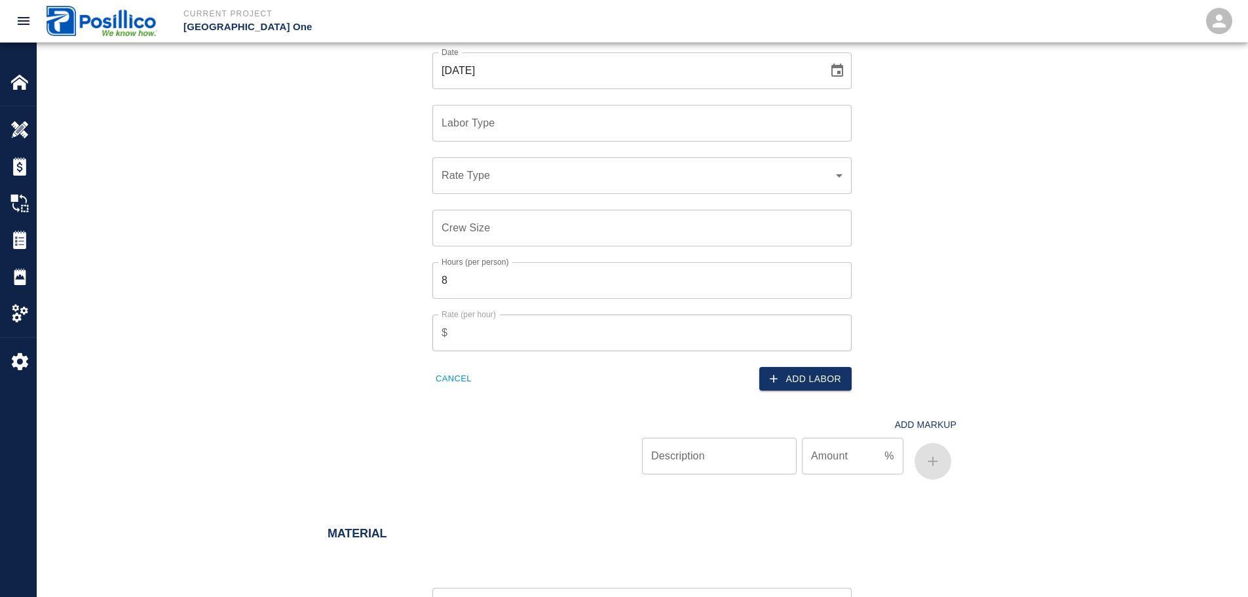
click at [1069, 369] on div "Labor Labor Type Cost Code Rate Type Crew Size Hrs / Person Total Hrs Rate / Hr…" at bounding box center [642, 71] width 1211 height 889
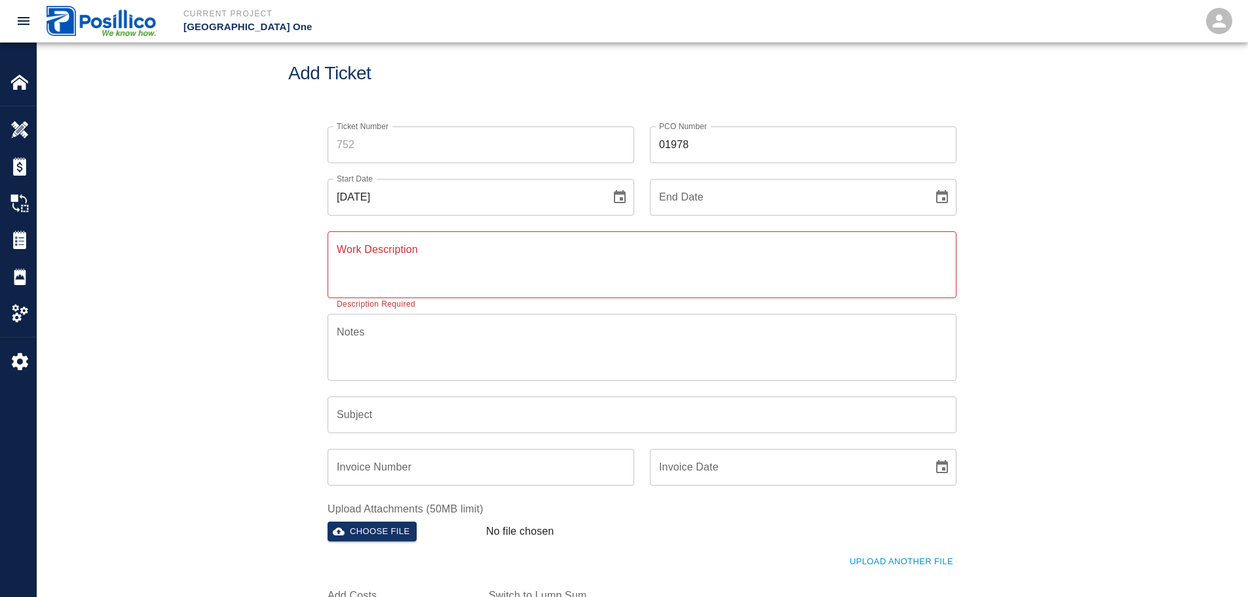
scroll to position [0, 0]
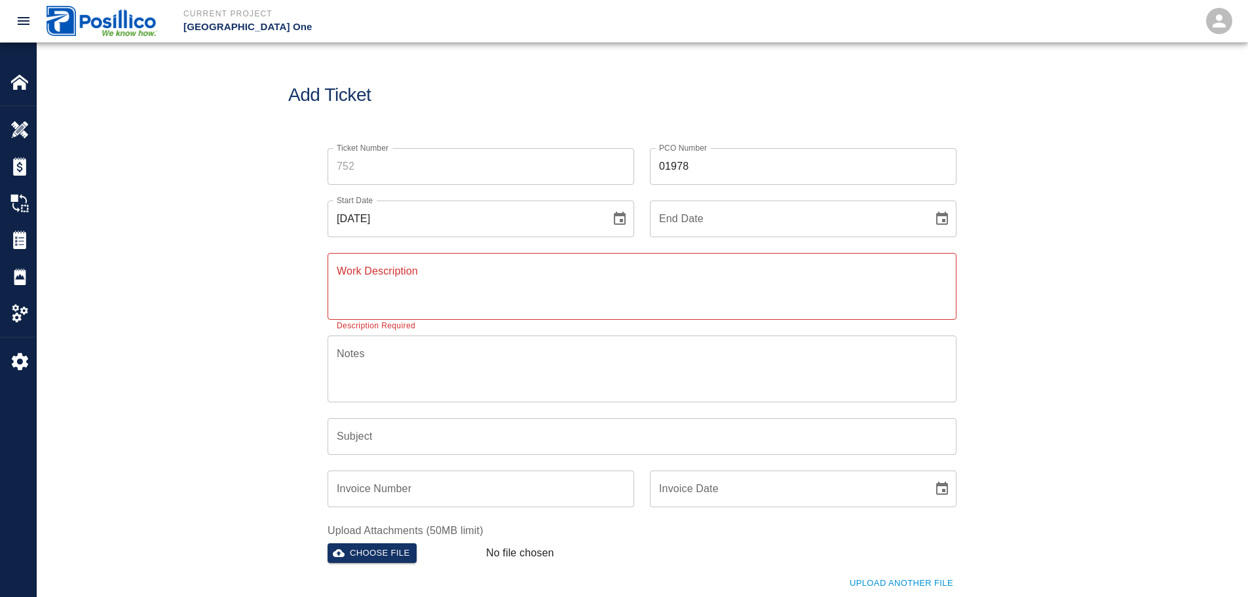
click at [258, 256] on div "Ticket Number Ticket Number PCO Number 01978 PCO Number Start Date [DATE] Start…" at bounding box center [642, 410] width 1211 height 556
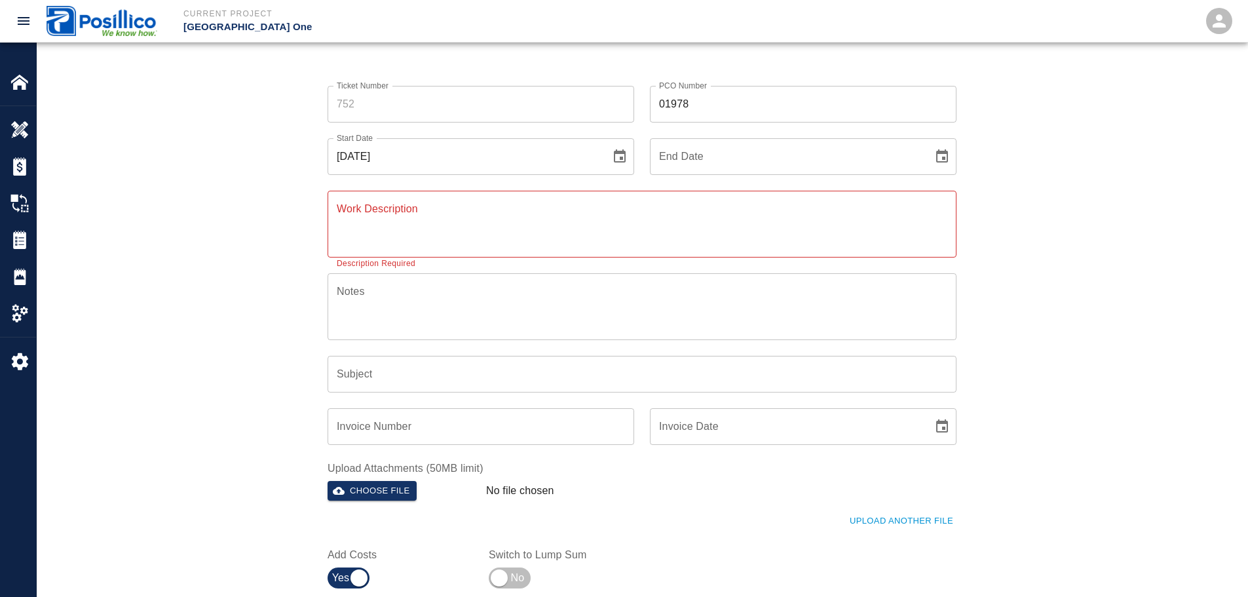
scroll to position [131, 0]
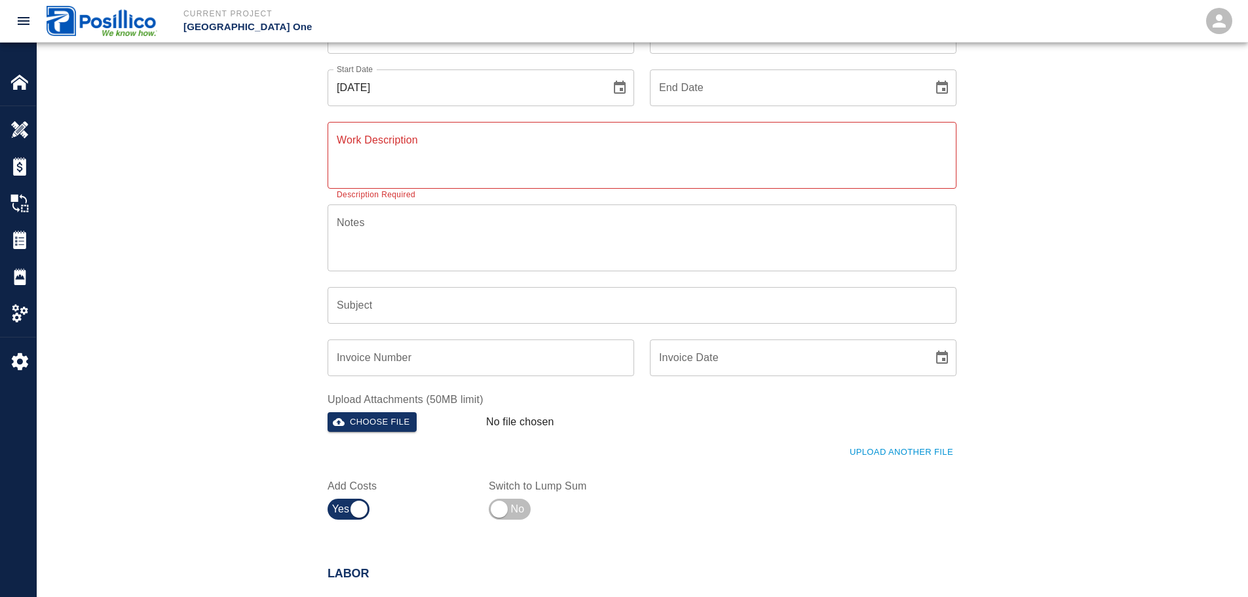
click at [362, 263] on div "x Notes" at bounding box center [642, 237] width 629 height 67
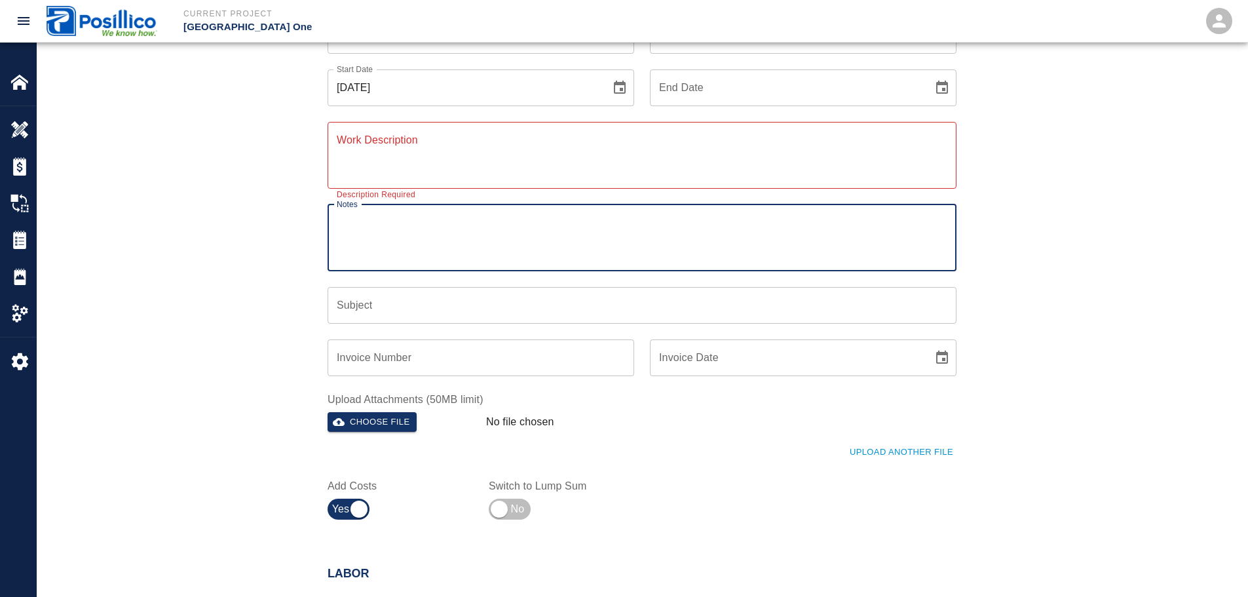
drag, startPoint x: 245, startPoint y: 214, endPoint x: 368, endPoint y: 152, distance: 137.2
click at [248, 212] on div "Ticket Number Ticket Number PCO Number 01978 PCO Number Start Date [DATE] Start…" at bounding box center [642, 279] width 1211 height 556
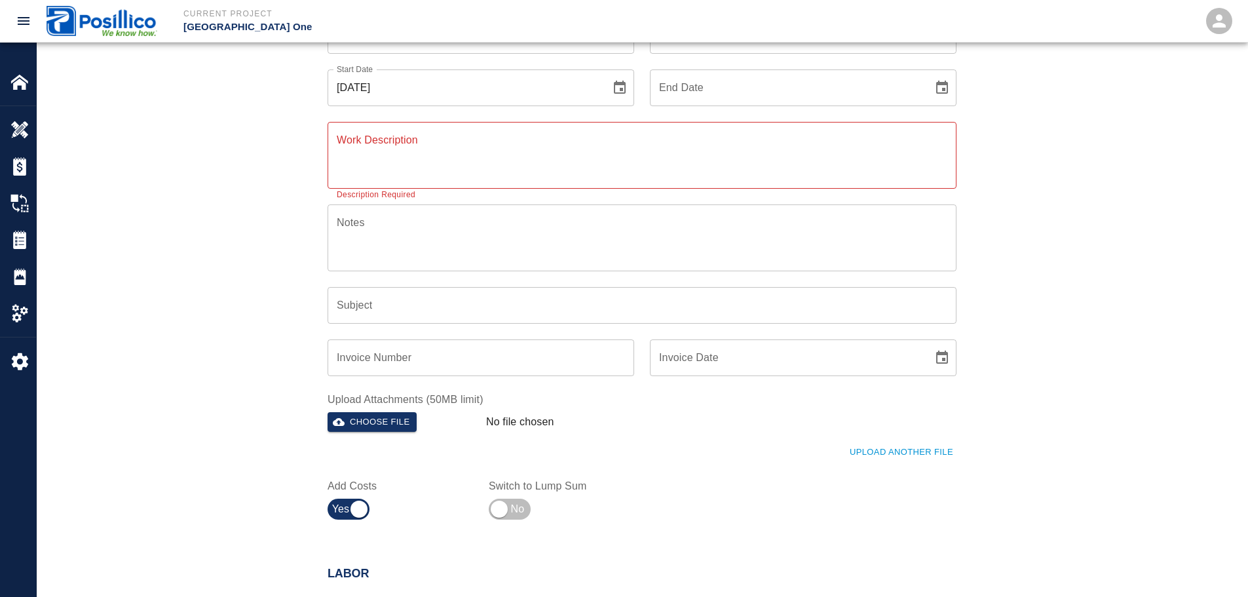
click at [379, 145] on textarea "Work Description" at bounding box center [642, 154] width 611 height 45
click at [414, 236] on textarea "Notes" at bounding box center [642, 237] width 611 height 45
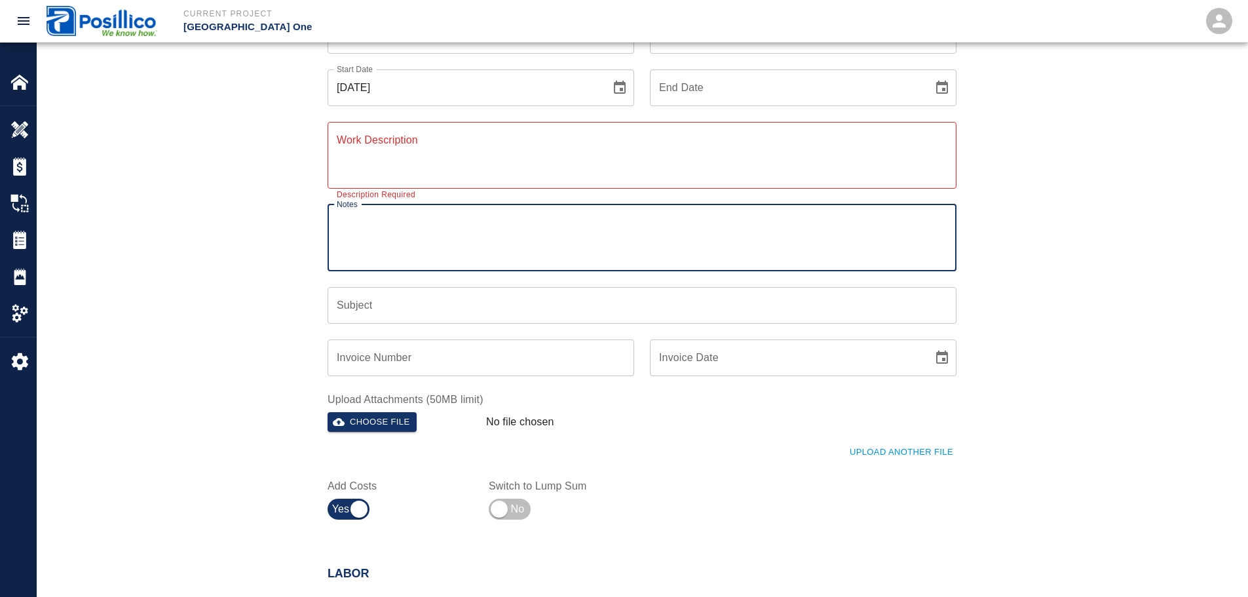
click at [267, 246] on div "Ticket Number Ticket Number PCO Number 01978 PCO Number Start Date [DATE] Start…" at bounding box center [642, 279] width 1211 height 556
click at [357, 241] on textarea "Notes" at bounding box center [642, 237] width 611 height 45
type textarea "40095-9000"
click at [388, 297] on input "Subject" at bounding box center [642, 305] width 629 height 37
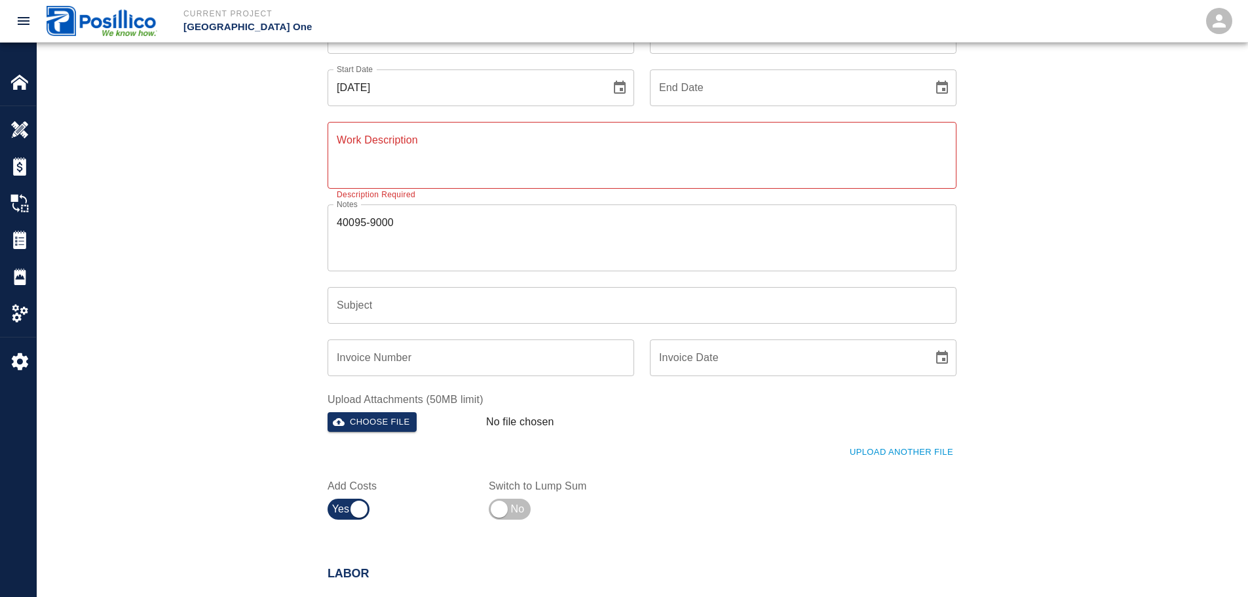
click at [191, 300] on div "Ticket Number Ticket Number PCO Number 01978 PCO Number Start Date [DATE] Start…" at bounding box center [642, 279] width 1211 height 556
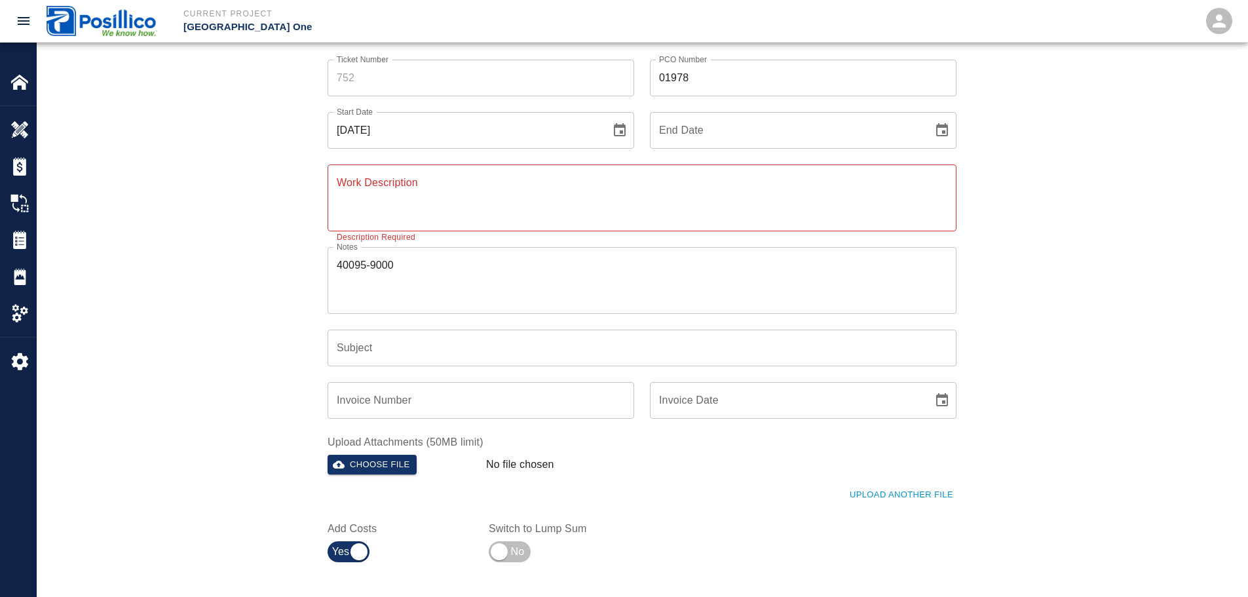
scroll to position [66, 0]
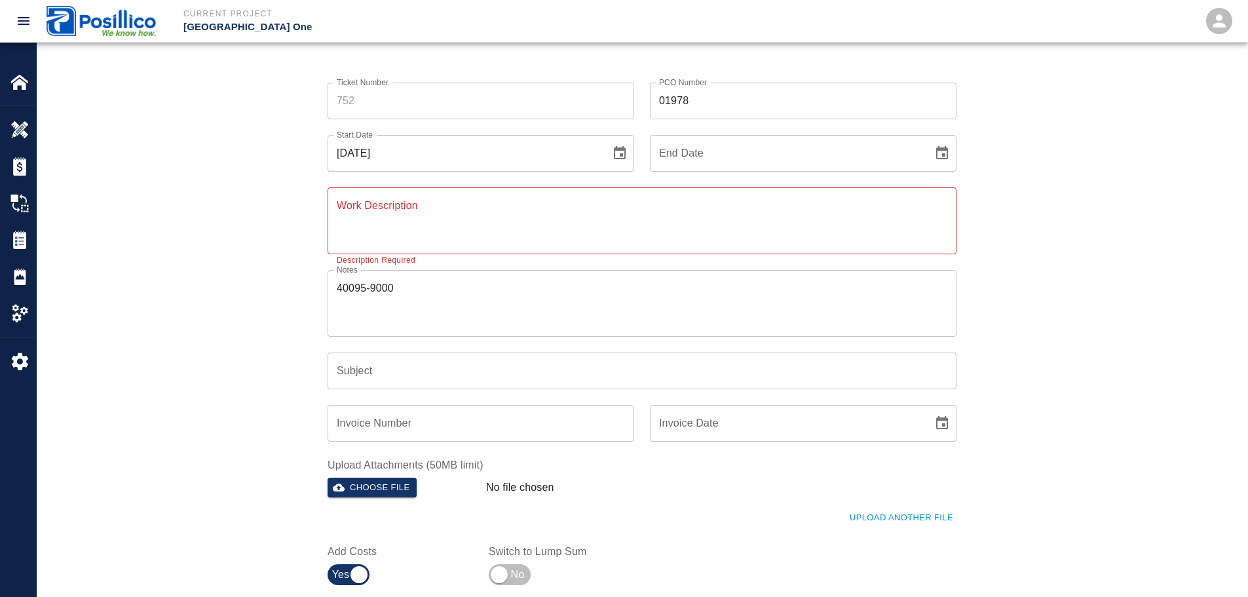
drag, startPoint x: 513, startPoint y: 312, endPoint x: 481, endPoint y: 355, distance: 53.9
click at [513, 312] on textarea "40095-9000" at bounding box center [642, 303] width 611 height 45
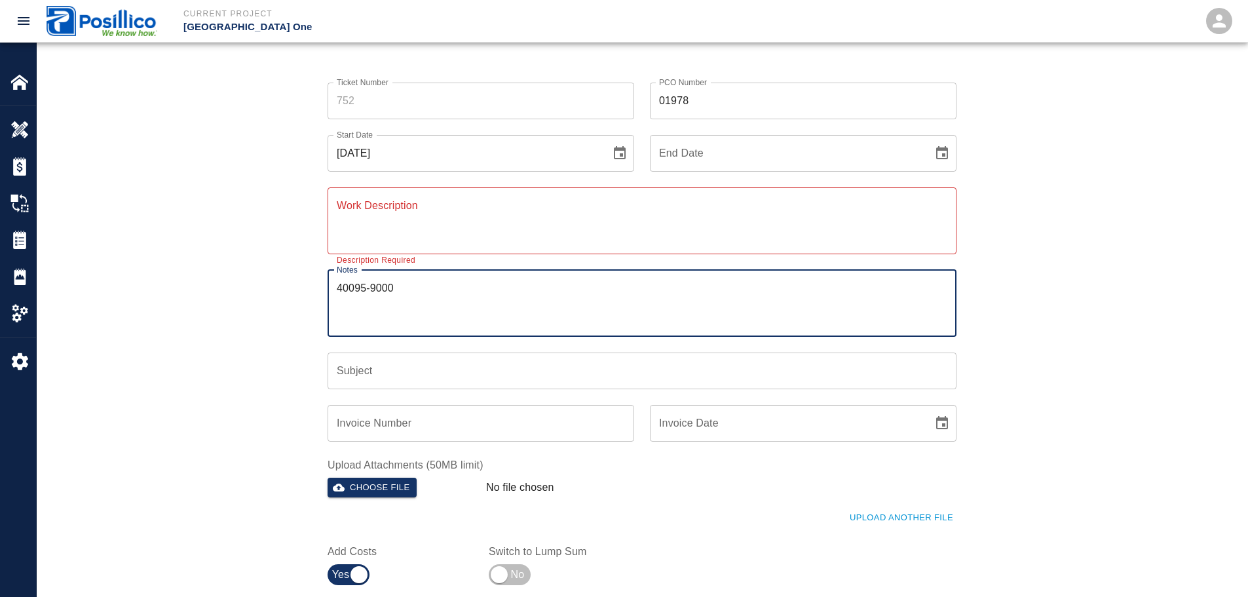
click at [469, 370] on input "Subject" at bounding box center [642, 371] width 629 height 37
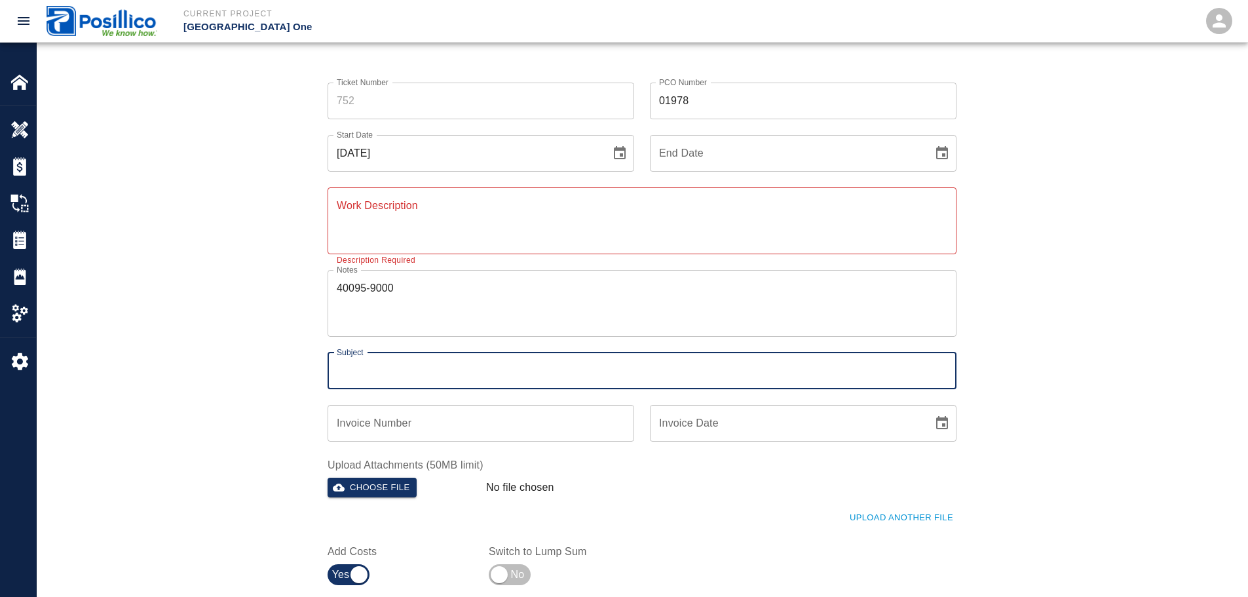
click at [279, 307] on div "Ticket Number Ticket Number PCO Number 01978 PCO Number Start Date [DATE] Start…" at bounding box center [642, 345] width 1211 height 556
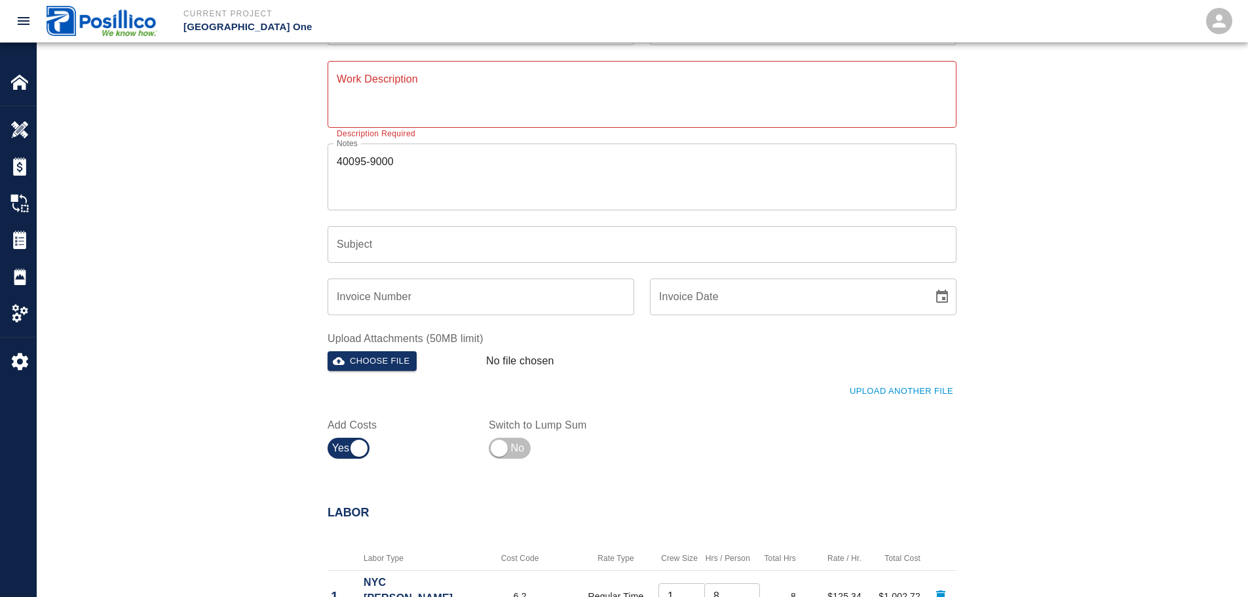
scroll to position [197, 0]
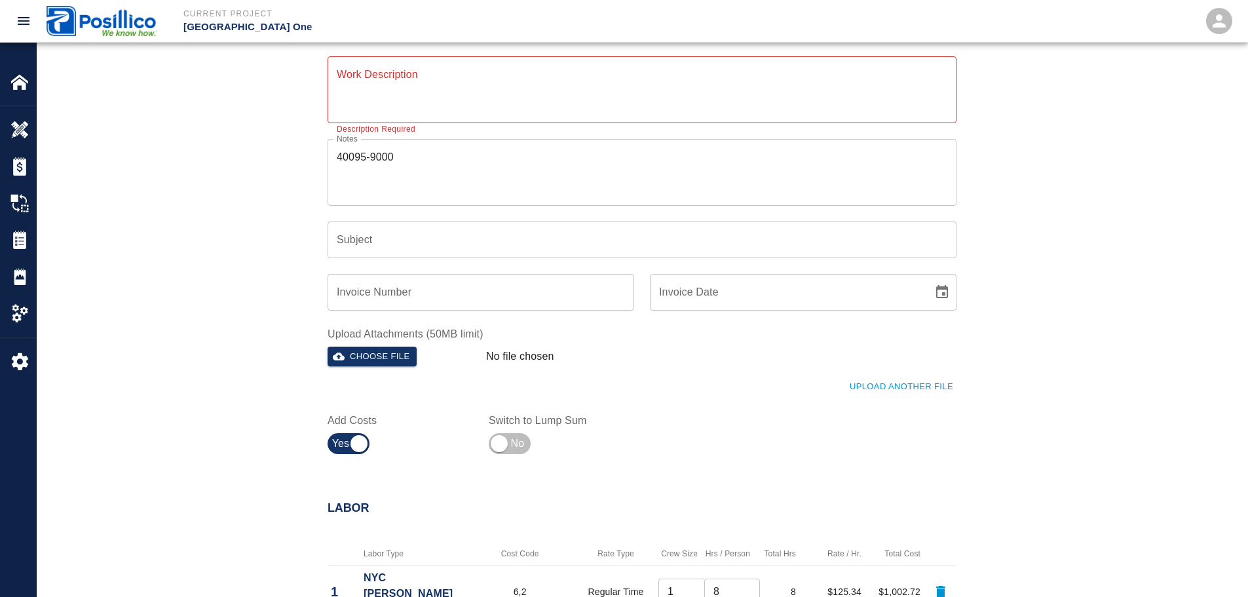
click at [184, 259] on div "Ticket Number Ticket Number PCO Number 01978 PCO Number Start Date [DATE] Start…" at bounding box center [642, 214] width 1211 height 556
